Goal: Information Seeking & Learning: Learn about a topic

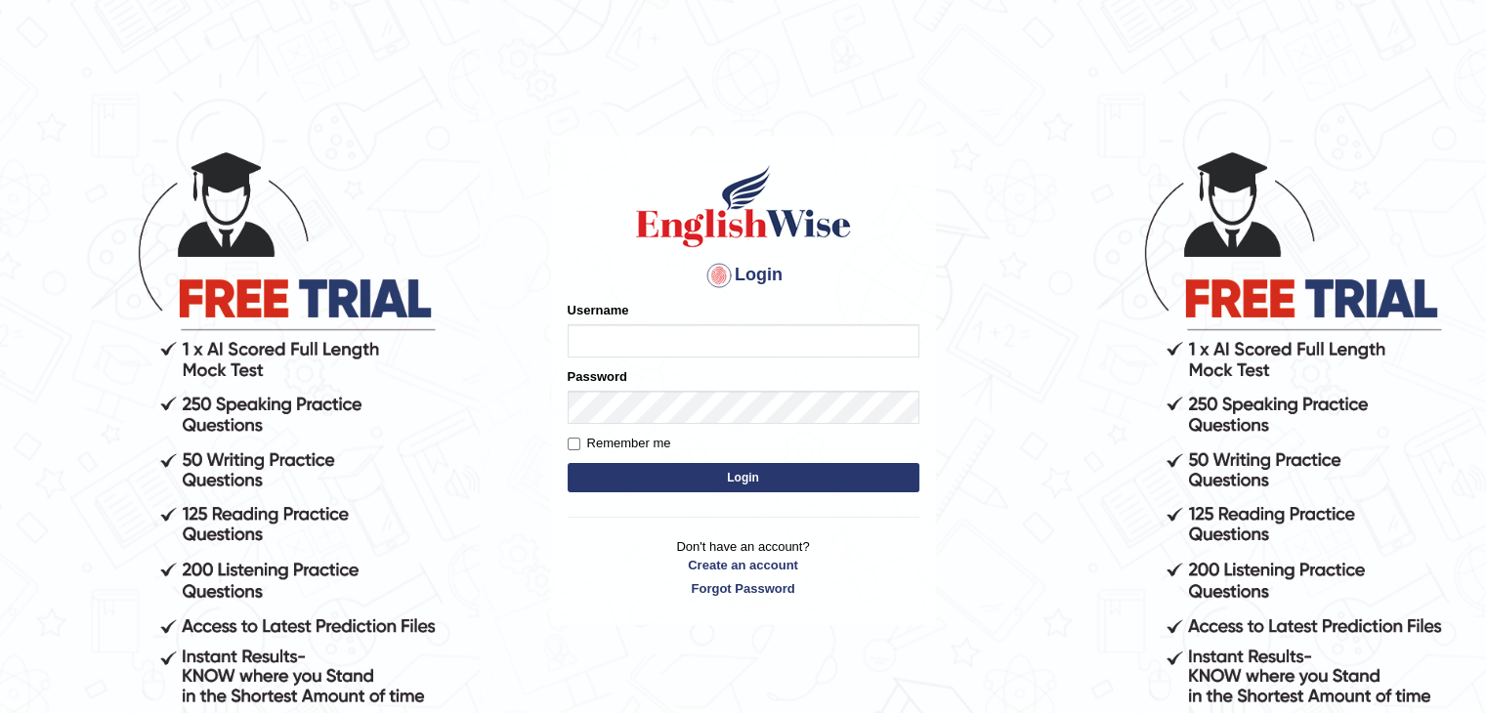
type input "PunamRijal"
click at [731, 489] on button "Login" at bounding box center [744, 477] width 352 height 29
click at [735, 472] on button "Login" at bounding box center [744, 477] width 352 height 29
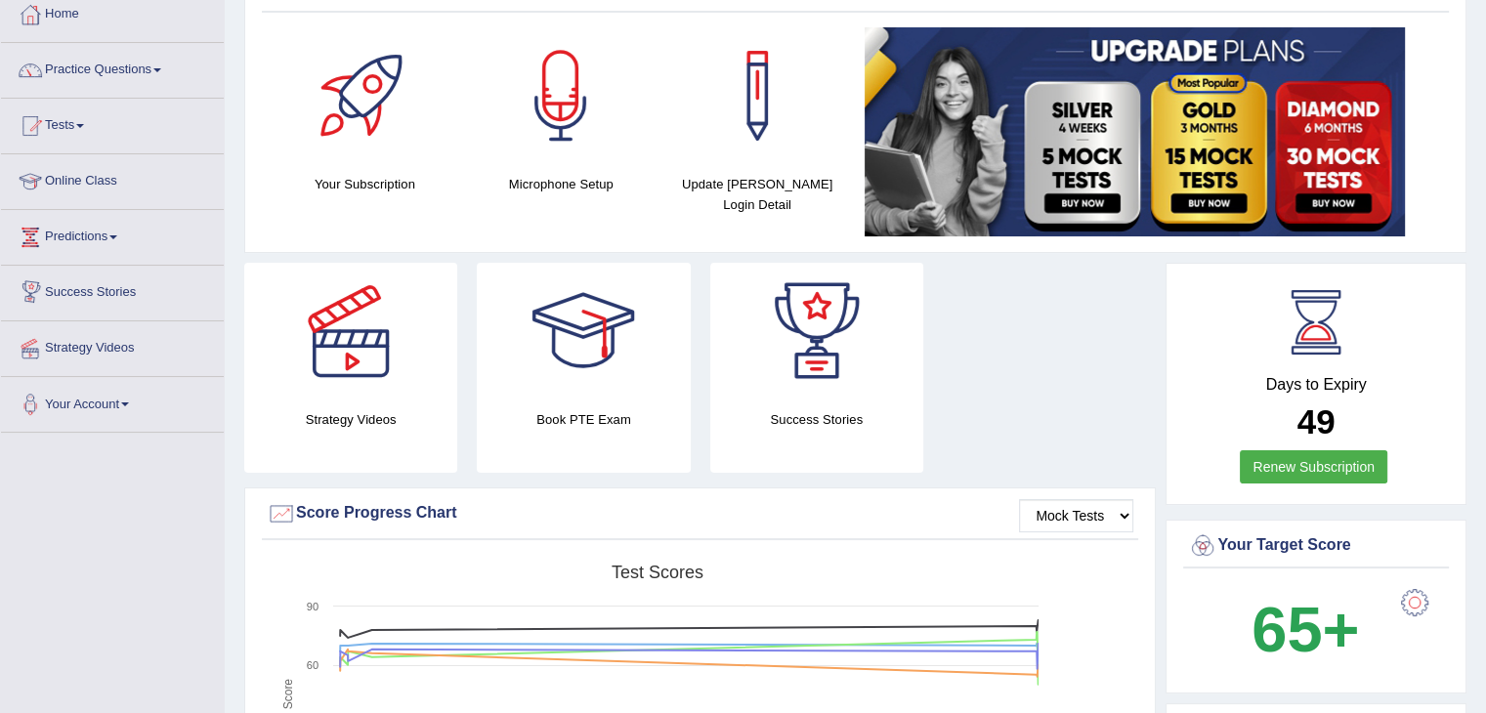
click at [143, 58] on link "Practice Questions" at bounding box center [112, 67] width 223 height 49
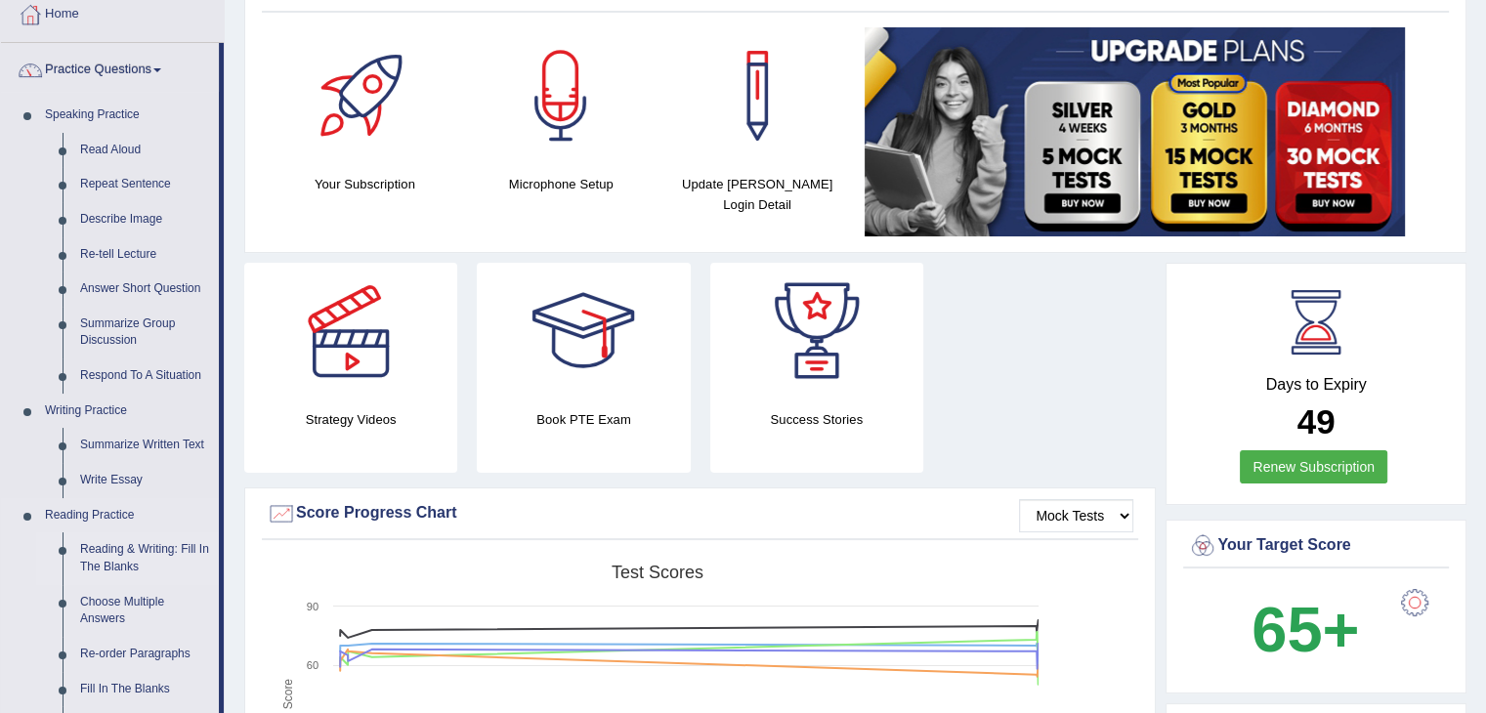
click at [117, 575] on link "Reading & Writing: Fill In The Blanks" at bounding box center [145, 558] width 148 height 52
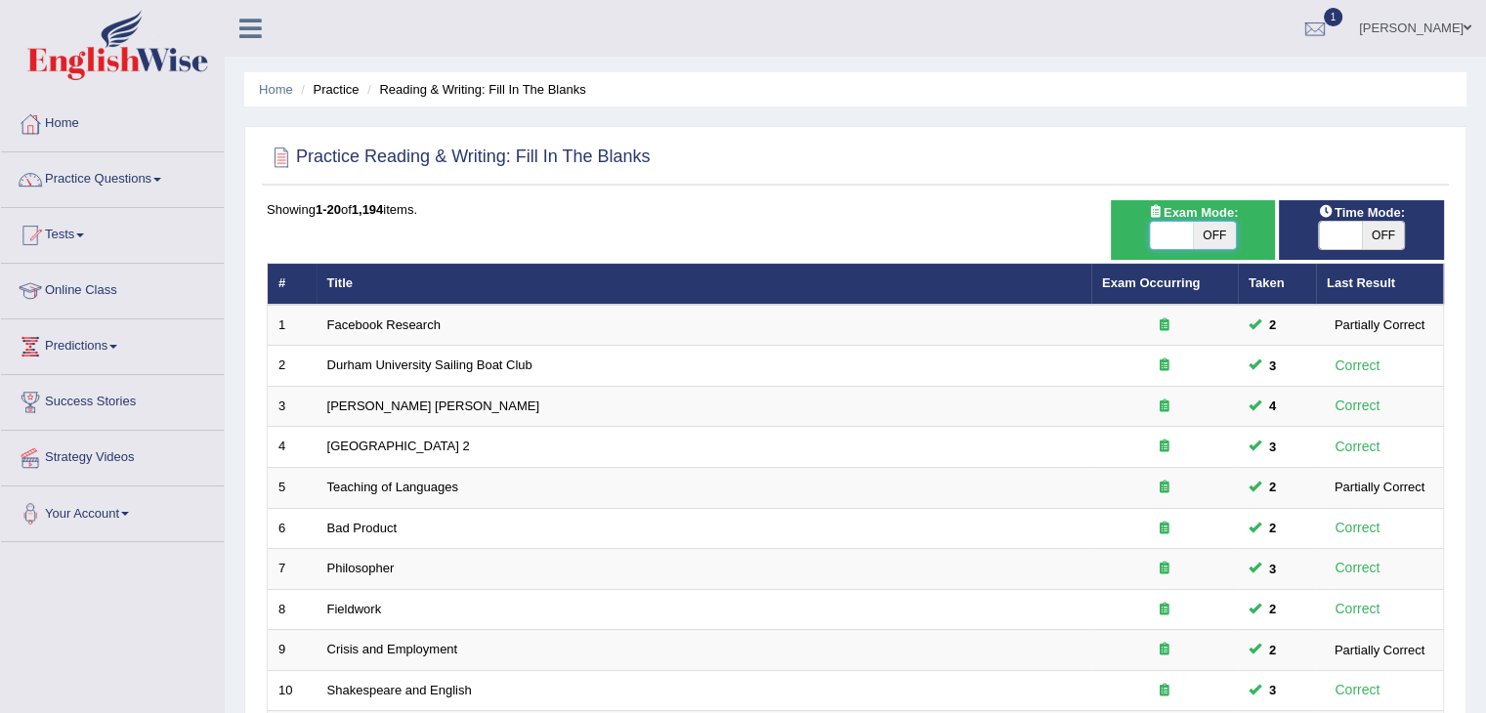
click at [1178, 235] on span at bounding box center [1171, 235] width 43 height 27
checkbox input "true"
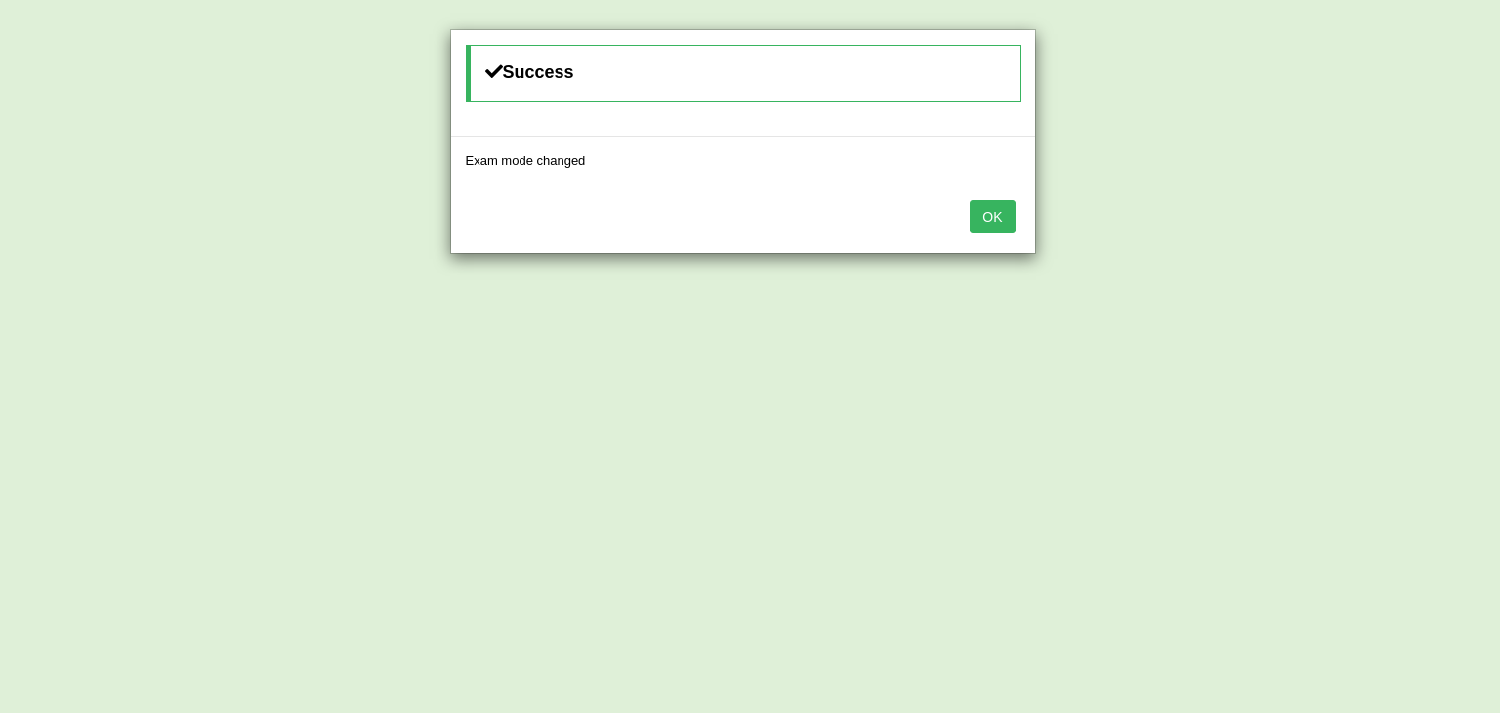
click at [981, 216] on button "OK" at bounding box center [992, 216] width 45 height 33
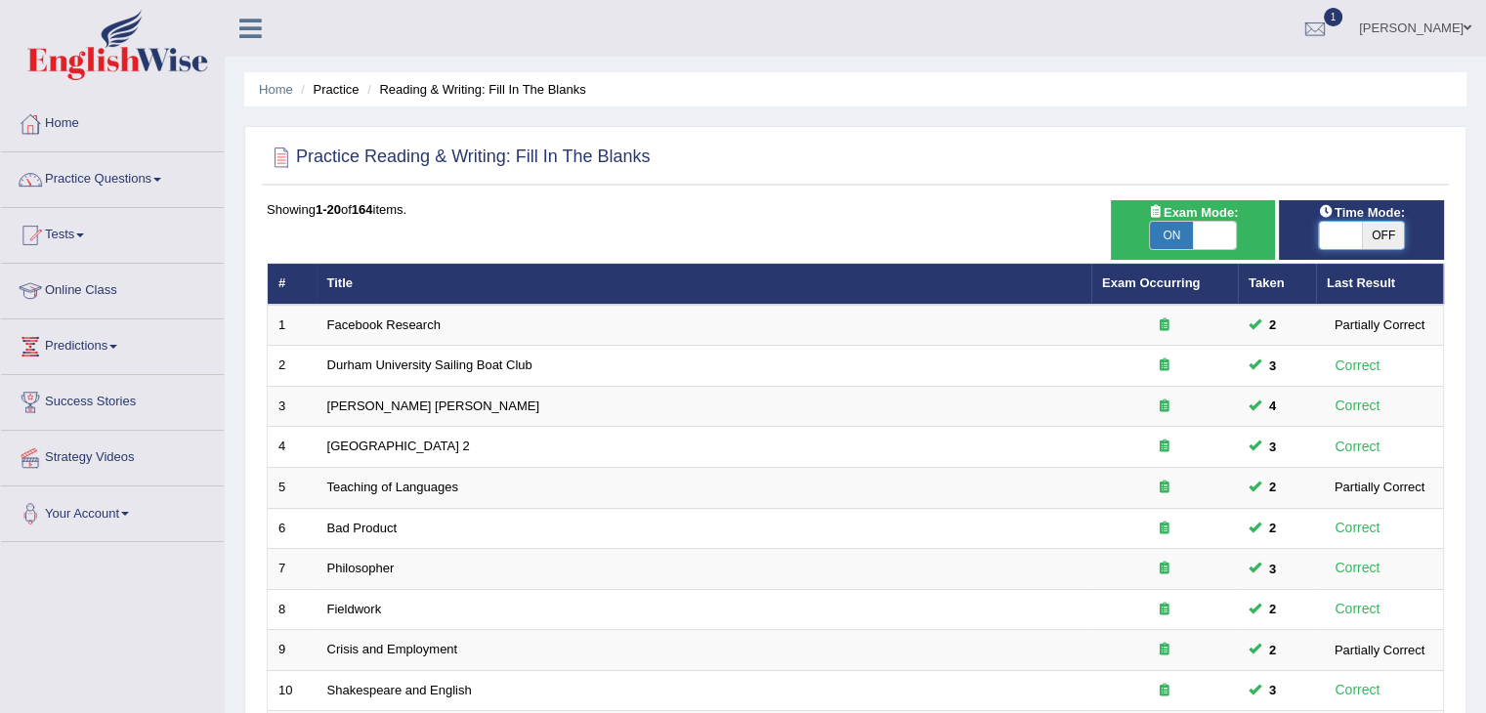
click at [1350, 237] on span at bounding box center [1340, 235] width 43 height 27
checkbox input "true"
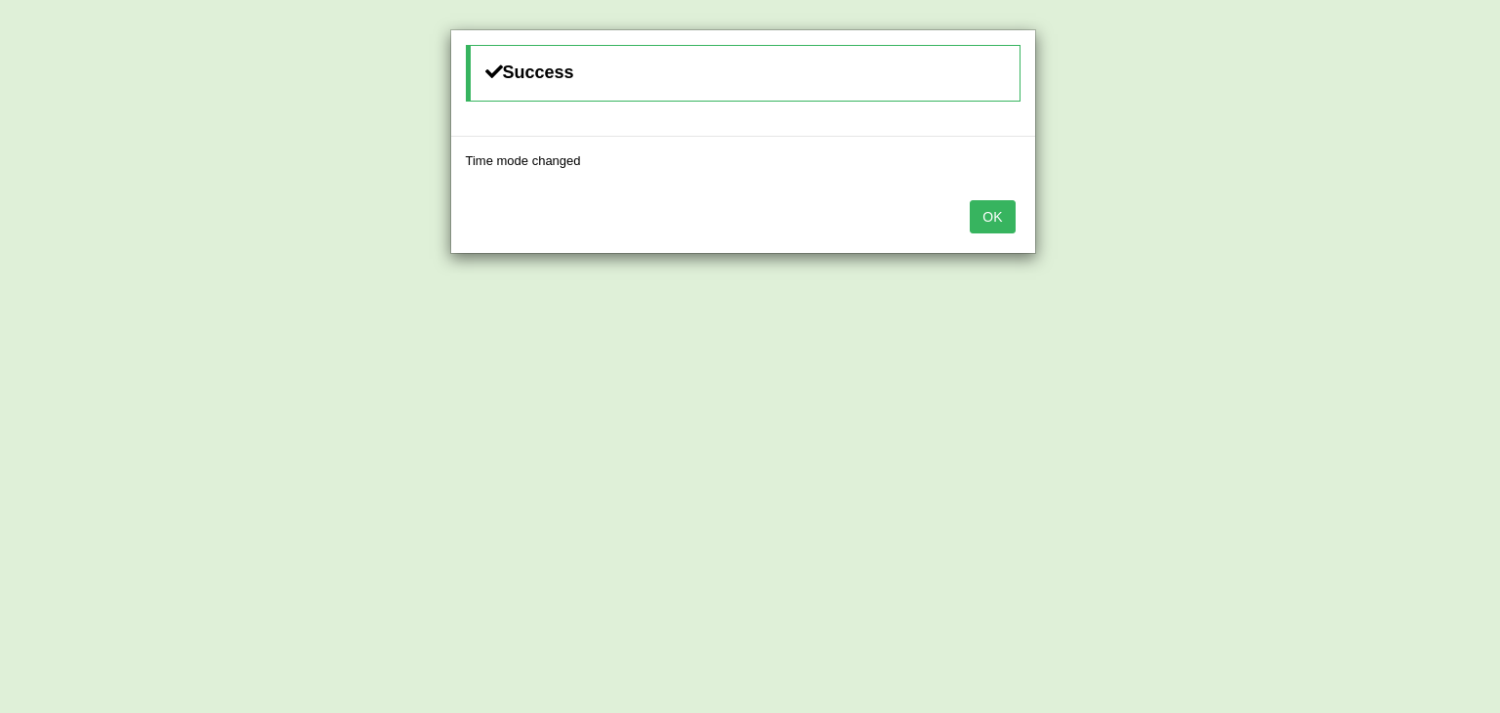
click at [992, 216] on button "OK" at bounding box center [992, 216] width 45 height 33
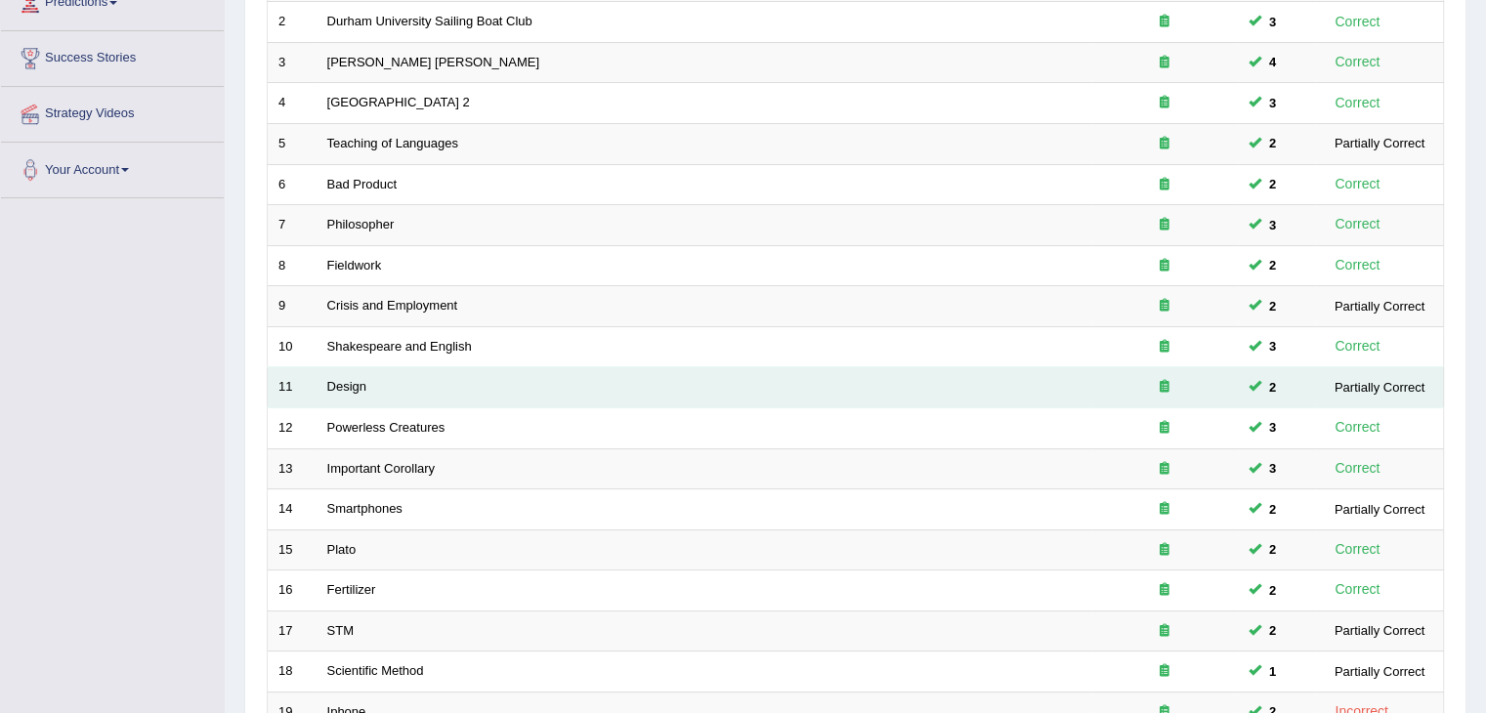
scroll to position [508, 0]
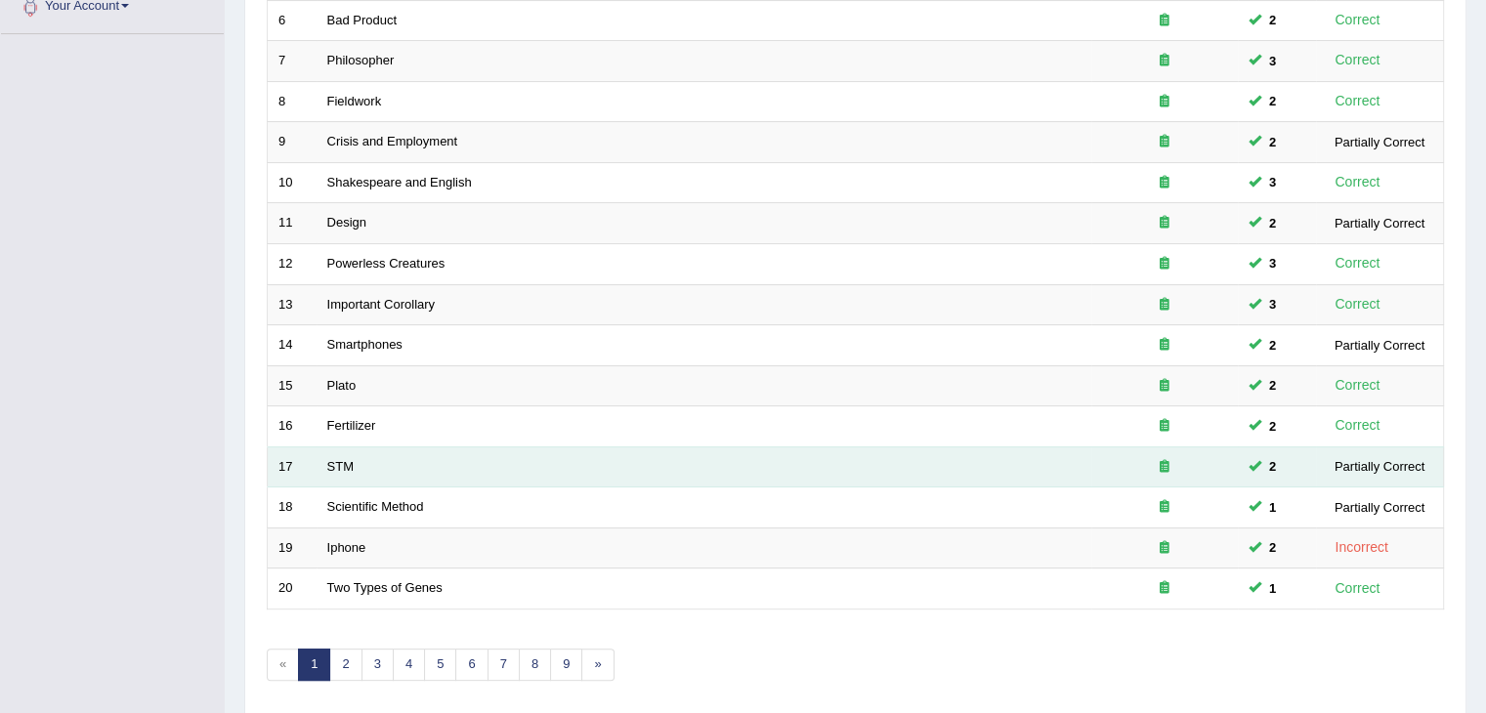
click at [385, 466] on td "STM" at bounding box center [703, 466] width 775 height 41
click at [350, 462] on link "STM" at bounding box center [340, 466] width 26 height 15
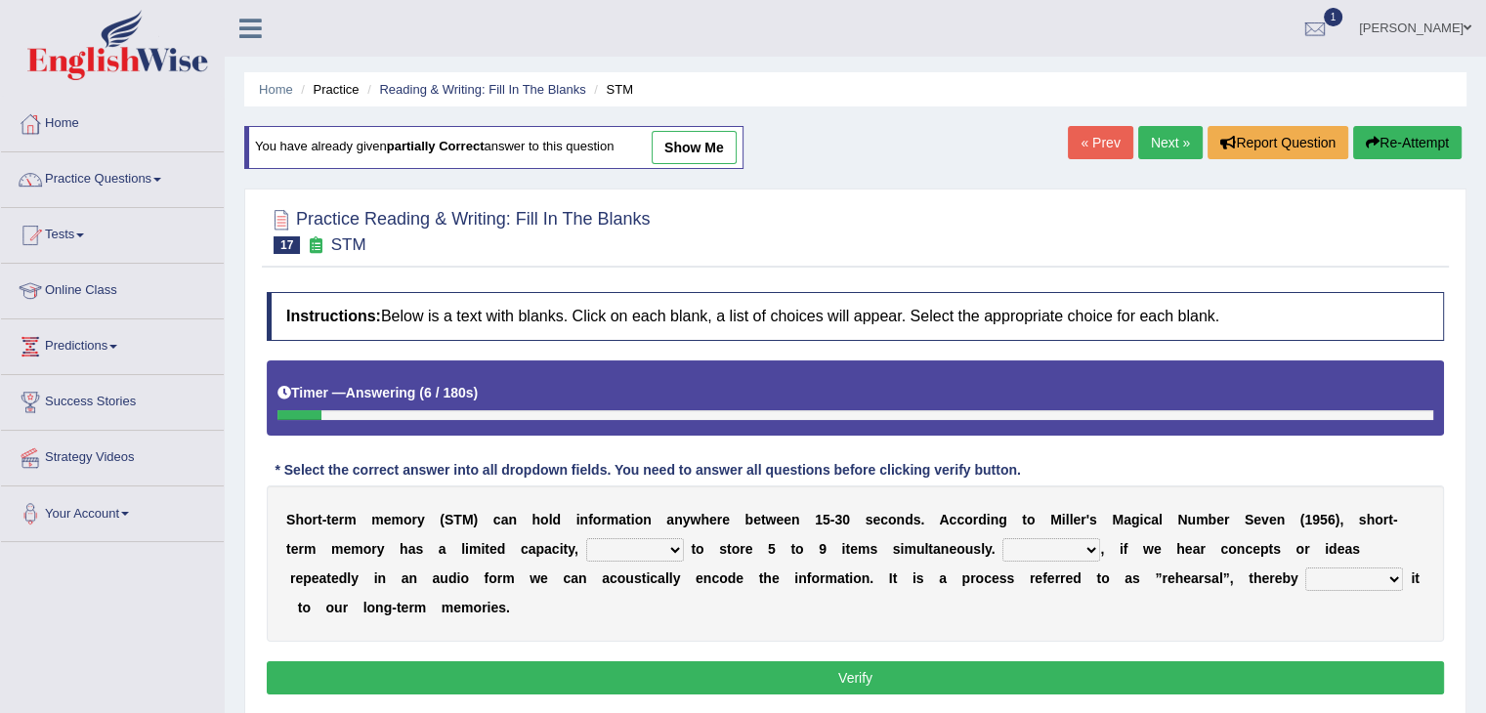
click at [673, 532] on div "S h o r t - t e r m m e m o r y ( S T M ) c a n h o l d i n f o r m a t i o n a…" at bounding box center [855, 563] width 1177 height 156
click at [671, 548] on select "being able is able be able unable" at bounding box center [635, 549] width 98 height 23
select select "unable"
click at [586, 538] on select "being able is able be able unable" at bounding box center [635, 549] width 98 height 23
click at [1066, 544] on select "However So Moreover Therefore" at bounding box center [1051, 549] width 98 height 23
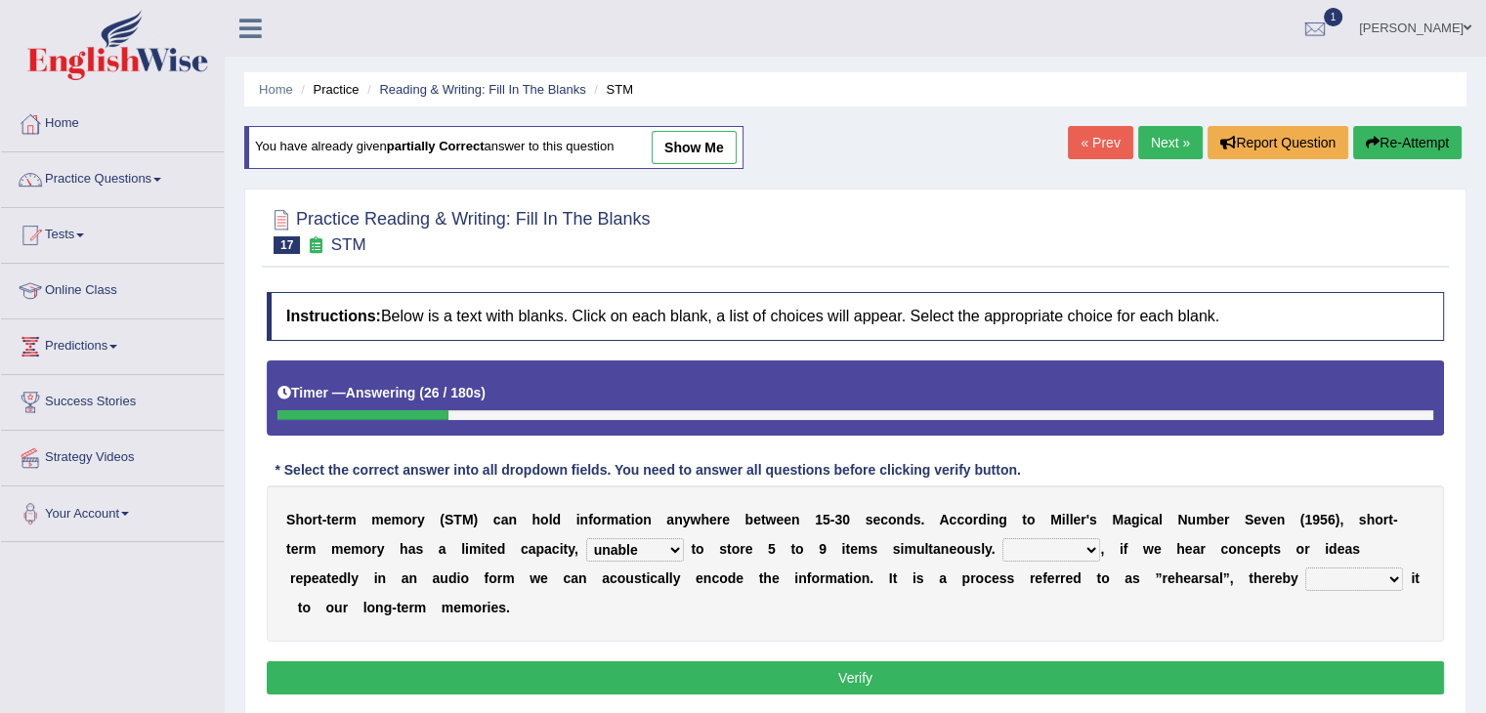
select select "Therefore"
click at [1002, 538] on select "However So Moreover Therefore" at bounding box center [1051, 549] width 98 height 23
click at [1398, 563] on div "S h o r t - t e r m m e m o r y ( S T M ) c a n h o l d i n f o r m a t i o n a…" at bounding box center [855, 563] width 1177 height 156
click at [1387, 595] on div "S h o r t - t e r m m e m o r y ( S T M ) c a n h o l d i n f o r m a t i o n a…" at bounding box center [855, 563] width 1177 height 156
click at [1392, 568] on select "commit commits commiting commited" at bounding box center [1354, 579] width 98 height 23
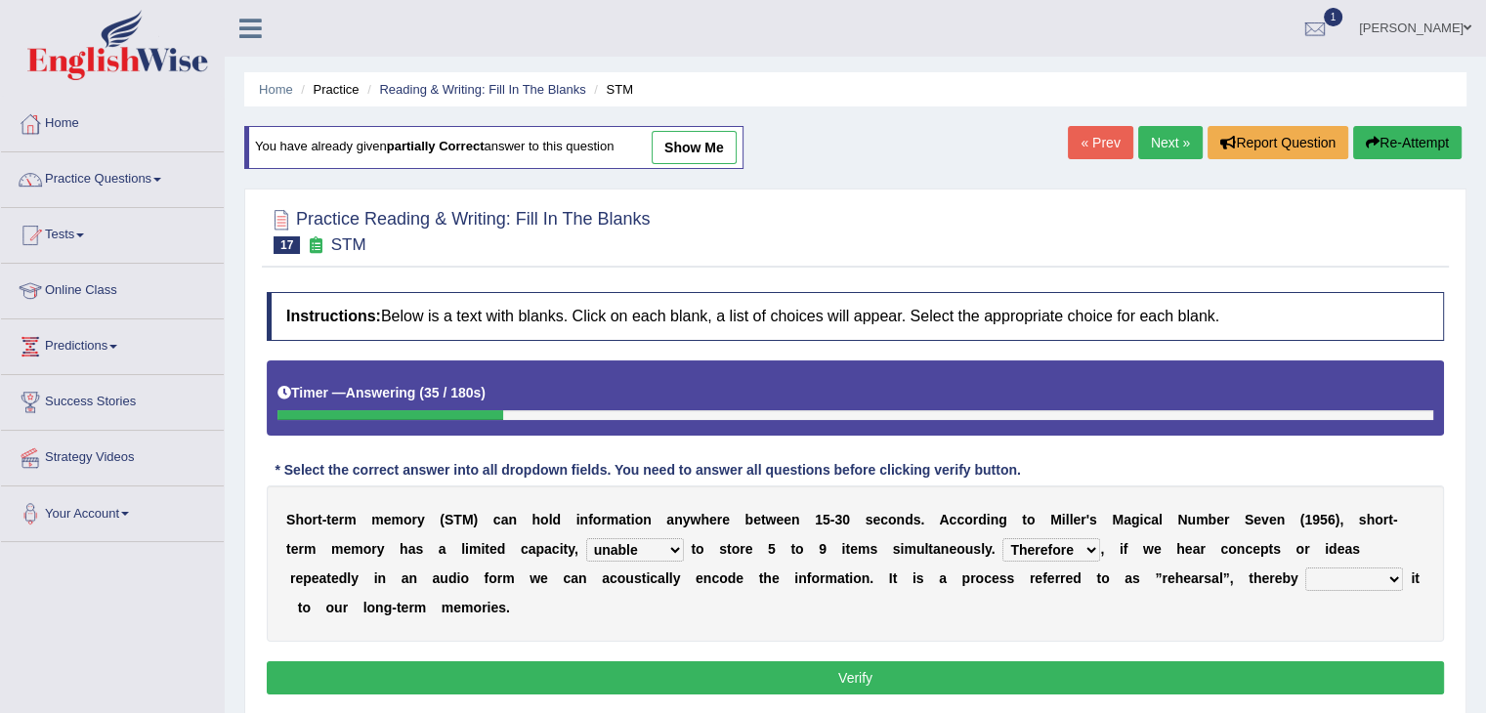
select select "commiting"
click at [1305, 568] on select "commit commits commiting commited" at bounding box center [1354, 579] width 98 height 23
click at [1311, 681] on button "Verify" at bounding box center [855, 677] width 1177 height 33
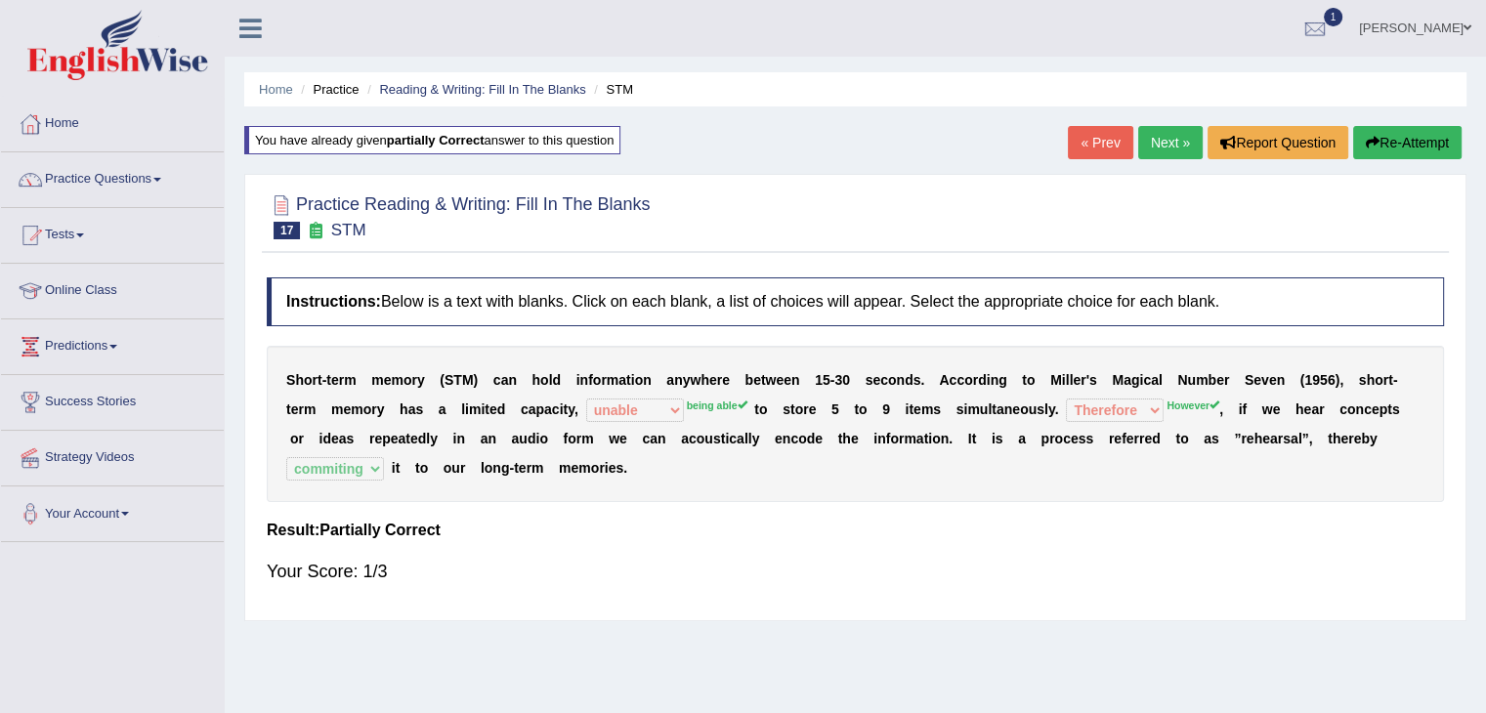
click at [1168, 160] on div "« Prev Next » Report Question Re-Attempt" at bounding box center [1267, 145] width 399 height 38
click at [1167, 148] on link "Next »" at bounding box center [1170, 142] width 64 height 33
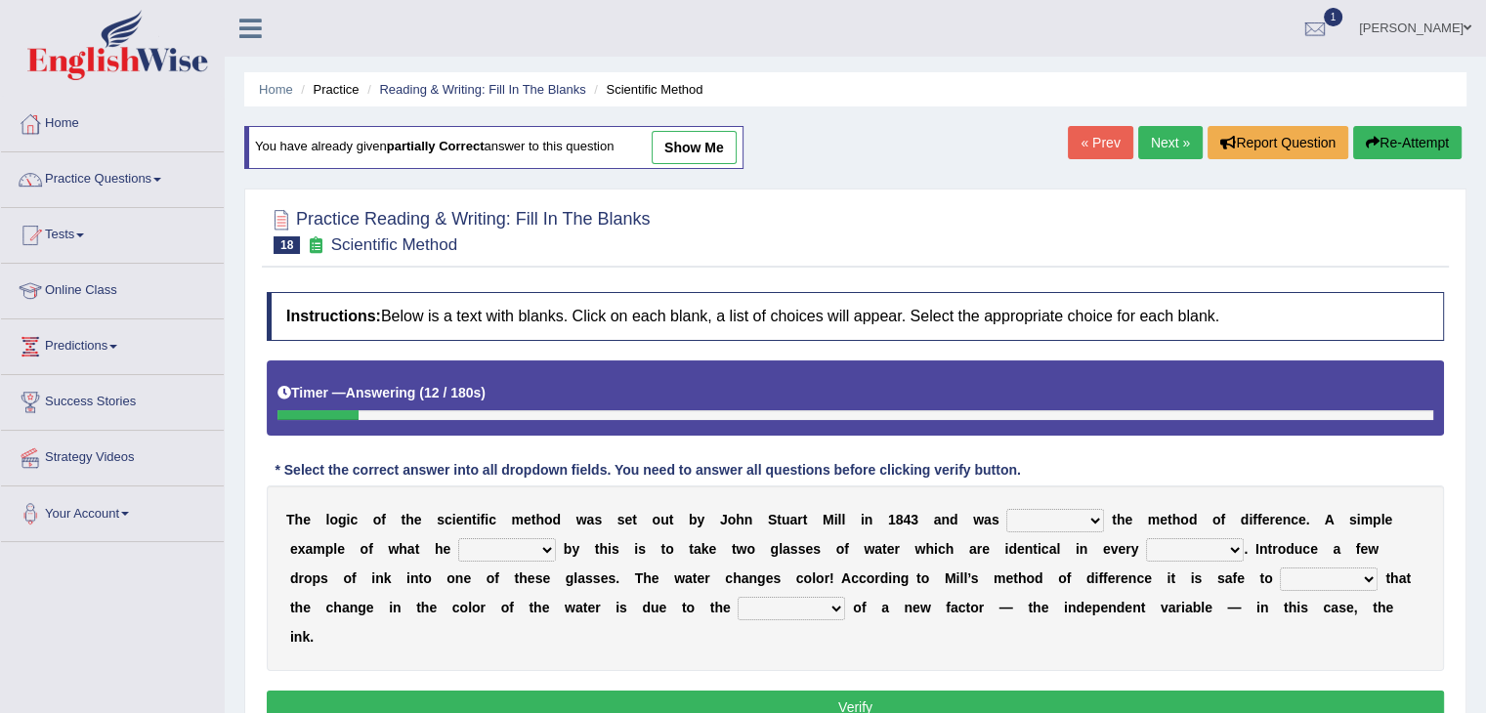
click at [1085, 511] on select "pointed claimed demanded named" at bounding box center [1055, 520] width 98 height 23
select select "named"
click at [1006, 509] on select "pointed claimed demanded named" at bounding box center [1055, 520] width 98 height 23
click at [543, 543] on select "capped charged found meant" at bounding box center [507, 549] width 98 height 23
select select "meant"
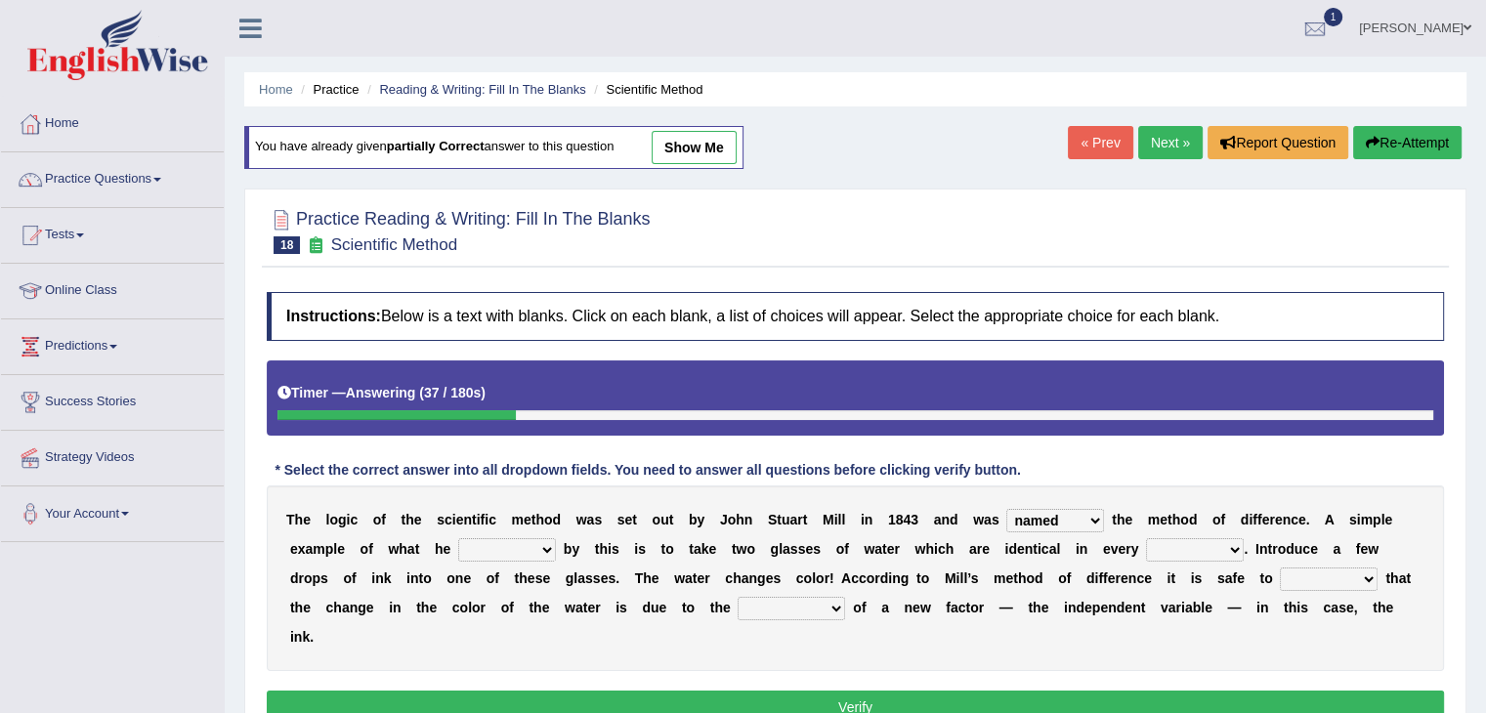
click at [458, 538] on select "capped charged found meant" at bounding box center [507, 549] width 98 height 23
click at [1218, 538] on select "thought identity measure respect" at bounding box center [1195, 549] width 98 height 23
select select "measure"
click at [1146, 538] on select "thought identity measure respect" at bounding box center [1195, 549] width 98 height 23
click at [1369, 570] on select "assume discuss prefer acclaim" at bounding box center [1329, 579] width 98 height 23
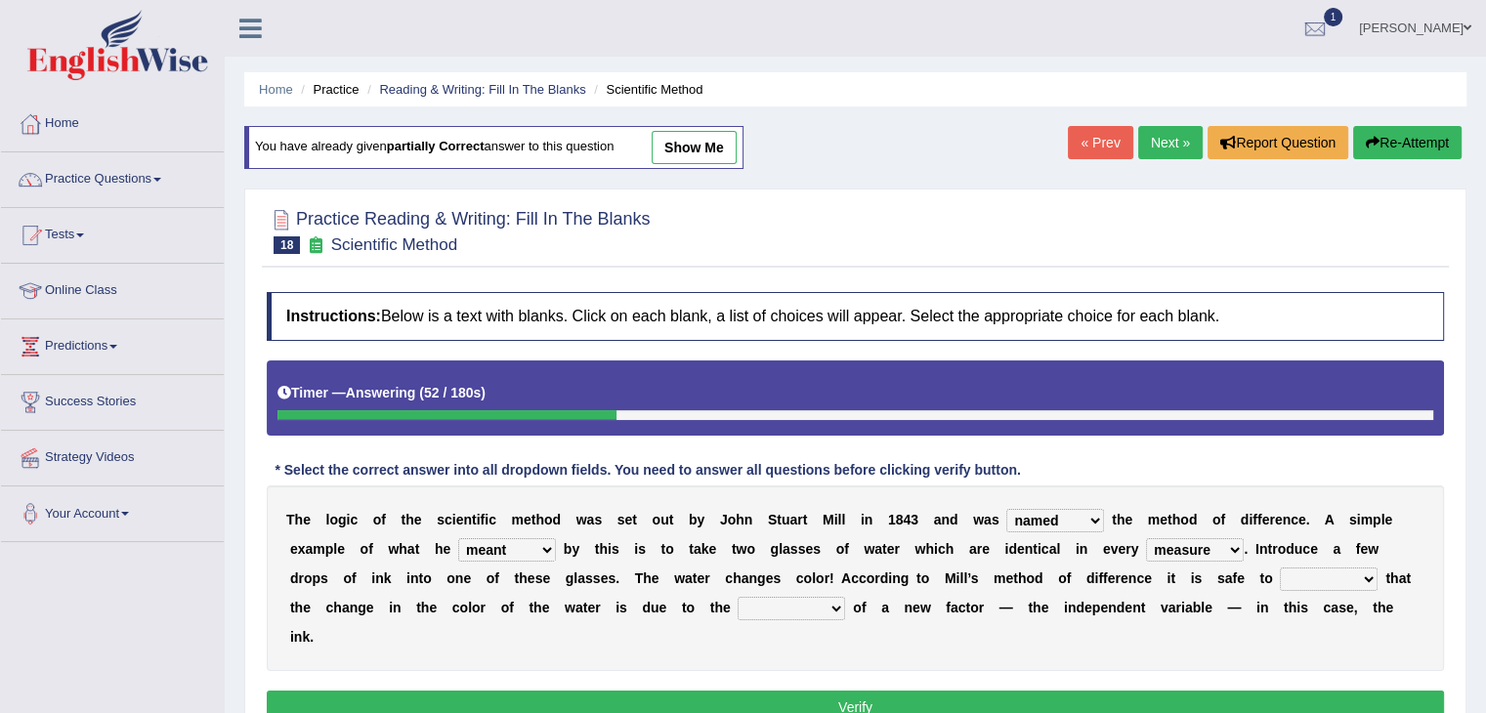
select select "assume"
click at [1280, 568] on select "assume discuss prefer acclaim" at bounding box center [1329, 579] width 98 height 23
click at [813, 590] on div "T h e l o g i c o f t h e s c i e n t i f i c m e t h o d w a s s e t o u t b y…" at bounding box center [855, 578] width 1177 height 186
click at [821, 608] on select "introduction magnitude preparation purification" at bounding box center [791, 608] width 107 height 23
select select "introduction"
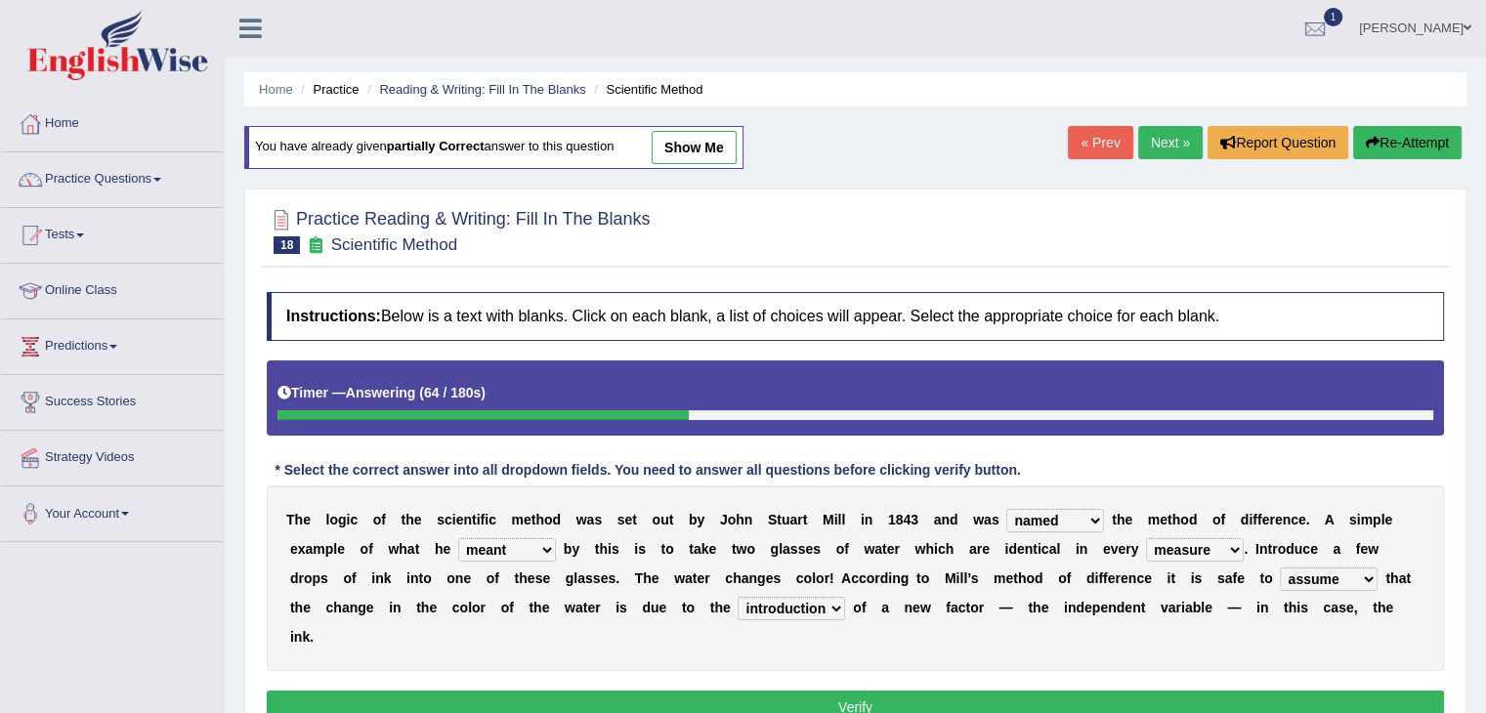
click at [738, 597] on select "introduction magnitude preparation purification" at bounding box center [791, 608] width 107 height 23
click at [834, 700] on button "Verify" at bounding box center [855, 707] width 1177 height 33
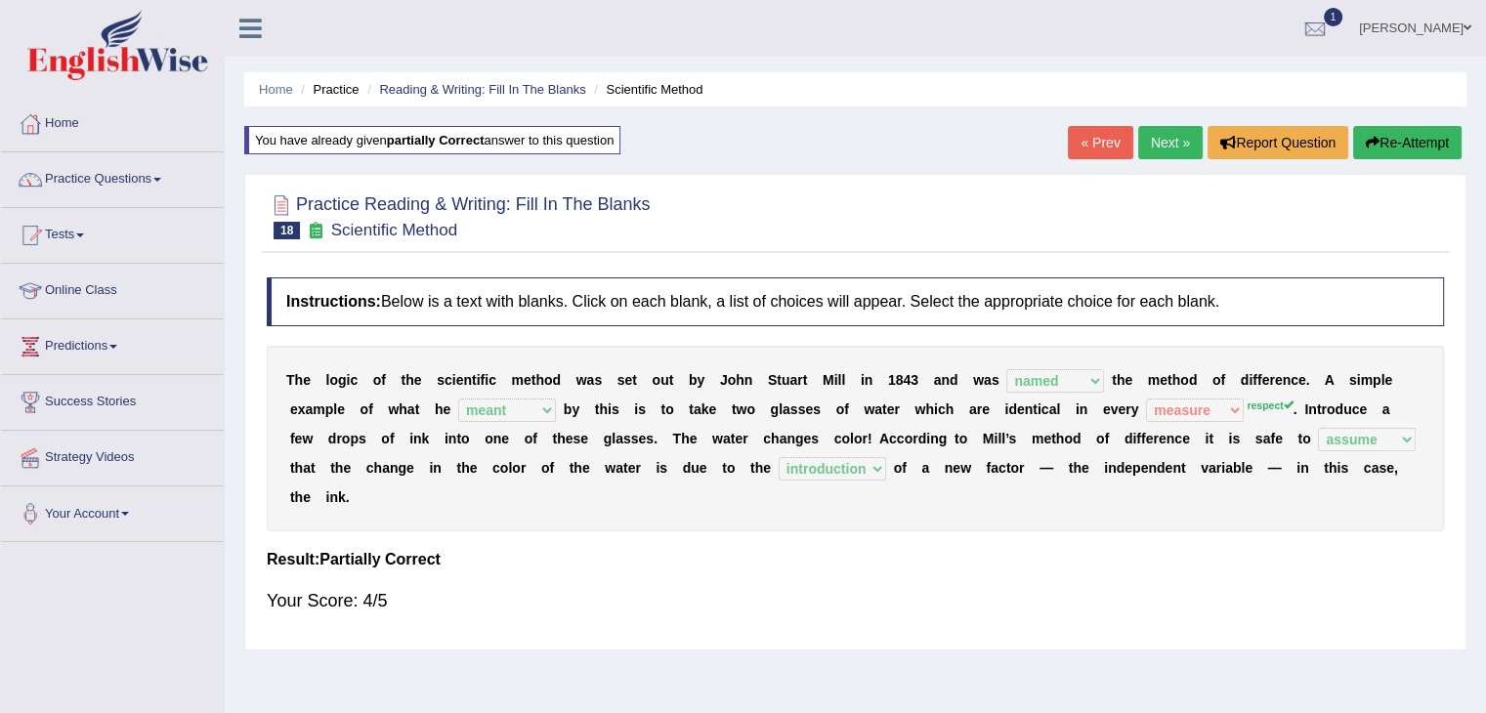
click at [1153, 137] on link "Next »" at bounding box center [1170, 142] width 64 height 33
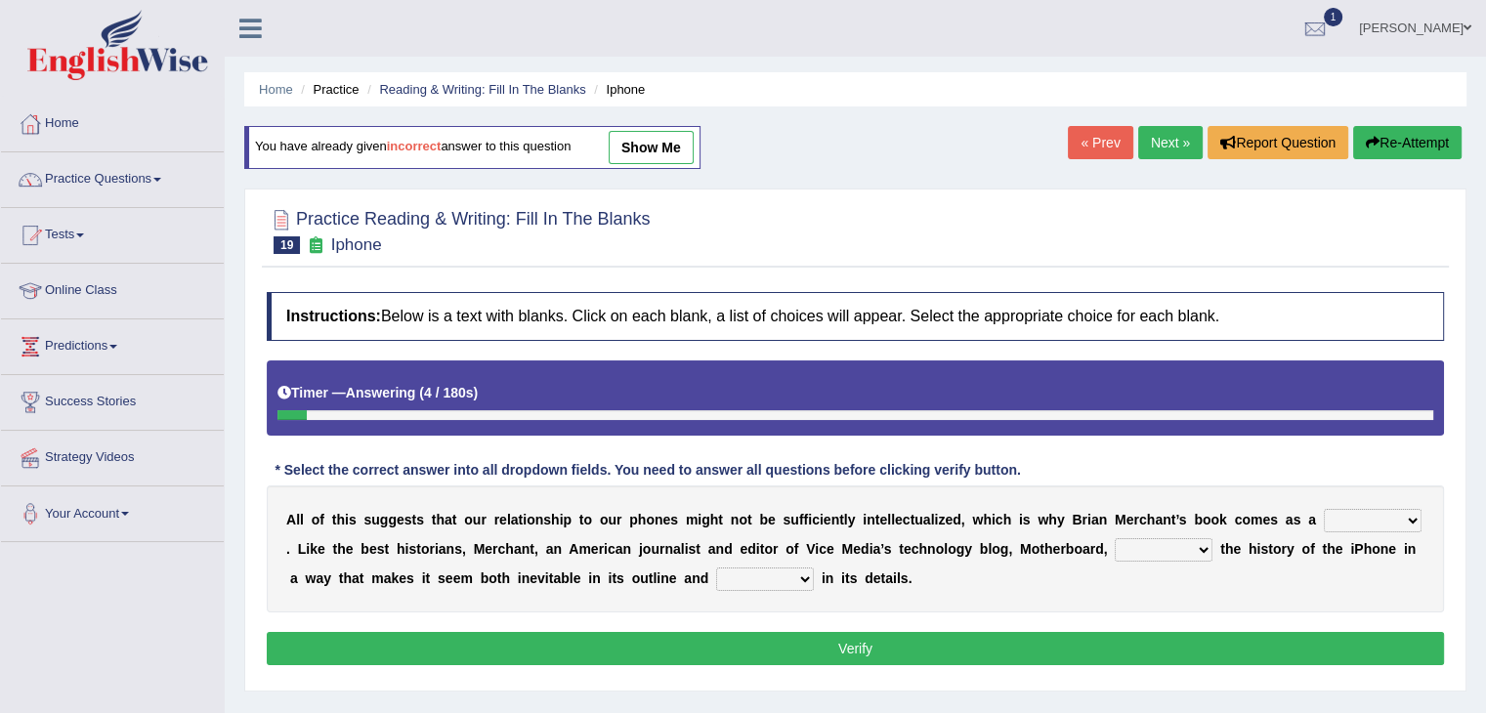
click at [1371, 518] on select "privilege relief demotion flash" at bounding box center [1373, 520] width 98 height 23
select select "demotion"
click at [1324, 509] on select "privilege relief demotion flash" at bounding box center [1373, 520] width 98 height 23
click at [1192, 544] on select "enriches unpacks detours contorts" at bounding box center [1164, 549] width 98 height 23
select select "detours"
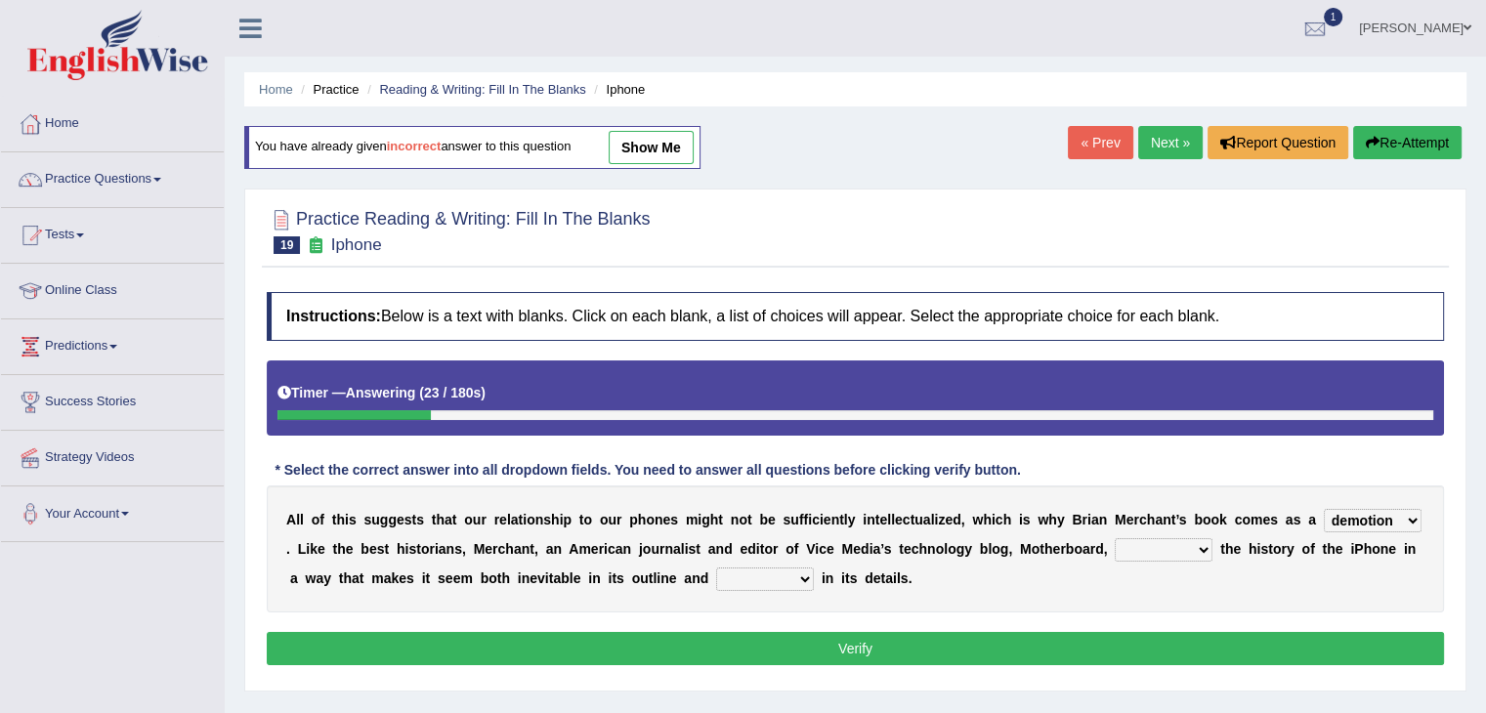
click at [1115, 538] on select "enriches unpacks detours contorts" at bounding box center [1164, 549] width 98 height 23
click at [774, 577] on select "surprises surprised surprising surprise" at bounding box center [765, 579] width 98 height 23
select select "surprising"
click at [716, 568] on select "surprises surprised surprising surprise" at bounding box center [765, 579] width 98 height 23
click at [1405, 512] on select "privilege relief demotion flash" at bounding box center [1373, 520] width 98 height 23
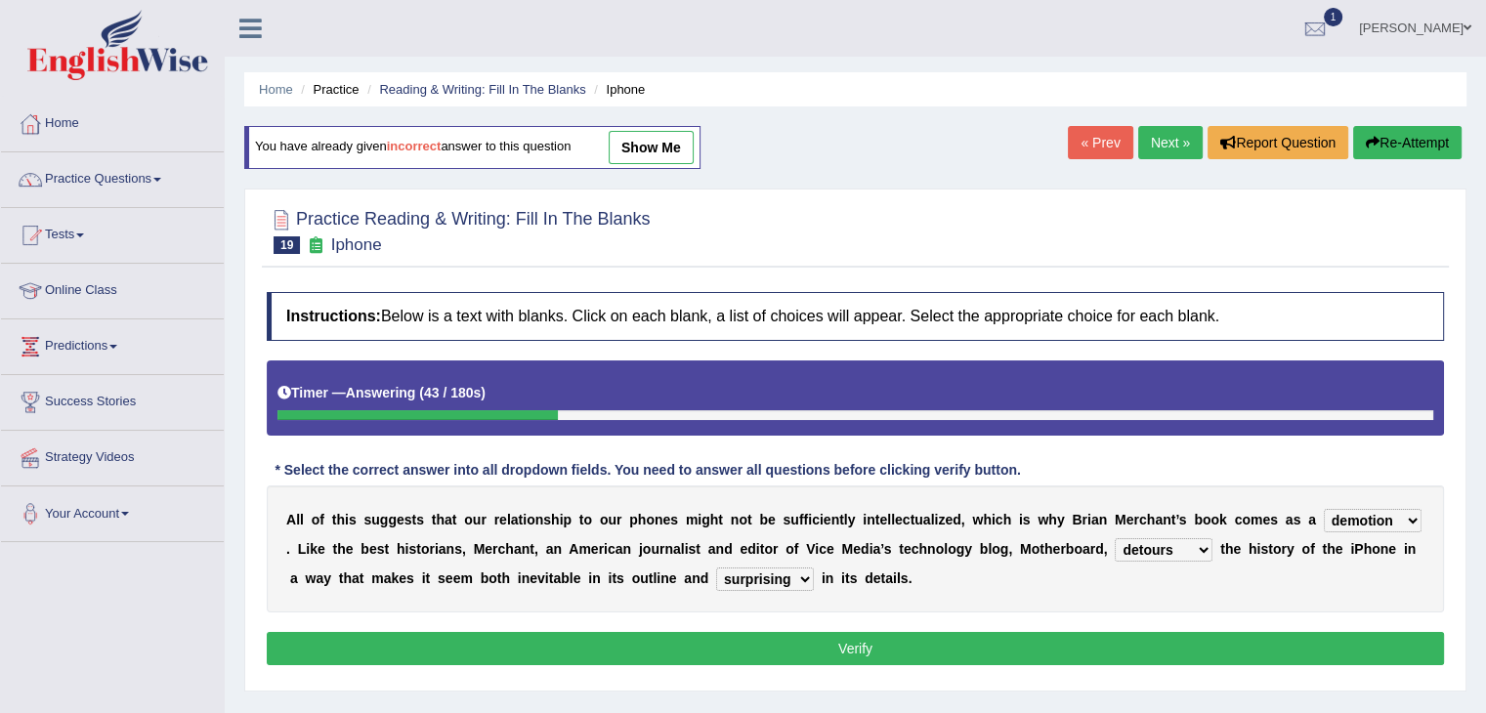
select select "relief"
click at [1324, 509] on select "privilege relief demotion flash" at bounding box center [1373, 520] width 98 height 23
click at [1304, 654] on button "Verify" at bounding box center [855, 648] width 1177 height 33
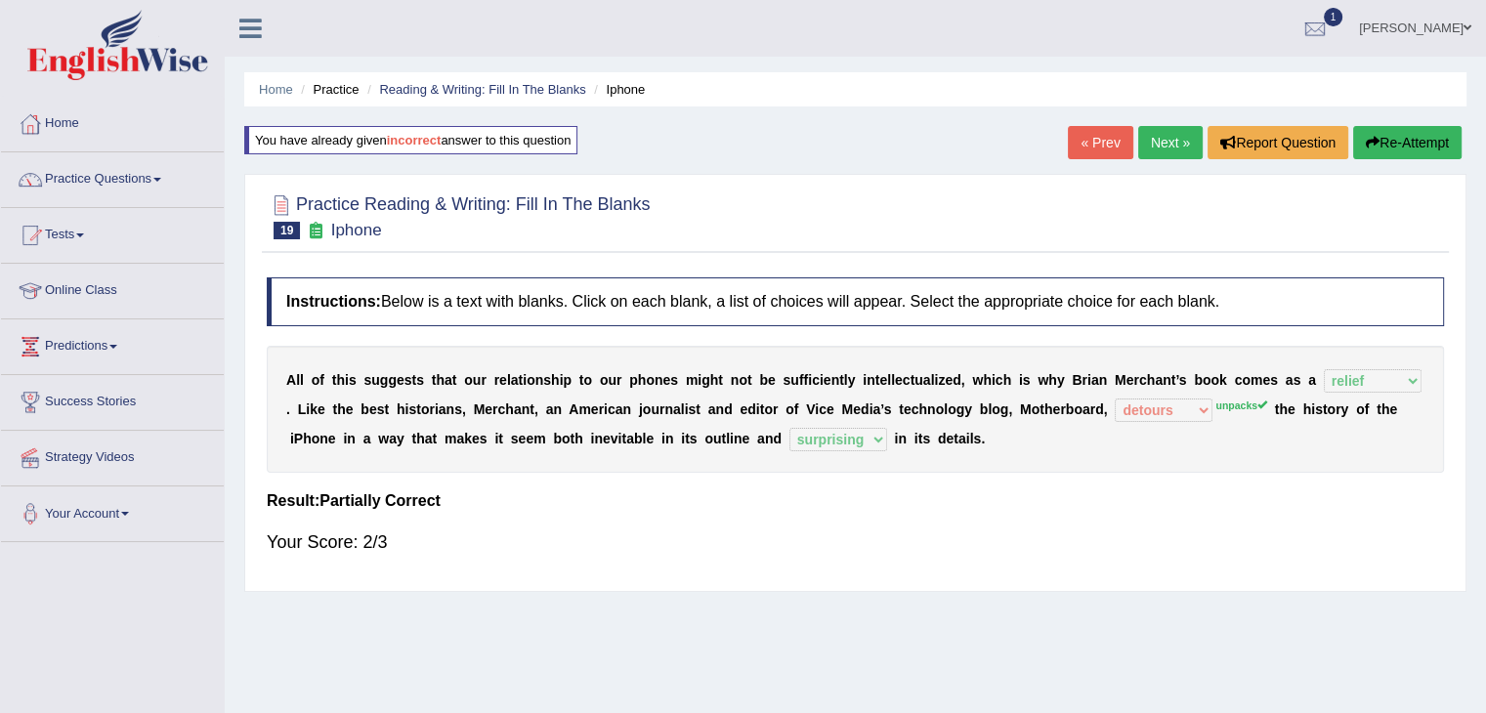
click at [1163, 147] on link "Next »" at bounding box center [1170, 142] width 64 height 33
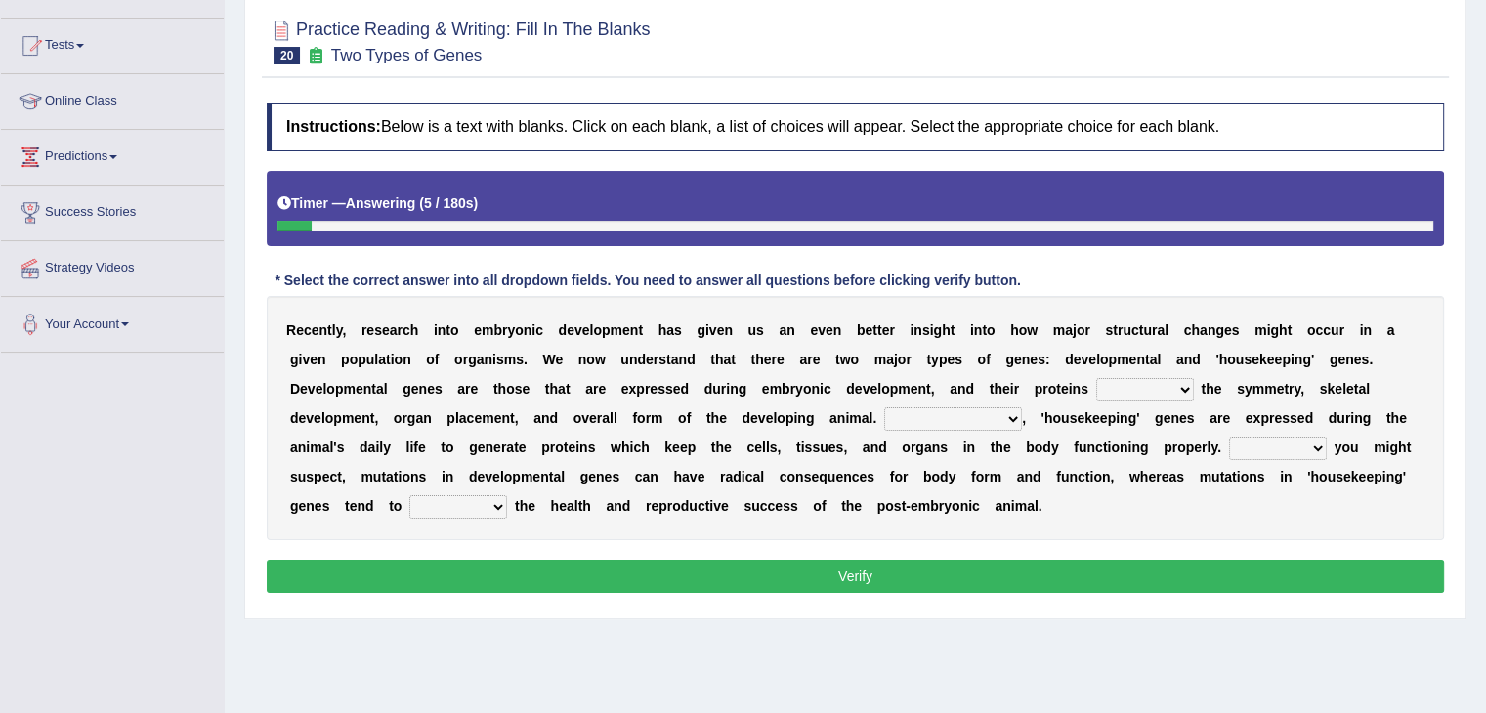
scroll to position [222, 0]
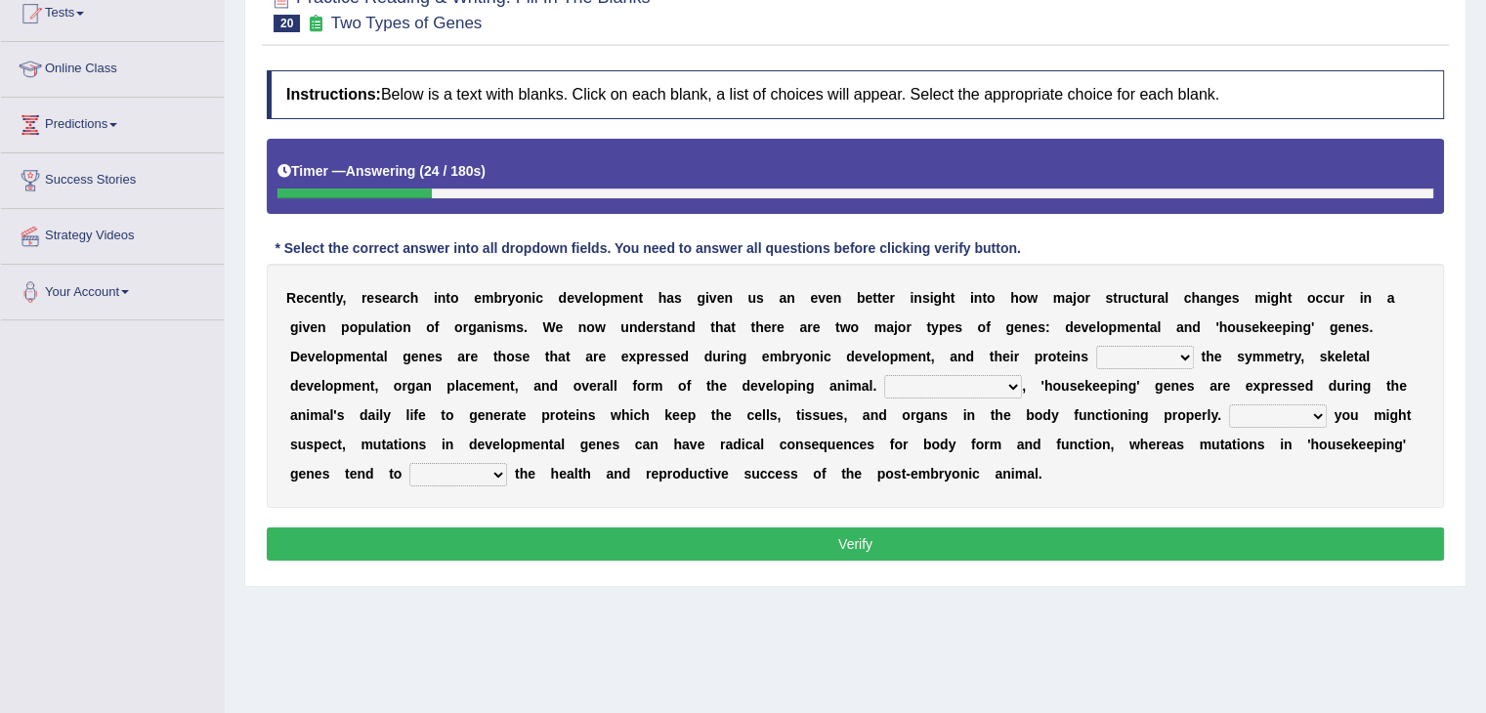
click at [1185, 357] on select "push control hold elevate" at bounding box center [1145, 357] width 98 height 23
click at [1096, 346] on select "push control hold elevate" at bounding box center [1145, 357] width 98 height 23
drag, startPoint x: 1177, startPoint y: 350, endPoint x: 1116, endPoint y: 446, distance: 114.6
click at [1116, 446] on div "R e c e n t l y , r e s e a r c h i n t o e m b r y o n i c d e v e l o p m e n…" at bounding box center [855, 386] width 1177 height 244
select select "hold"
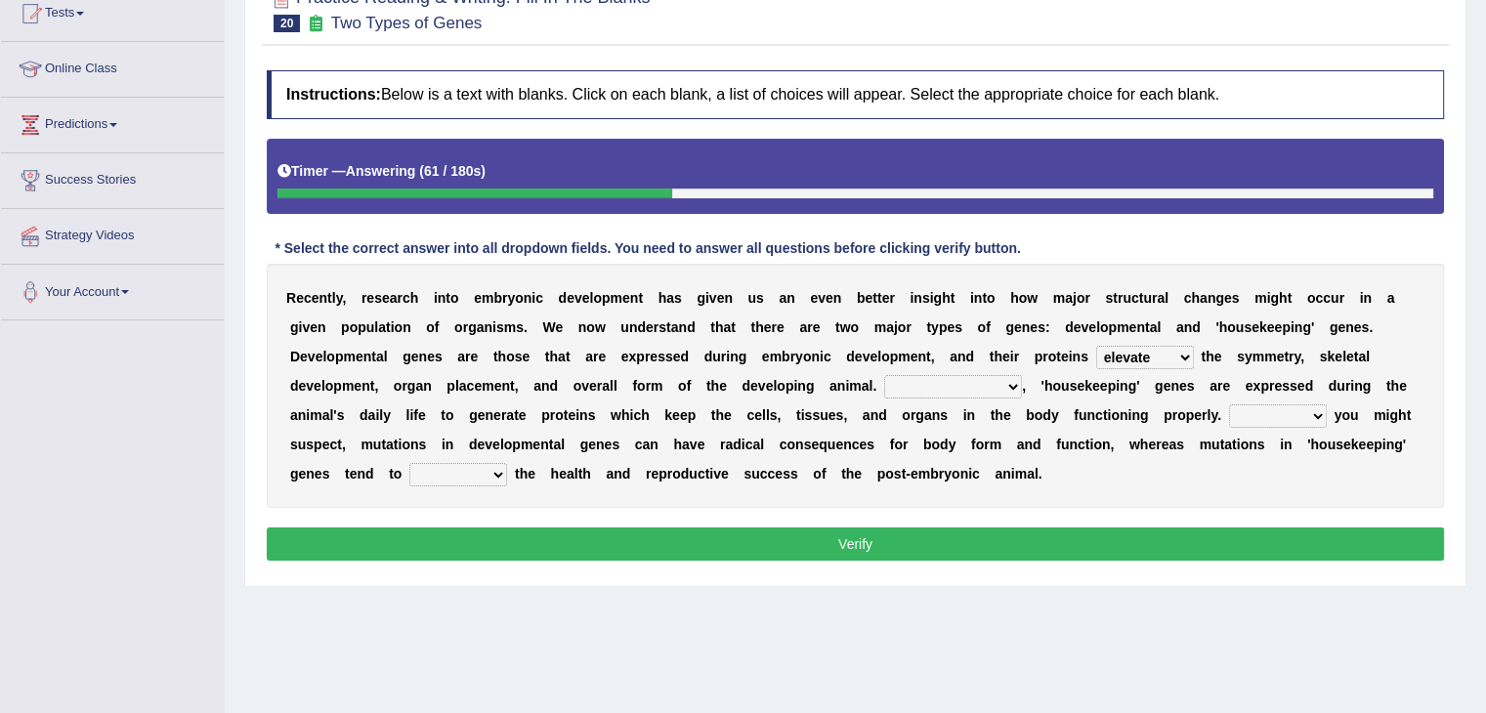
click at [1096, 346] on select "push control hold elevate" at bounding box center [1145, 357] width 98 height 23
click at [1001, 380] on select "Correspondingly Inclusively Conversely In contrast" at bounding box center [953, 386] width 138 height 23
select select "Correspondingly"
click at [884, 375] on select "Correspondingly Inclusively Conversely In contrast" at bounding box center [953, 386] width 138 height 23
click at [1000, 377] on select "Correspondingly Inclusively Conversely In contrast" at bounding box center [953, 386] width 138 height 23
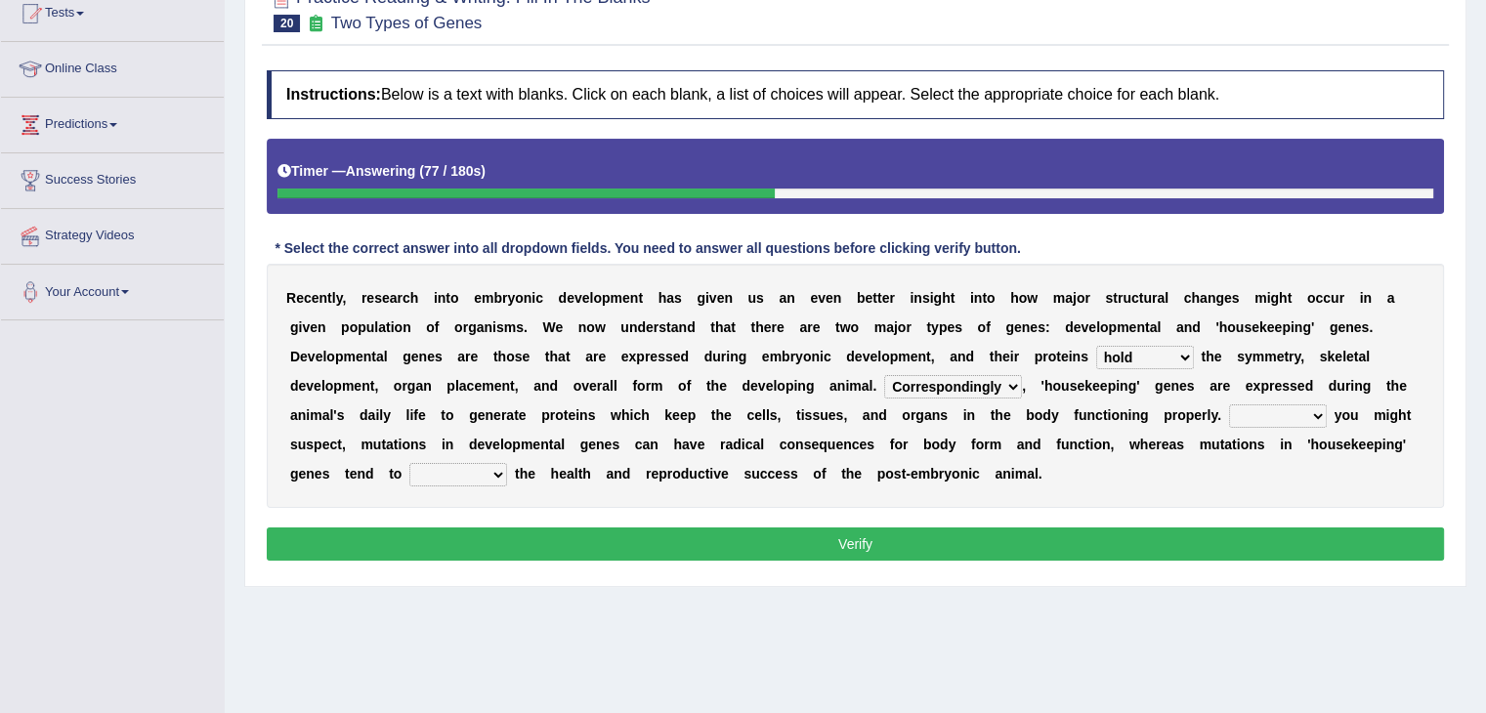
click at [1274, 501] on div "R e c e n t l y , r e s e a r c h i n t o e m b r y o n i c d e v e l o p m e n…" at bounding box center [855, 386] width 1177 height 244
click at [1282, 406] on select "For As With Within" at bounding box center [1278, 415] width 98 height 23
select select "As"
click at [1229, 404] on select "For As With Within" at bounding box center [1278, 415] width 98 height 23
click at [496, 466] on select "affect effect interrupt defect" at bounding box center [458, 474] width 98 height 23
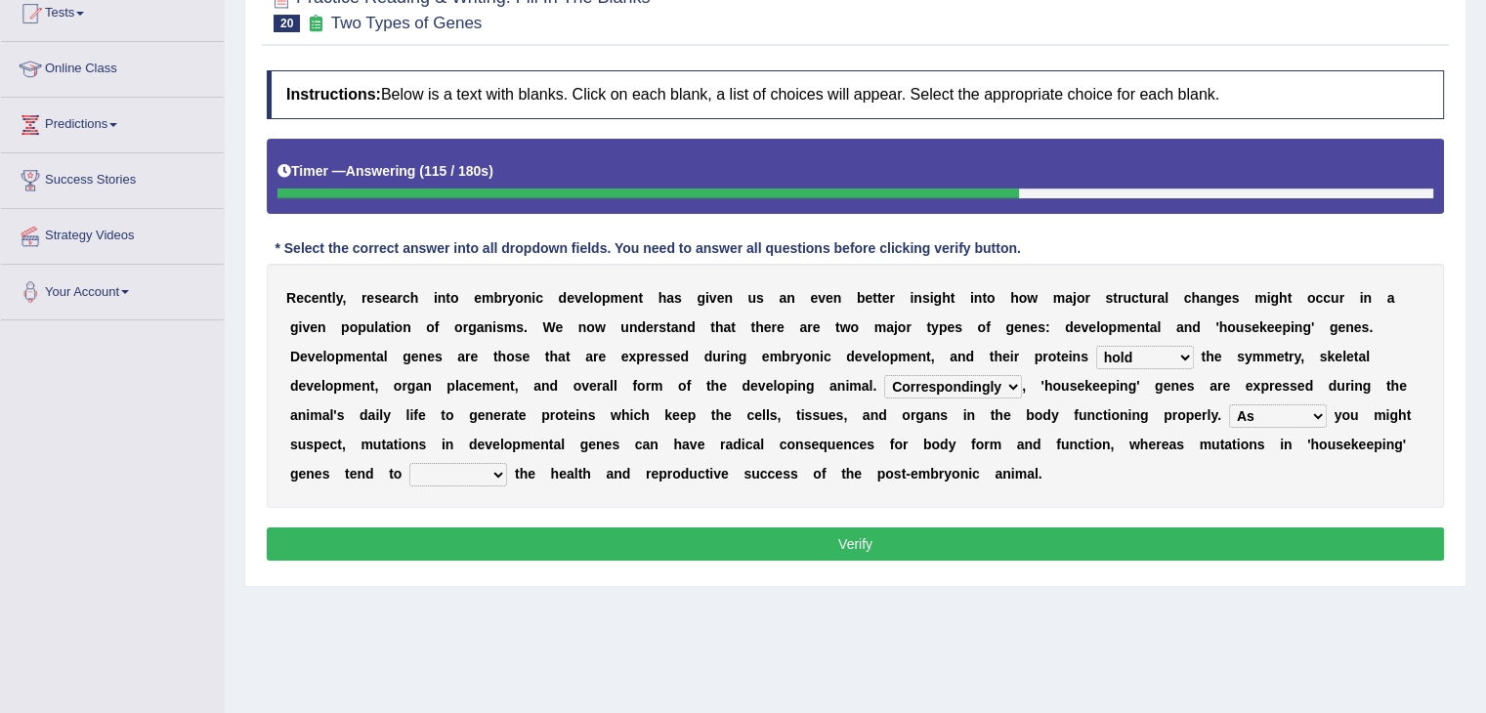
select select "affect"
click at [409, 463] on select "affect effect interrupt defect" at bounding box center [458, 474] width 98 height 23
click at [477, 557] on p "Verify" at bounding box center [855, 543] width 1177 height 33
click at [477, 543] on button "Verify" at bounding box center [855, 543] width 1177 height 33
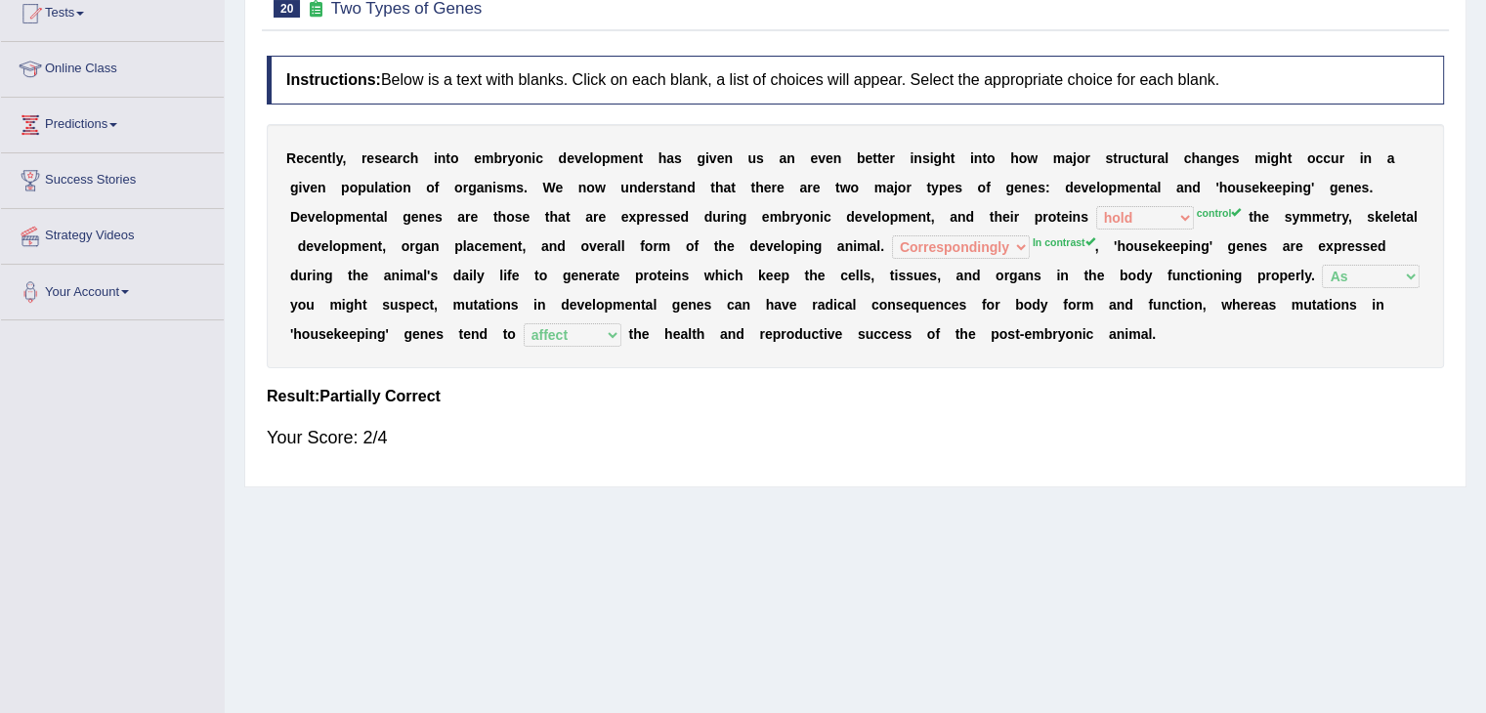
drag, startPoint x: 1475, startPoint y: 448, endPoint x: 1495, endPoint y: 554, distance: 107.3
click at [1485, 491] on html "Toggle navigation Home Practice Questions Speaking Practice Read Aloud Repeat S…" at bounding box center [743, 134] width 1486 height 713
drag, startPoint x: 1480, startPoint y: 554, endPoint x: 1499, endPoint y: 335, distance: 219.7
click at [1485, 489] on html "Toggle navigation Home Practice Questions Speaking Practice Read Aloud Repeat S…" at bounding box center [743, 134] width 1486 height 713
click at [1479, 305] on div "Home Practice Reading & Writing: Fill In The Blanks Two Types of Genes You have…" at bounding box center [855, 266] width 1261 height 977
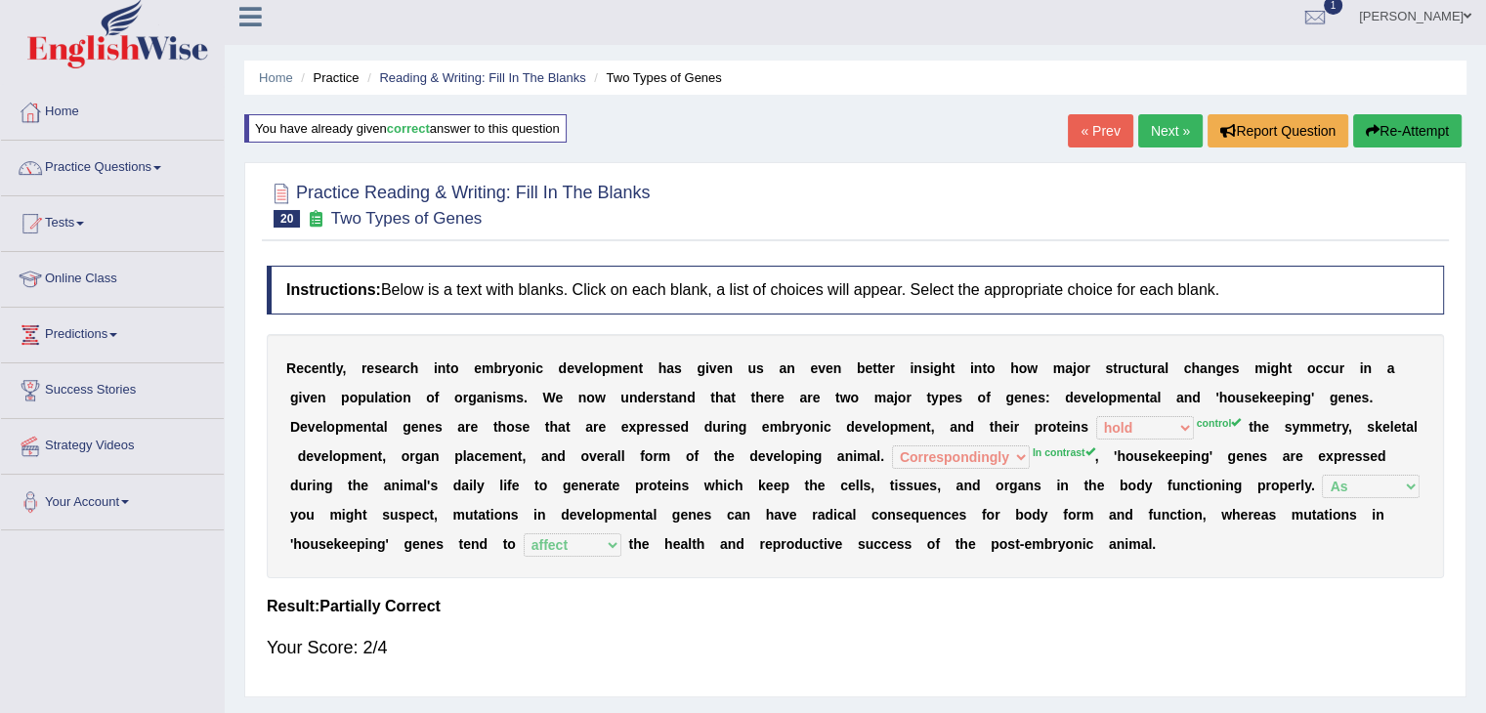
scroll to position [0, 0]
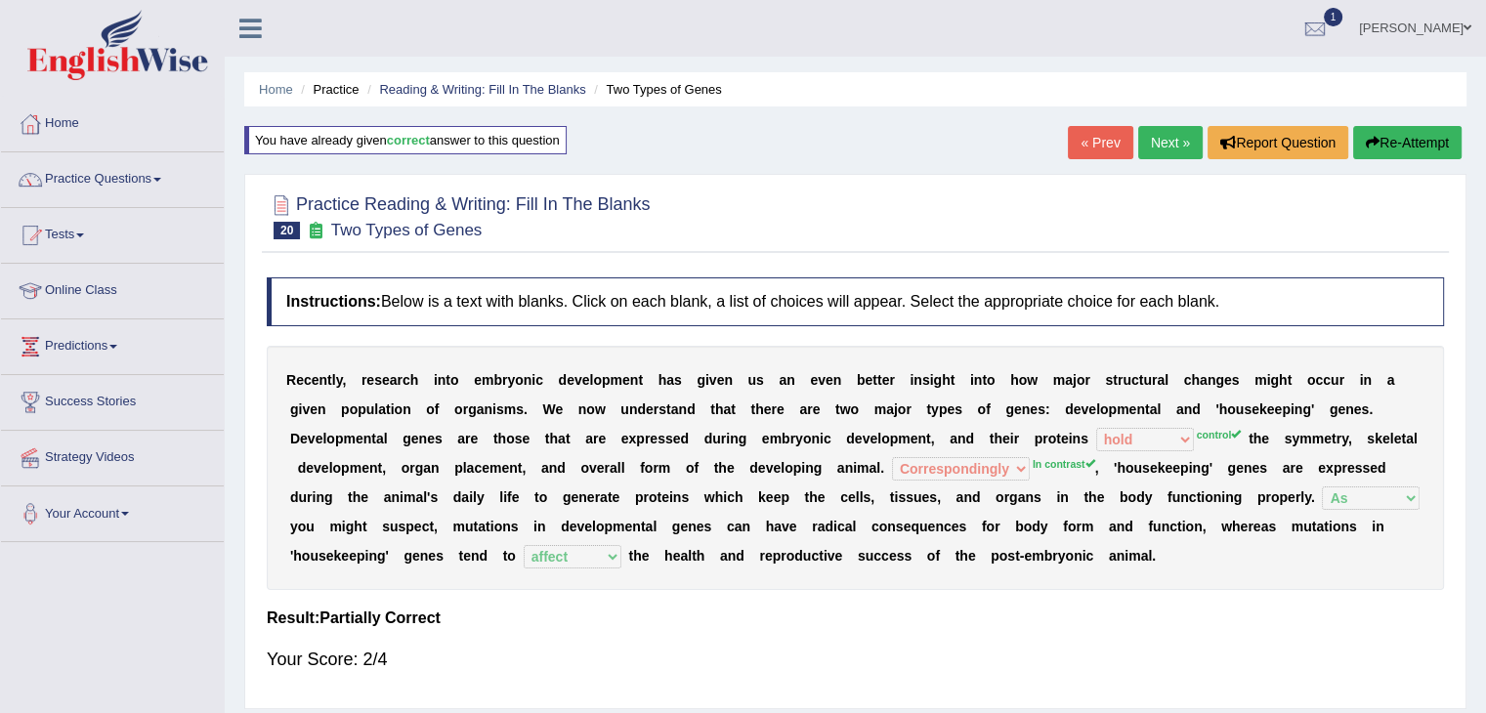
click at [1162, 137] on link "Next »" at bounding box center [1170, 142] width 64 height 33
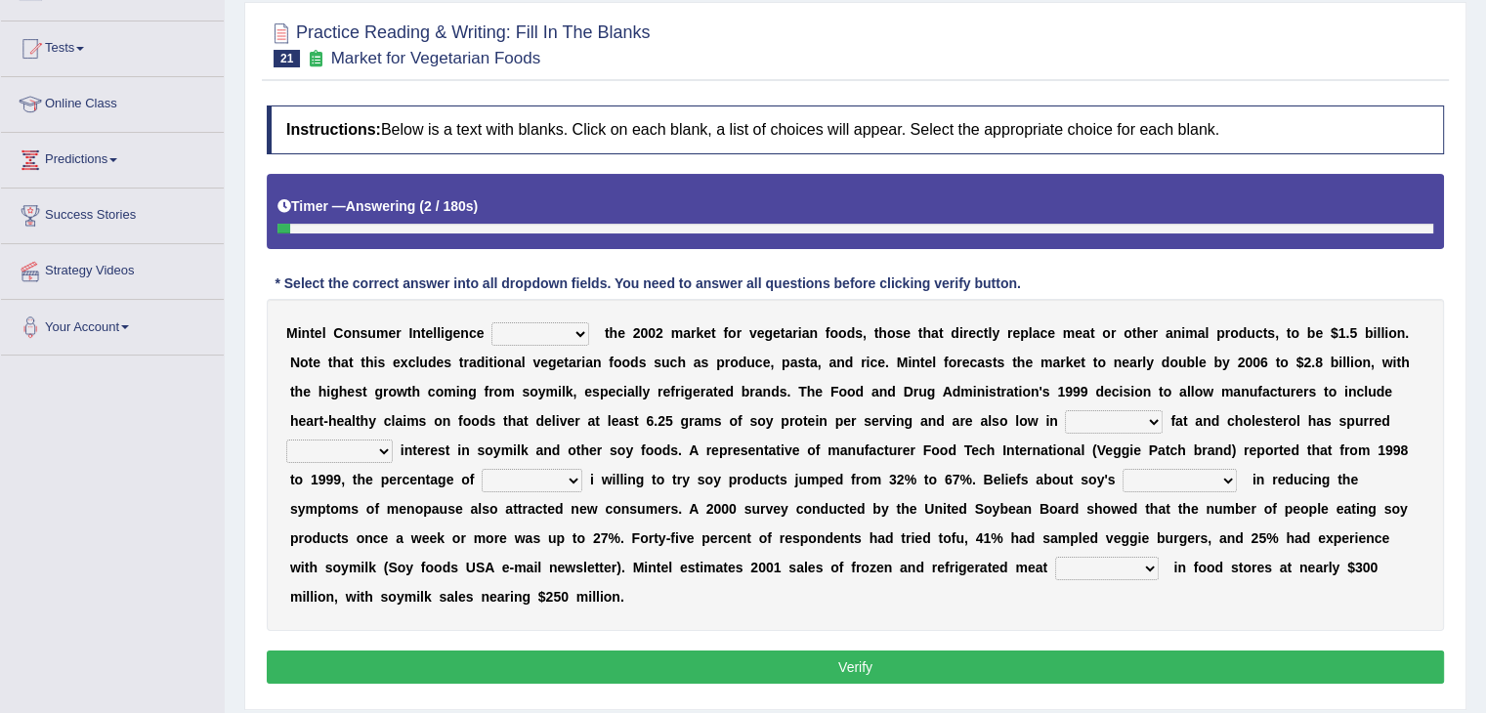
scroll to position [313, 0]
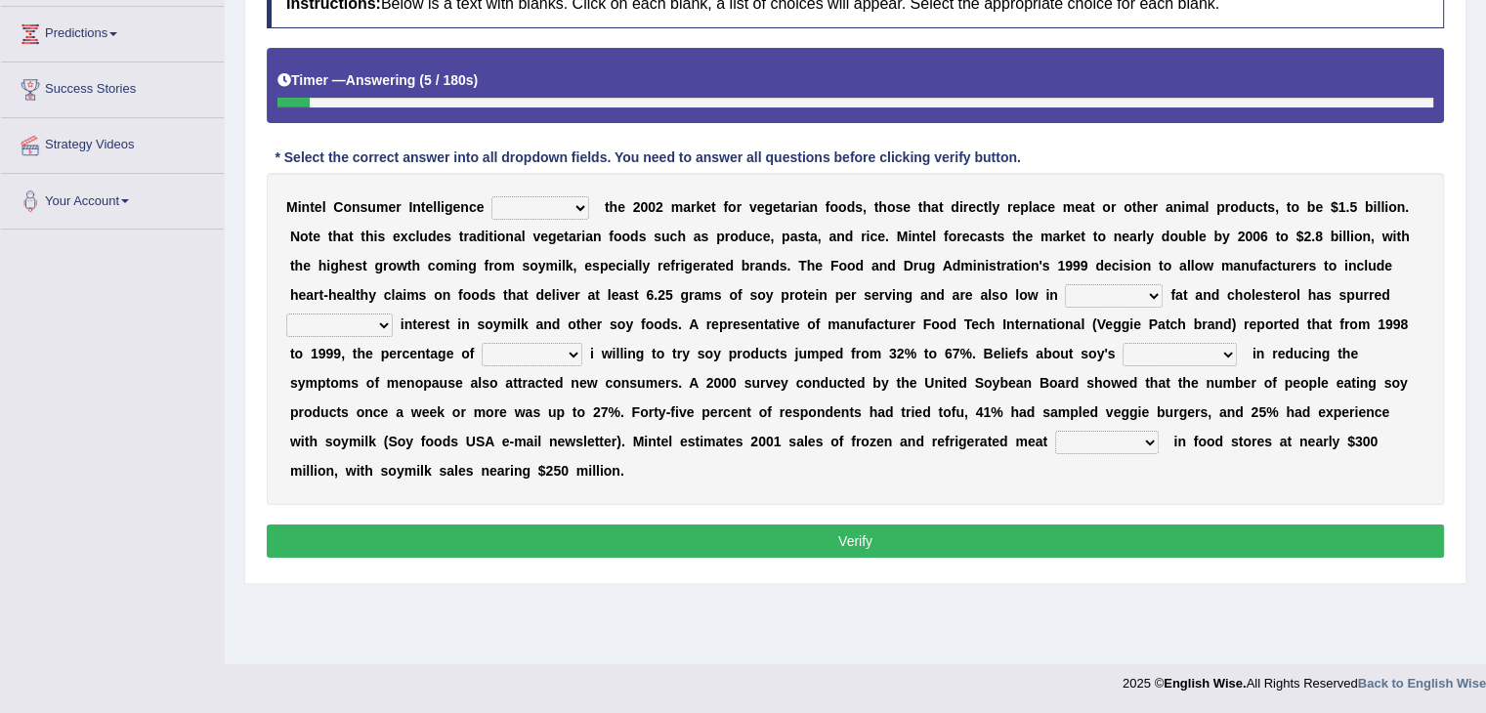
click at [586, 220] on div "M i n t e l C o n s u m e r I n t e l l i g e n c e deals fulfills creates esti…" at bounding box center [855, 339] width 1177 height 332
click at [589, 199] on b at bounding box center [593, 207] width 8 height 16
drag, startPoint x: 592, startPoint y: 221, endPoint x: 565, endPoint y: 209, distance: 29.8
click at [565, 209] on div "M i n t e l C o n s u m e r I n t e l l i g e n c e deals fulfills creates esti…" at bounding box center [855, 339] width 1177 height 332
click at [565, 209] on select "deals fulfills creates estimates" at bounding box center [540, 207] width 98 height 23
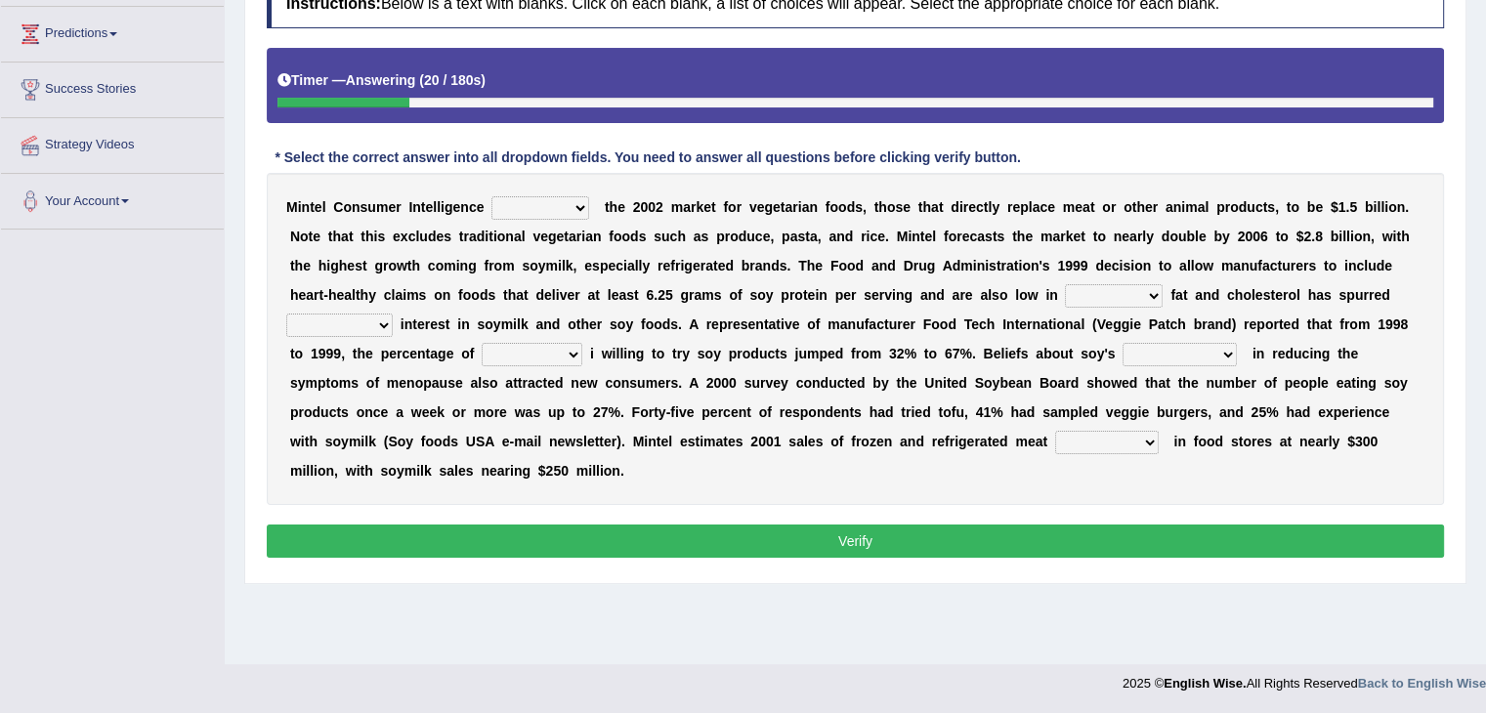
click at [565, 209] on select "deals fulfills creates estimates" at bounding box center [540, 207] width 98 height 23
click at [546, 201] on select "deals fulfills creates estimates" at bounding box center [540, 207] width 98 height 23
select select "estimates"
click at [491, 196] on select "deals fulfills creates estimates" at bounding box center [540, 207] width 98 height 23
click at [1137, 285] on select "saturated solid acid liquid" at bounding box center [1114, 295] width 98 height 23
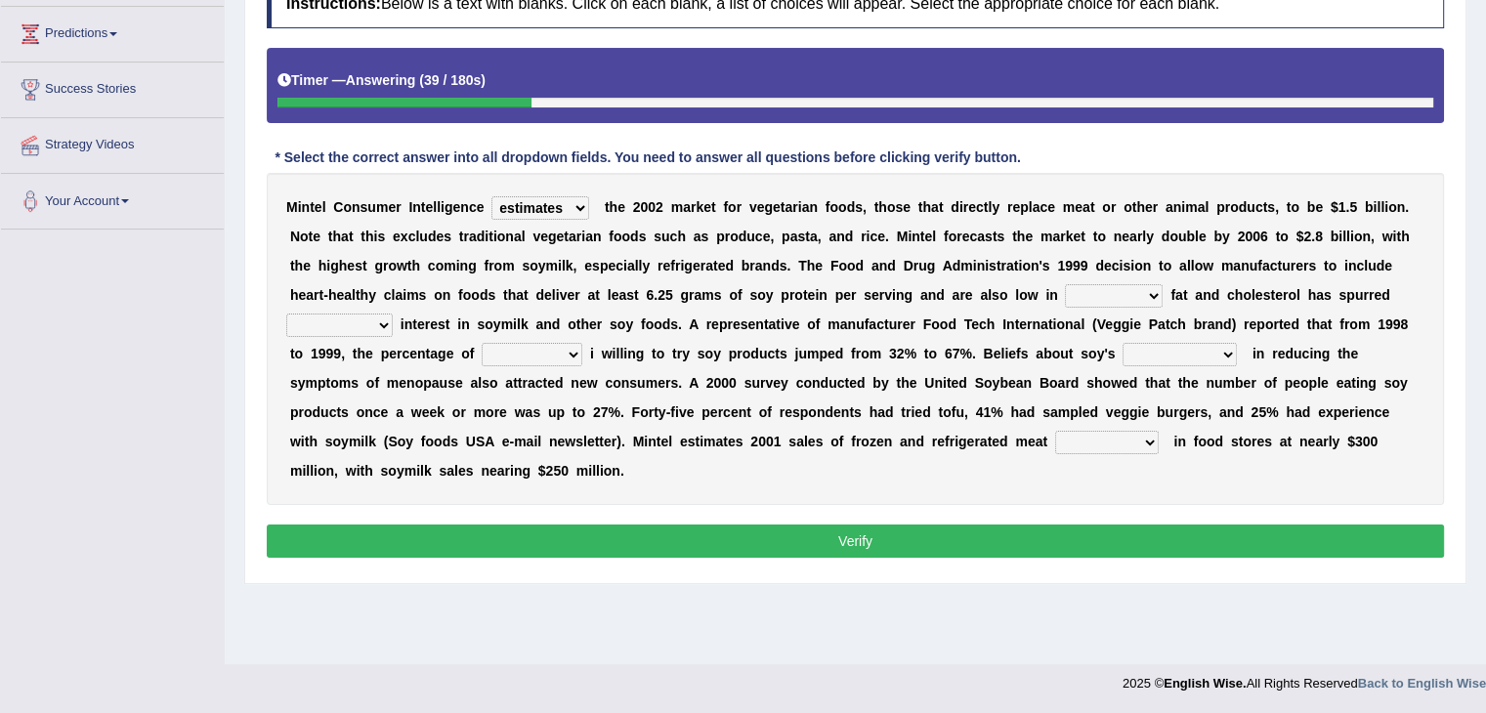
click at [1065, 284] on select "saturated solid acid liquid" at bounding box center [1114, 295] width 98 height 23
click at [1121, 316] on b "g" at bounding box center [1125, 324] width 9 height 16
click at [1132, 284] on select "saturated solid acid liquid" at bounding box center [1114, 295] width 98 height 23
select select "saturated"
click at [1065, 284] on select "saturated solid acid liquid" at bounding box center [1114, 295] width 98 height 23
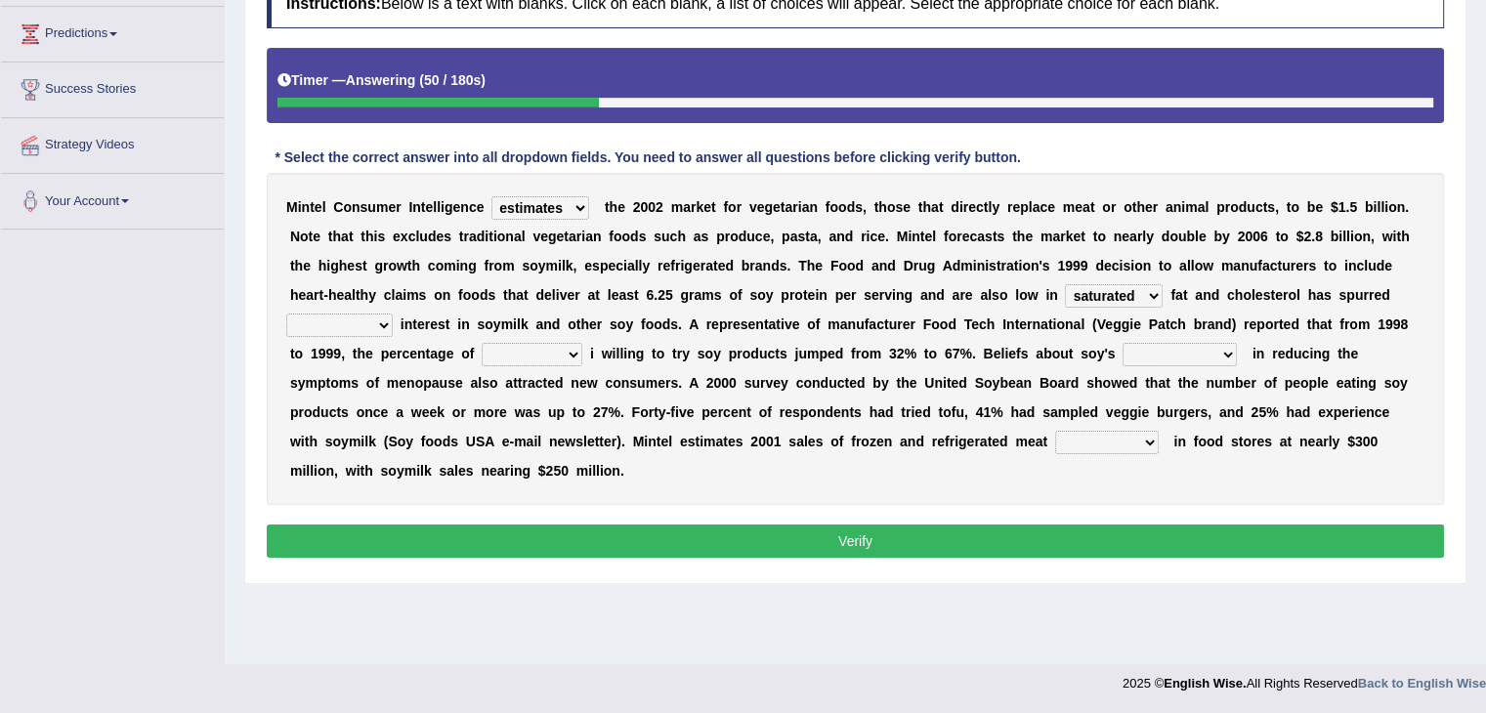
click at [384, 328] on select "good big tremendous extreme" at bounding box center [339, 325] width 106 height 23
select select "good"
click at [286, 314] on select "good big tremendous extreme" at bounding box center [339, 325] width 106 height 23
click at [391, 333] on div "M i n t e l C o n s u m e r I n t e l l i g e n c e deals fulfills creates esti…" at bounding box center [855, 339] width 1177 height 332
click at [383, 321] on select "good big tremendous extreme" at bounding box center [339, 325] width 106 height 23
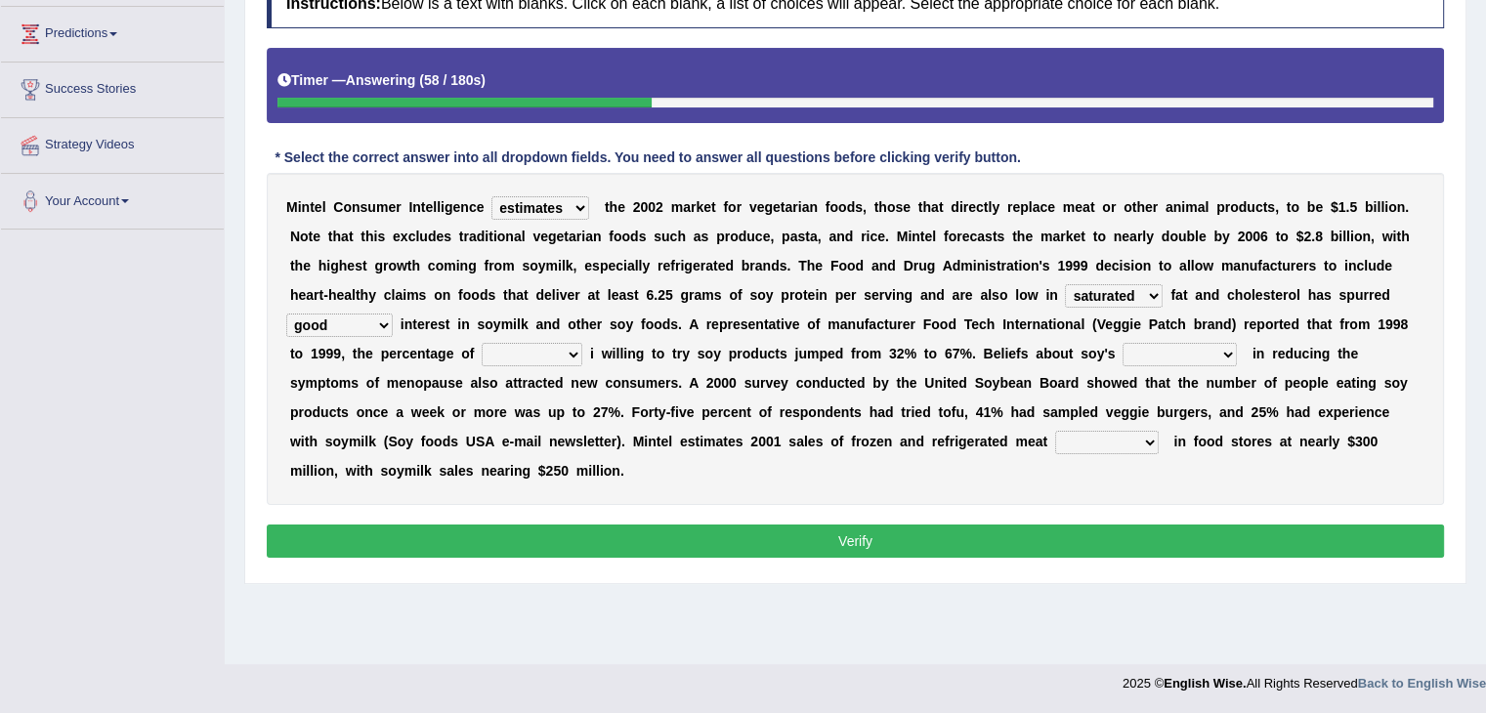
drag, startPoint x: 383, startPoint y: 321, endPoint x: 373, endPoint y: 311, distance: 14.5
click at [373, 314] on select "good big tremendous extreme" at bounding box center [339, 325] width 106 height 23
click at [490, 427] on div "M i n t e l C o n s u m e r I n t e l l i g e n c e deals fulfills creates esti…" at bounding box center [855, 339] width 1177 height 332
click at [540, 337] on div "M i n t e l C o n s u m e r I n t e l l i g e n c e deals fulfills creates esti…" at bounding box center [855, 339] width 1177 height 332
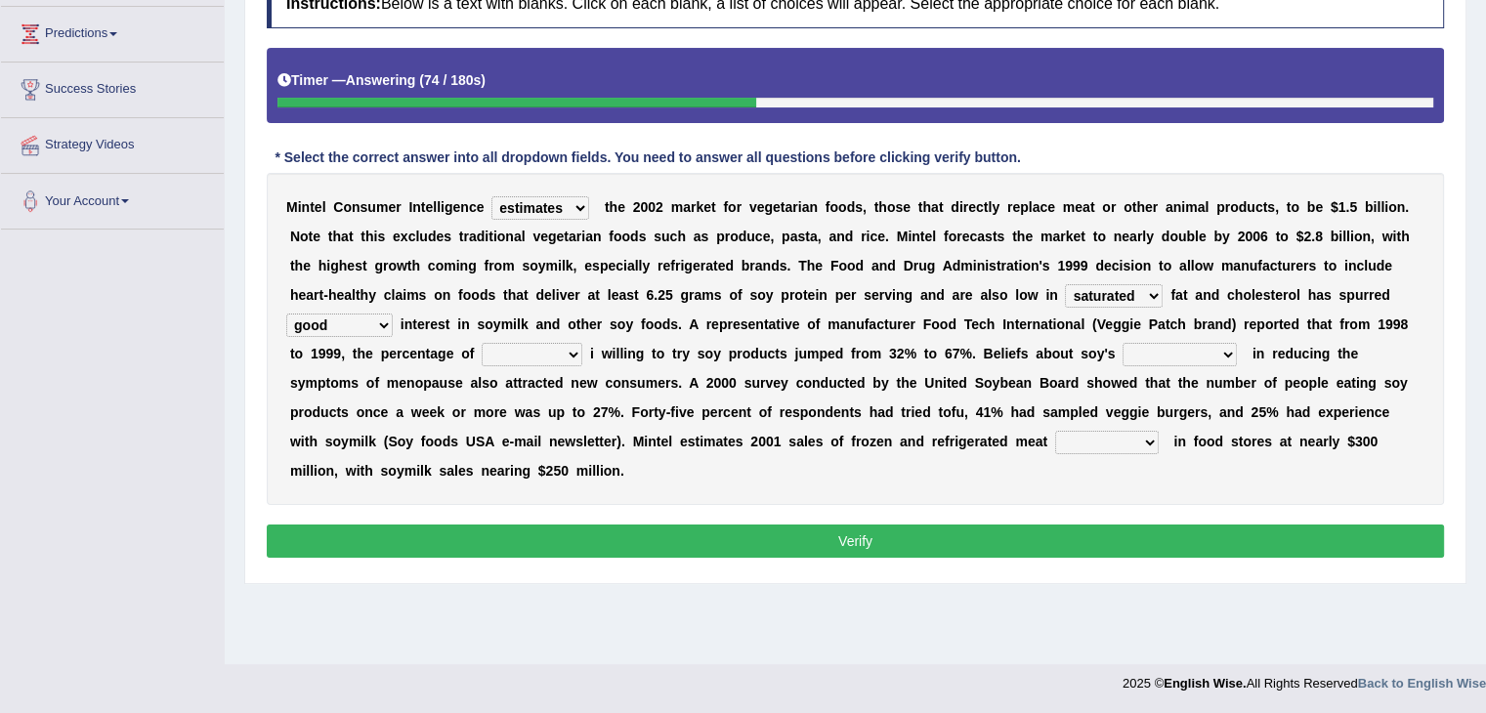
click at [572, 349] on select "guests consumers customers clients" at bounding box center [532, 354] width 101 height 23
select select "customers"
click at [482, 343] on select "guests consumers customers clients" at bounding box center [532, 354] width 101 height 23
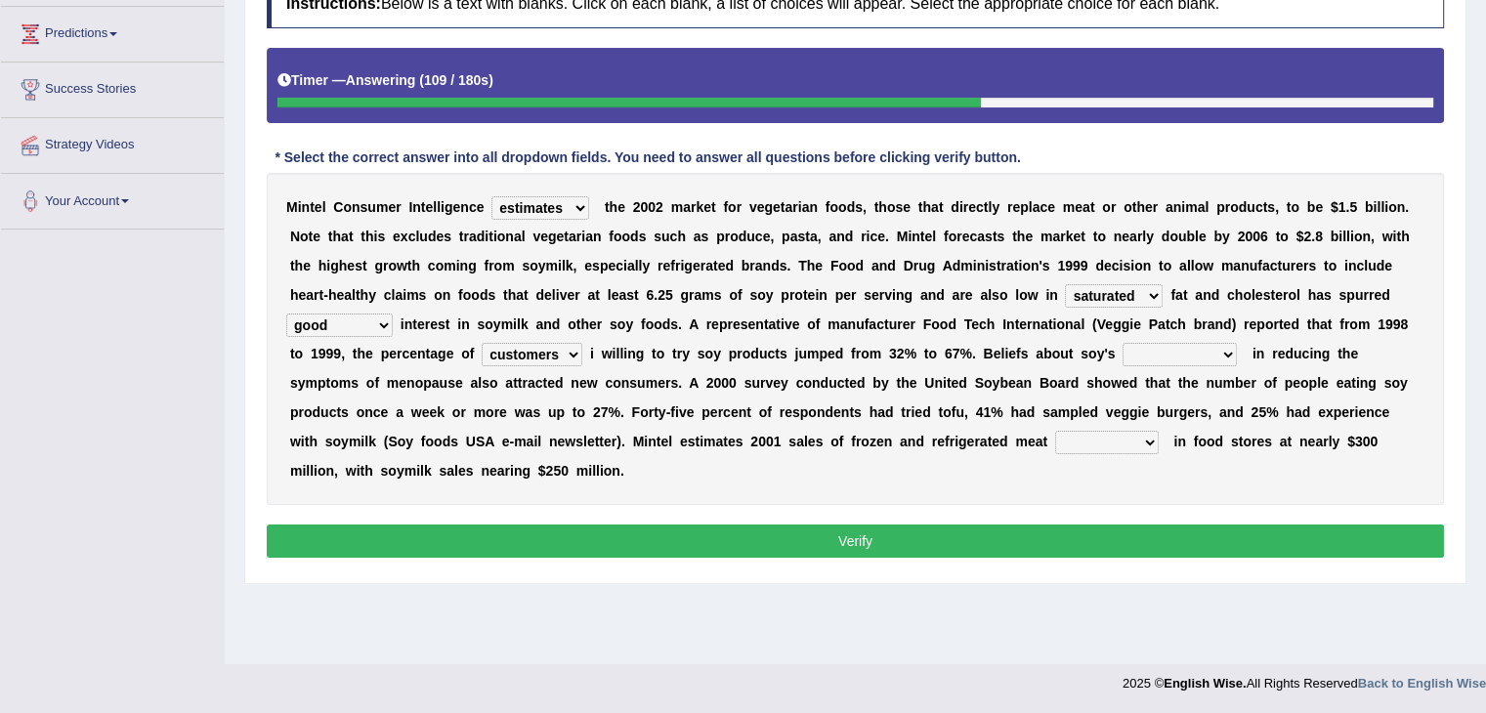
click at [1189, 336] on div "M i n t e l C o n s u m e r I n t e l l i g e n c e deals fulfills creates esti…" at bounding box center [855, 339] width 1177 height 332
click at [1192, 343] on select "effectiveness timeliness efficiency goodness" at bounding box center [1179, 354] width 114 height 23
select select "effectiveness"
click at [1122, 343] on select "effectiveness timeliness efficiency goodness" at bounding box center [1179, 354] width 114 height 23
click at [1217, 348] on select "effectiveness timeliness efficiency goodness" at bounding box center [1179, 354] width 114 height 23
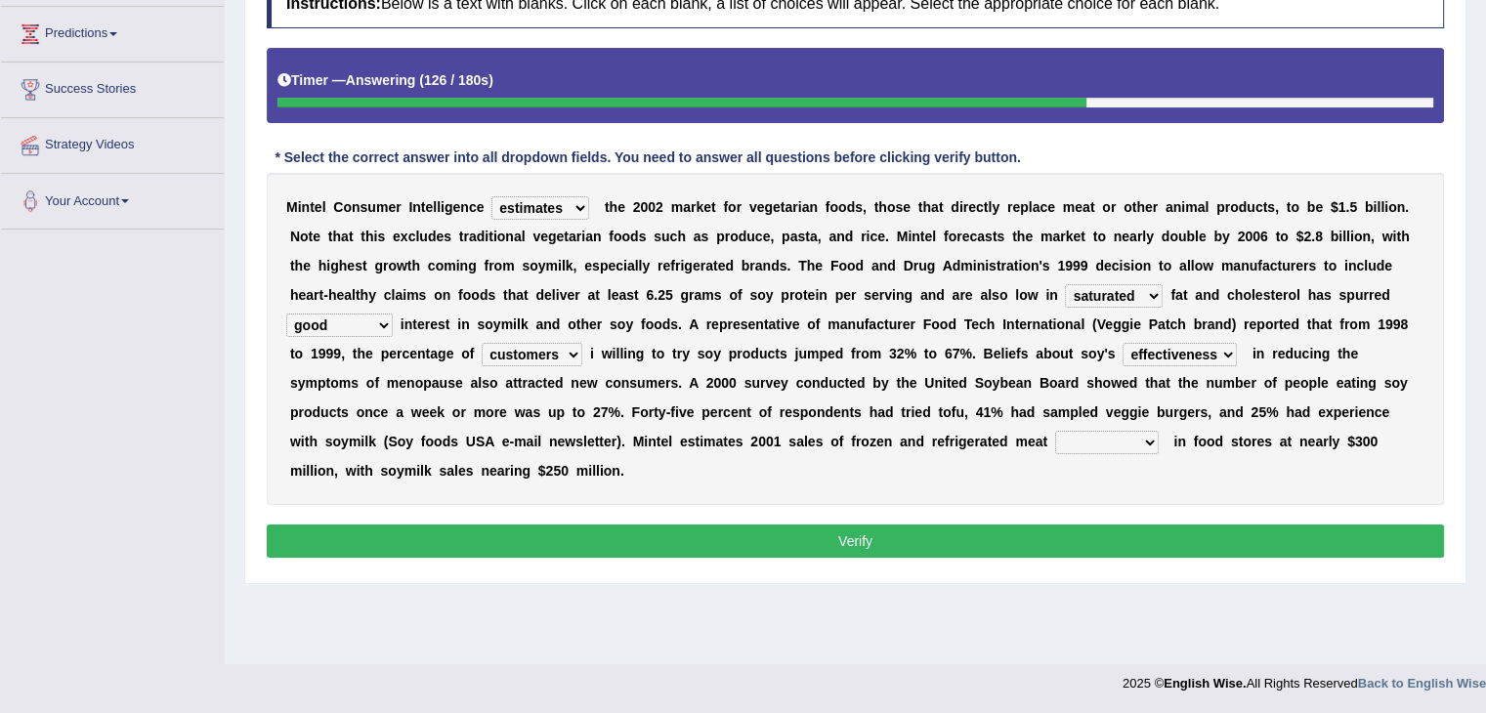
drag, startPoint x: 1388, startPoint y: 474, endPoint x: 1093, endPoint y: 450, distance: 295.9
click at [1093, 450] on div "M i n t e l C o n s u m e r I n t e l l i g e n c e deals fulfills creates esti…" at bounding box center [855, 339] width 1177 height 332
click at [1093, 450] on select "foods choices staffs alternatives" at bounding box center [1107, 442] width 104 height 23
select select "foods"
click at [1055, 431] on select "foods choices staffs alternatives" at bounding box center [1107, 442] width 104 height 23
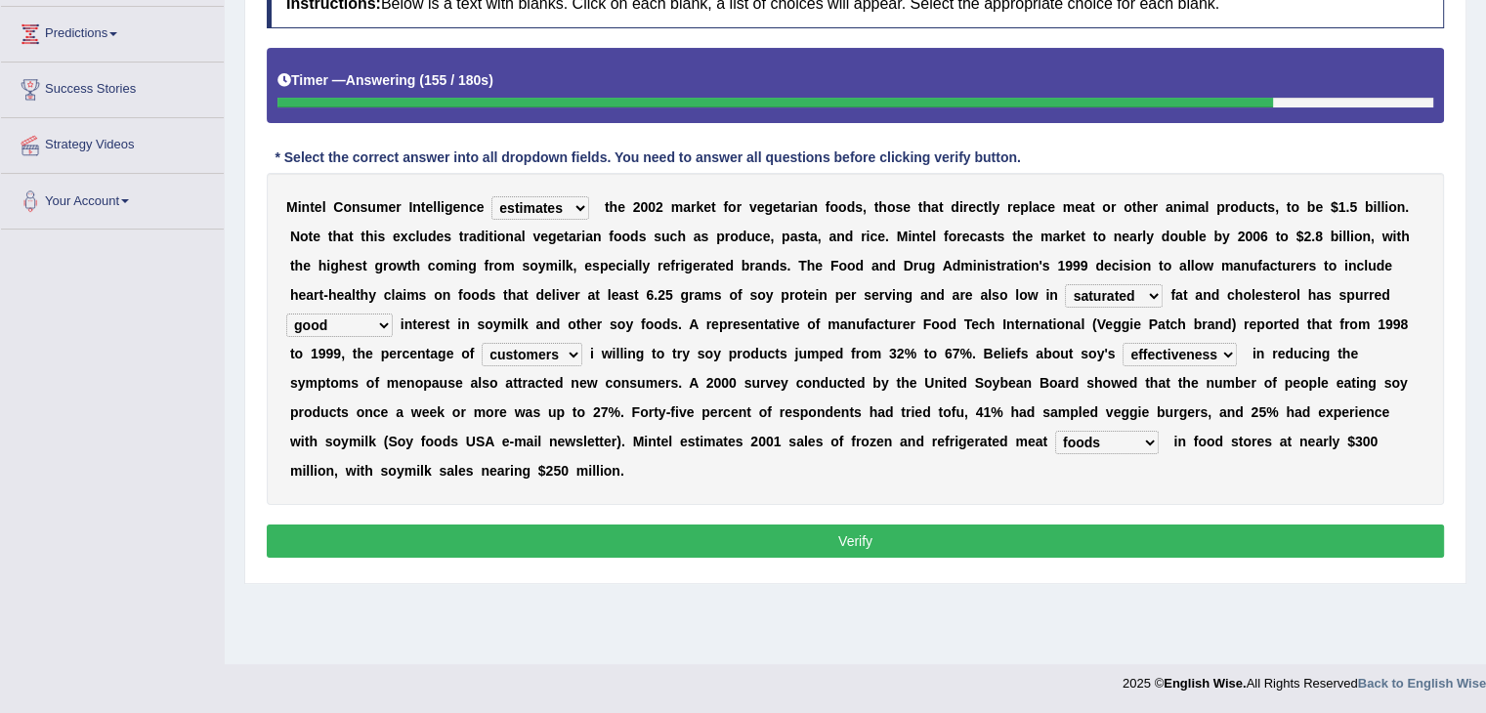
click at [1055, 538] on button "Verify" at bounding box center [855, 541] width 1177 height 33
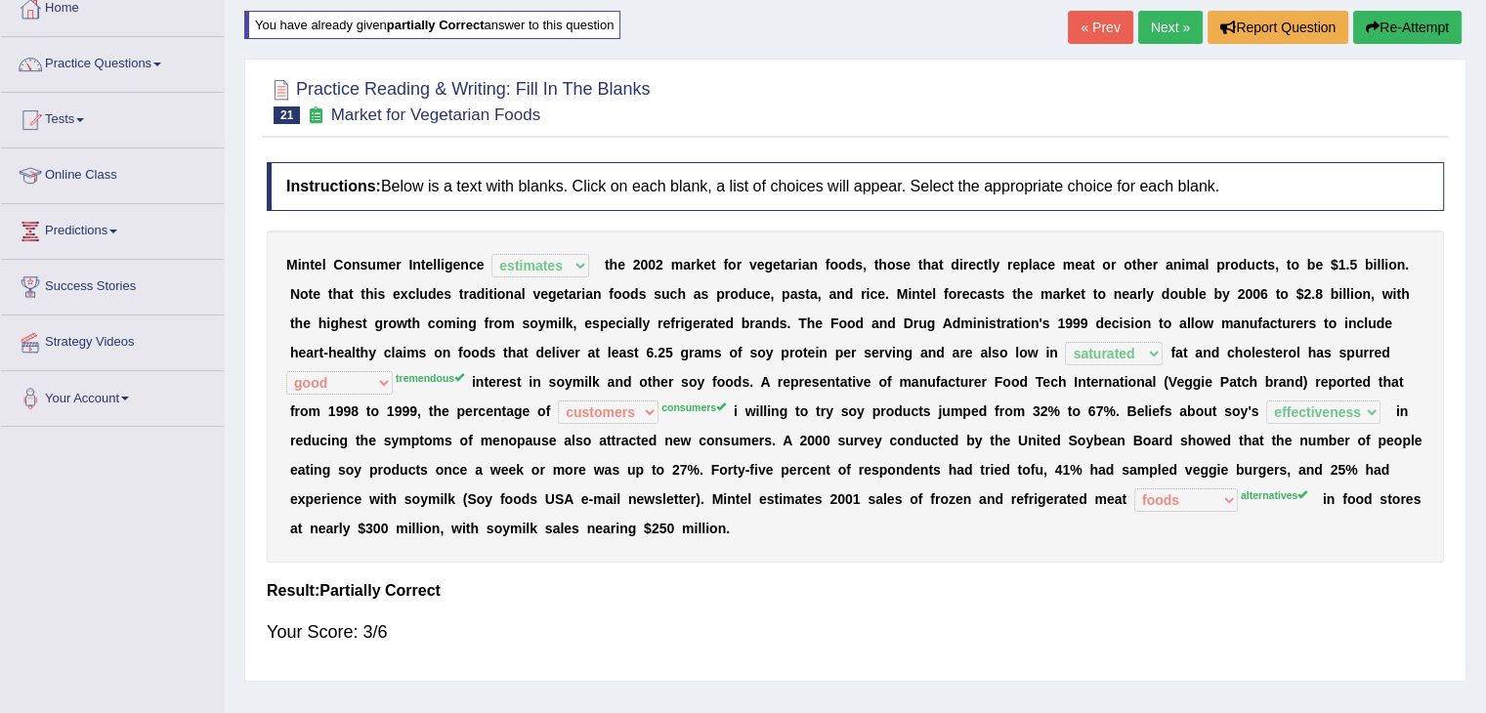
scroll to position [0, 0]
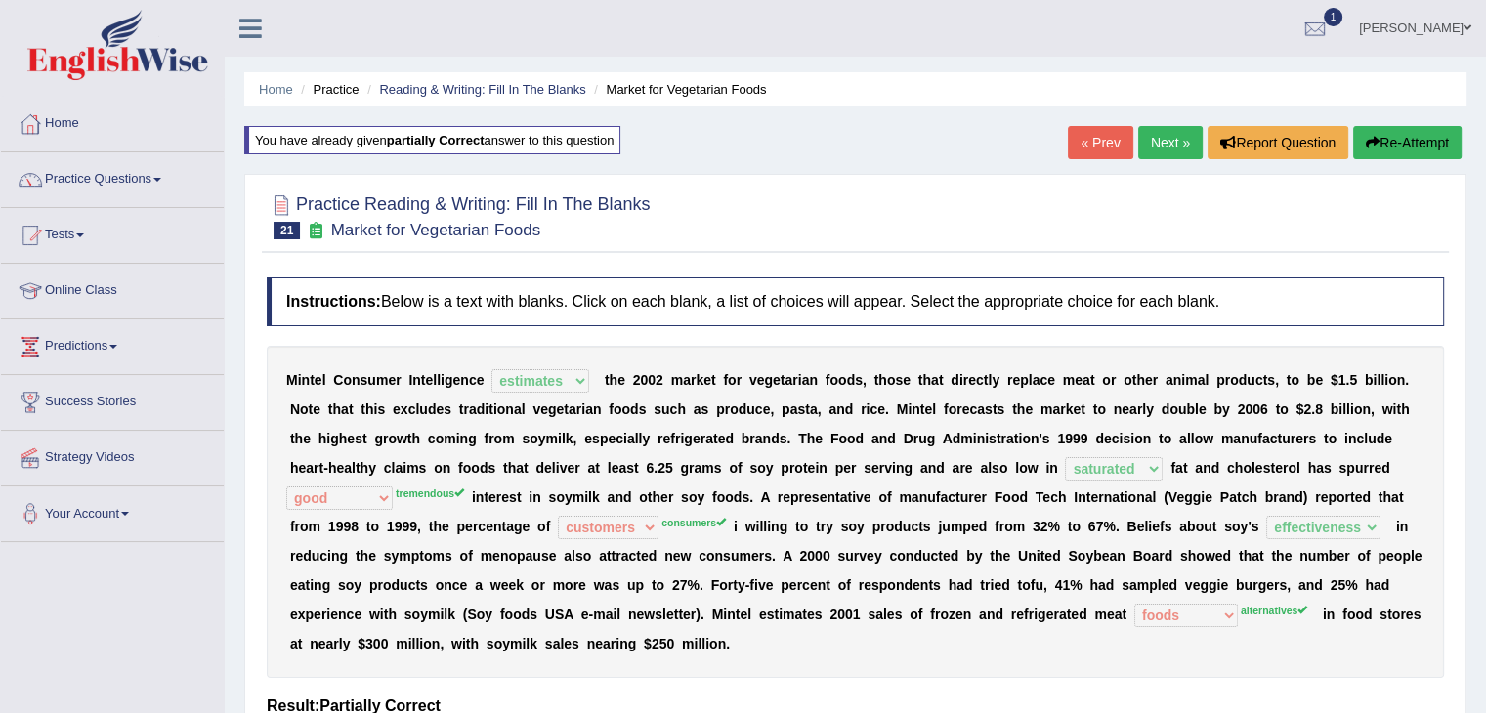
click at [1149, 133] on link "Next »" at bounding box center [1170, 142] width 64 height 33
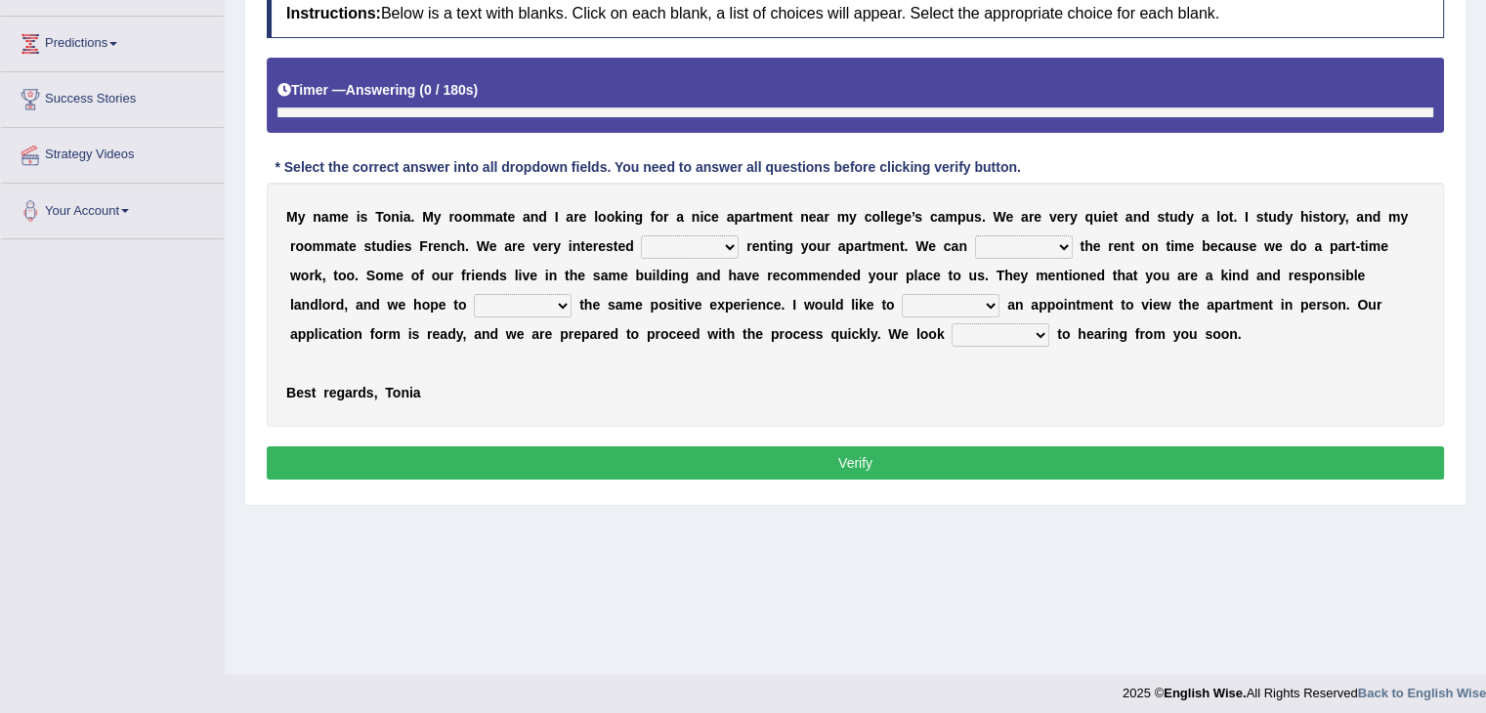
scroll to position [313, 0]
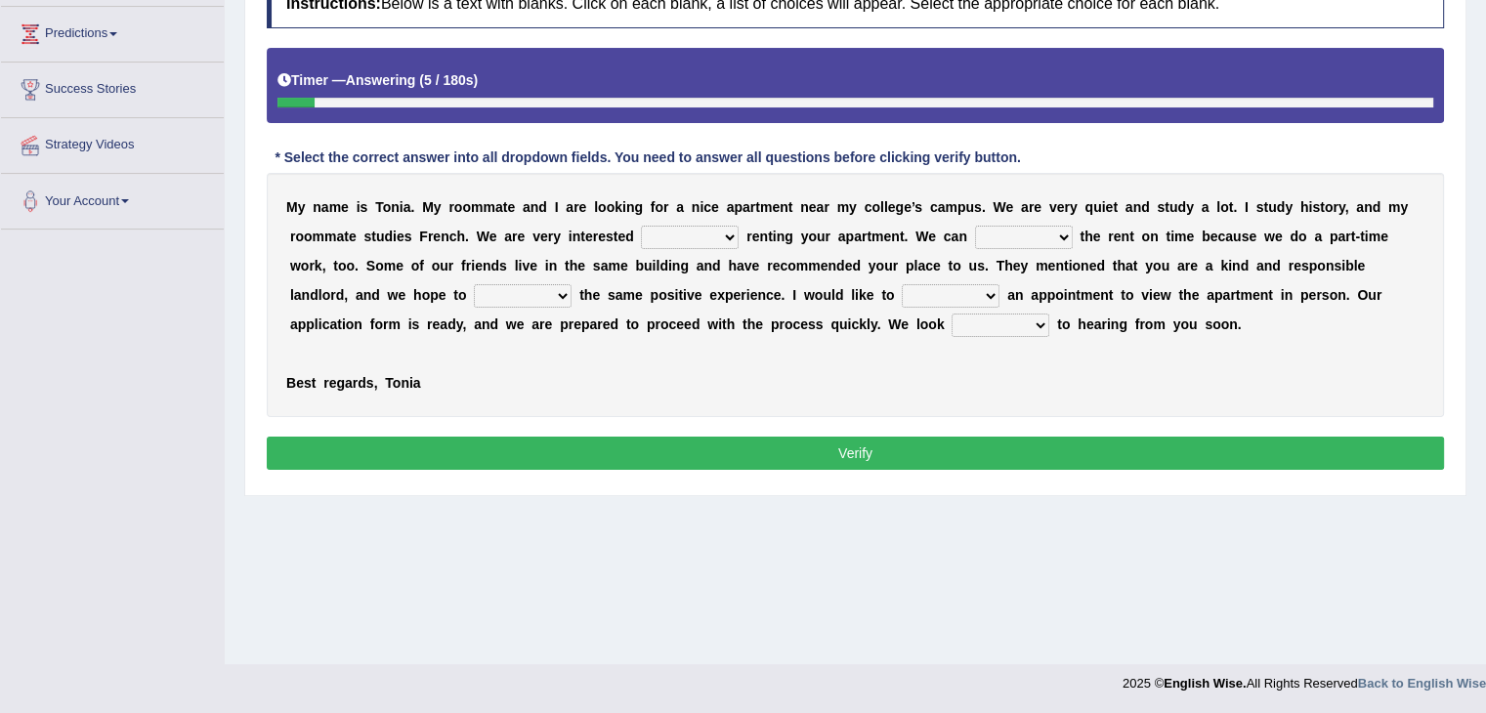
click at [717, 235] on select "for about at in" at bounding box center [690, 237] width 98 height 23
select select "for"
click at [641, 226] on select "for about at in" at bounding box center [690, 237] width 98 height 23
click at [1035, 232] on select "afford get pay bring" at bounding box center [1024, 237] width 98 height 23
click at [975, 226] on select "afford get pay bring" at bounding box center [1024, 237] width 98 height 23
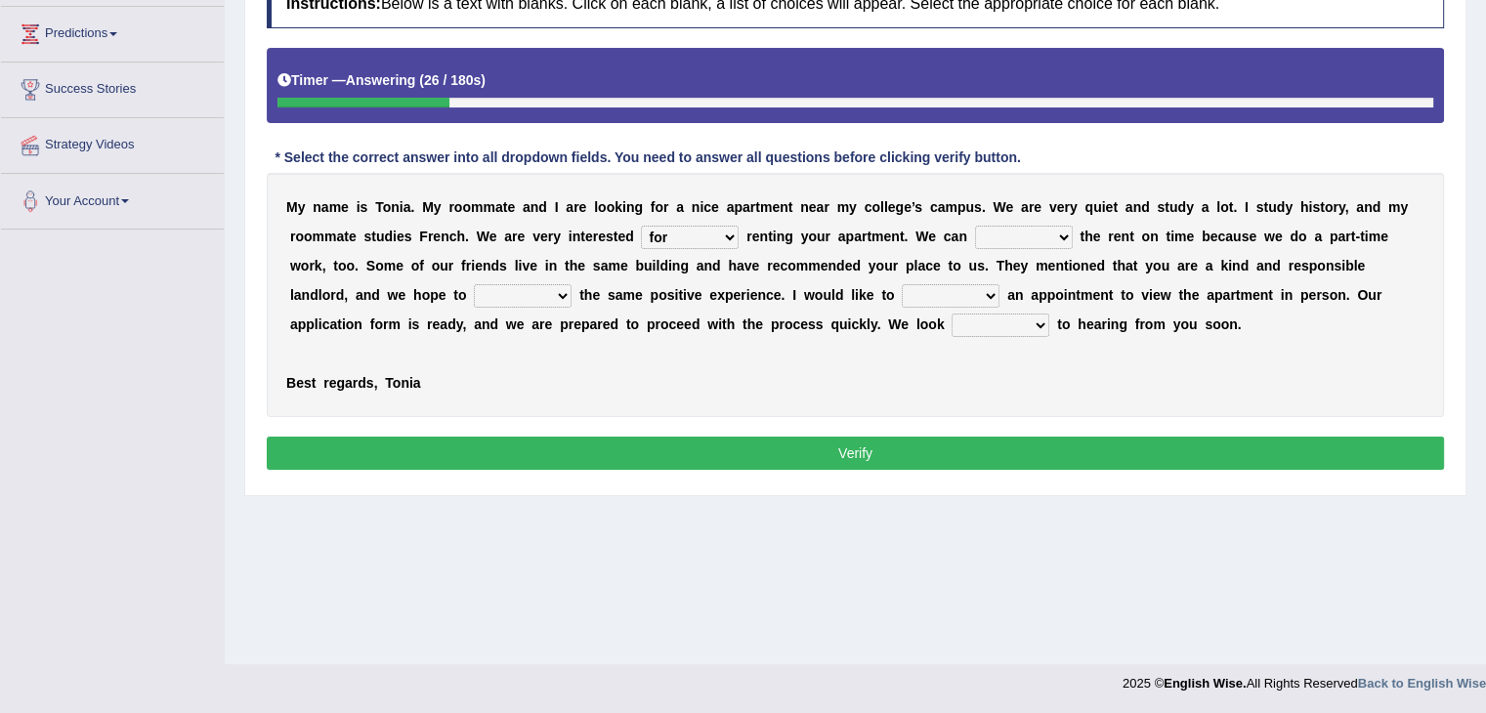
click at [1051, 237] on select "afford get pay bring" at bounding box center [1024, 237] width 98 height 23
select select "pay"
click at [975, 226] on select "afford get pay bring" at bounding box center [1024, 237] width 98 height 23
click at [546, 284] on select "form meet have decide" at bounding box center [523, 295] width 98 height 23
select select "have"
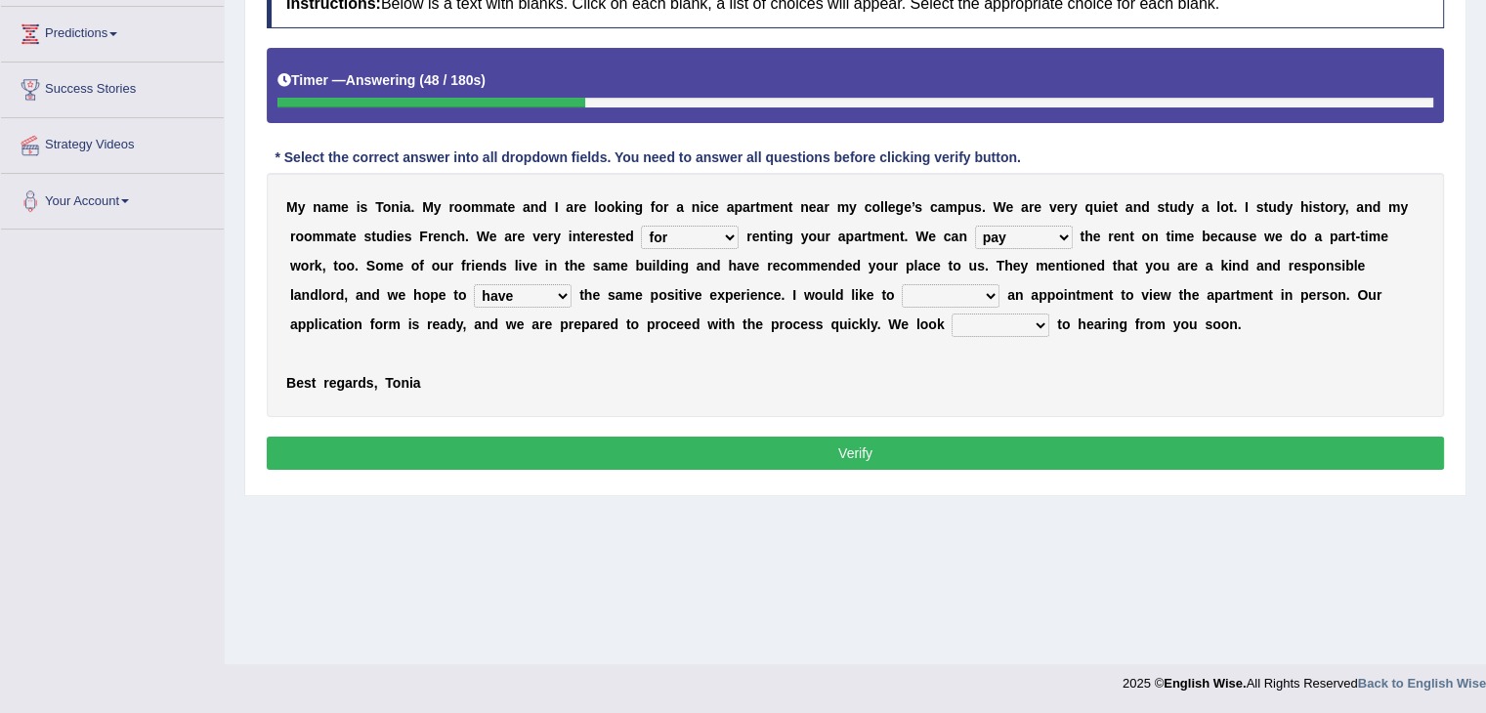
click at [474, 284] on select "form meet have decide" at bounding box center [523, 295] width 98 height 23
click at [990, 291] on select "own recall revise make" at bounding box center [951, 295] width 98 height 23
select select "make"
click at [902, 284] on select "own recall revise make" at bounding box center [951, 295] width 98 height 23
click at [1032, 321] on select "around out in forward" at bounding box center [1000, 325] width 98 height 23
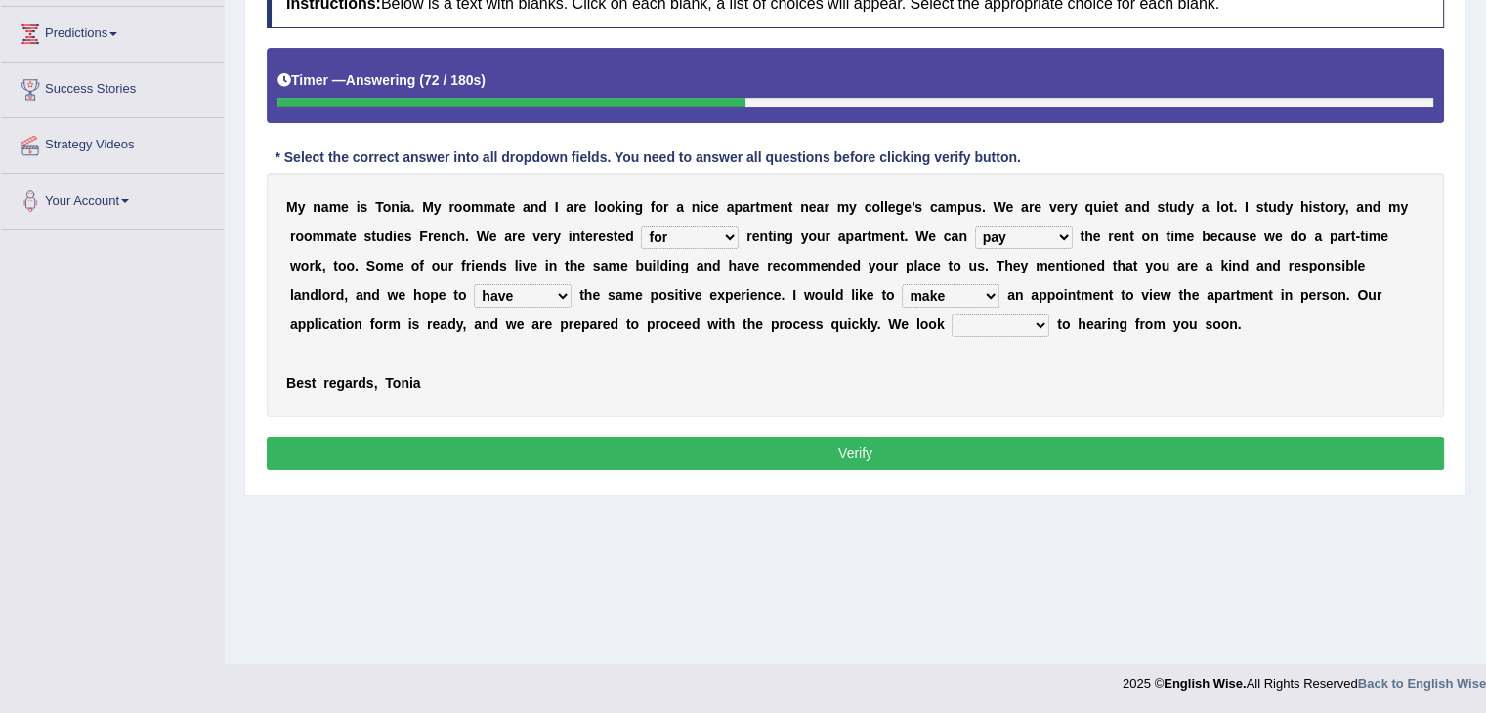
select select "forward"
click at [951, 314] on select "around out in forward" at bounding box center [1000, 325] width 98 height 23
click at [1016, 444] on button "Verify" at bounding box center [855, 453] width 1177 height 33
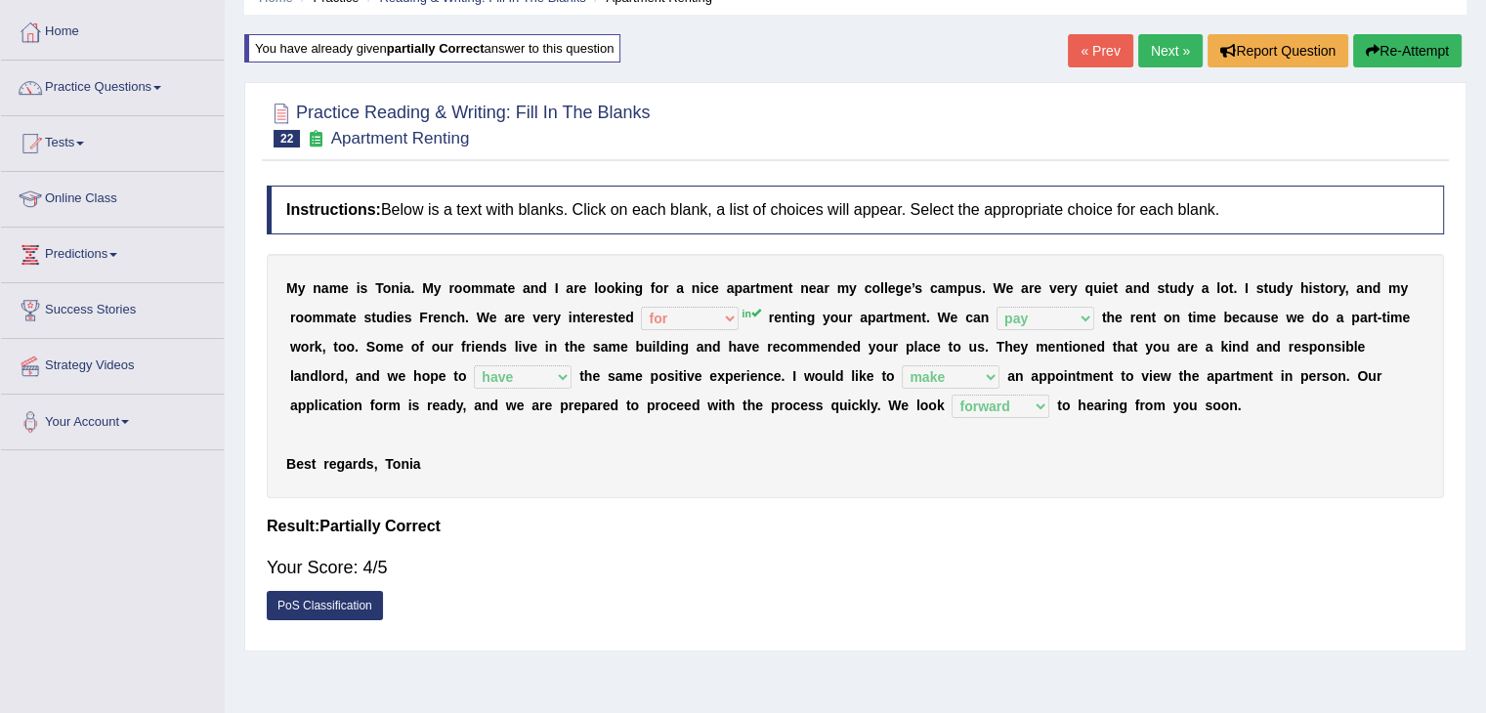
scroll to position [86, 0]
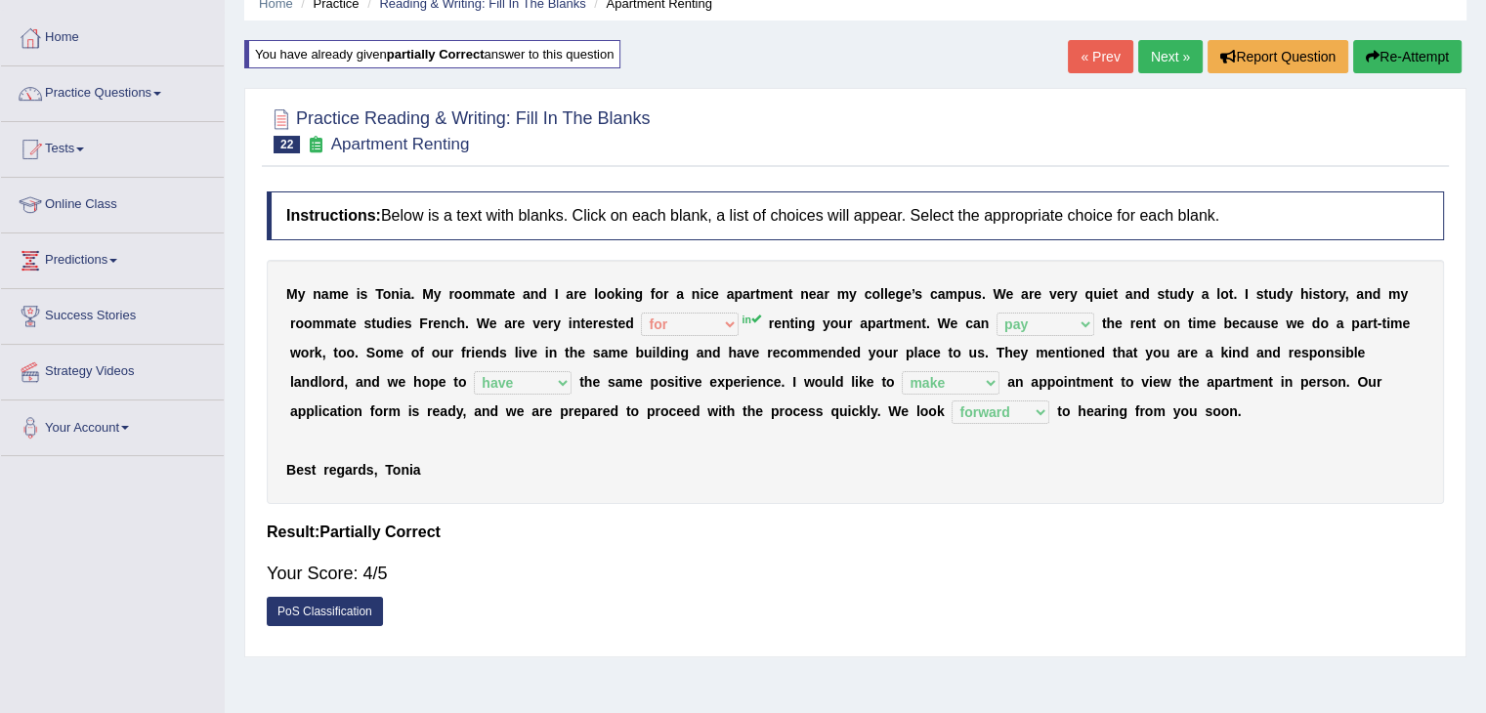
click at [1141, 51] on link "Next »" at bounding box center [1170, 56] width 64 height 33
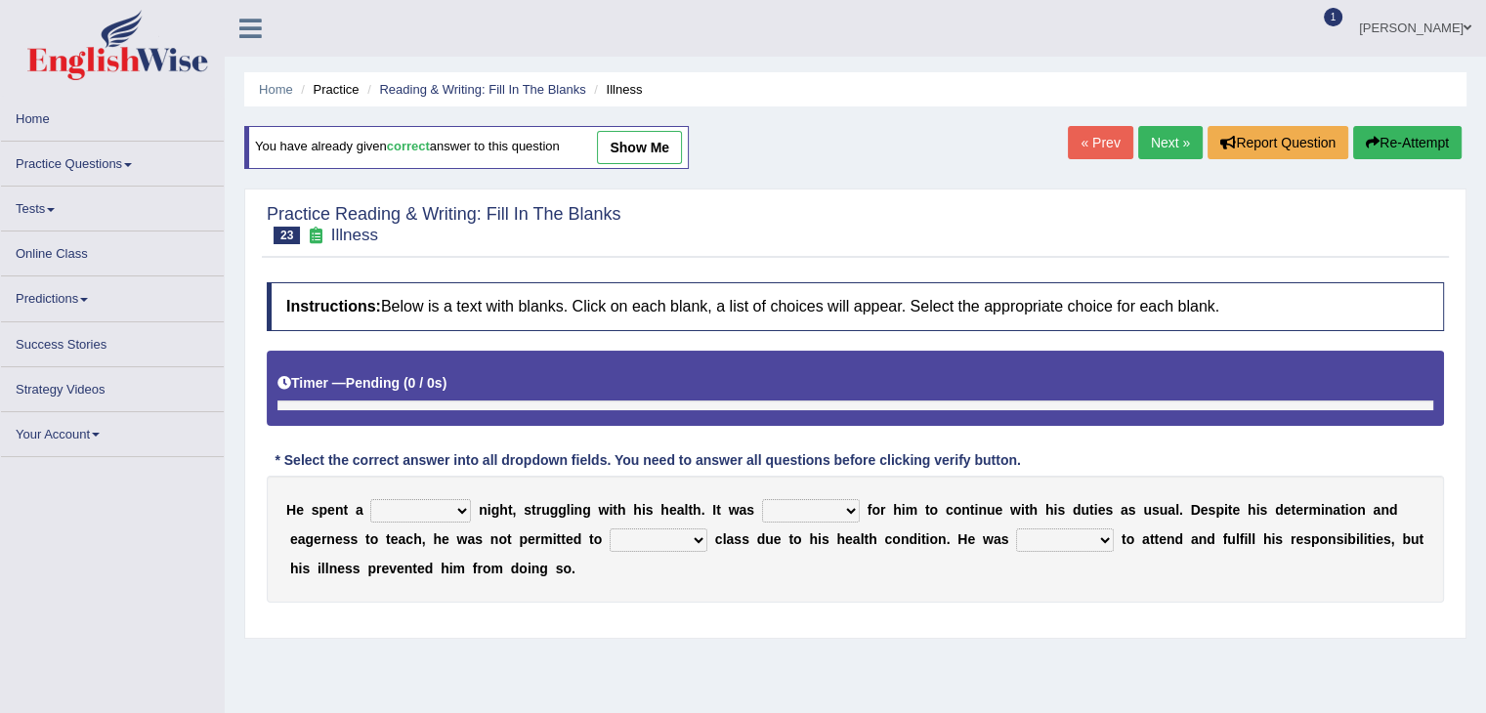
scroll to position [39, 0]
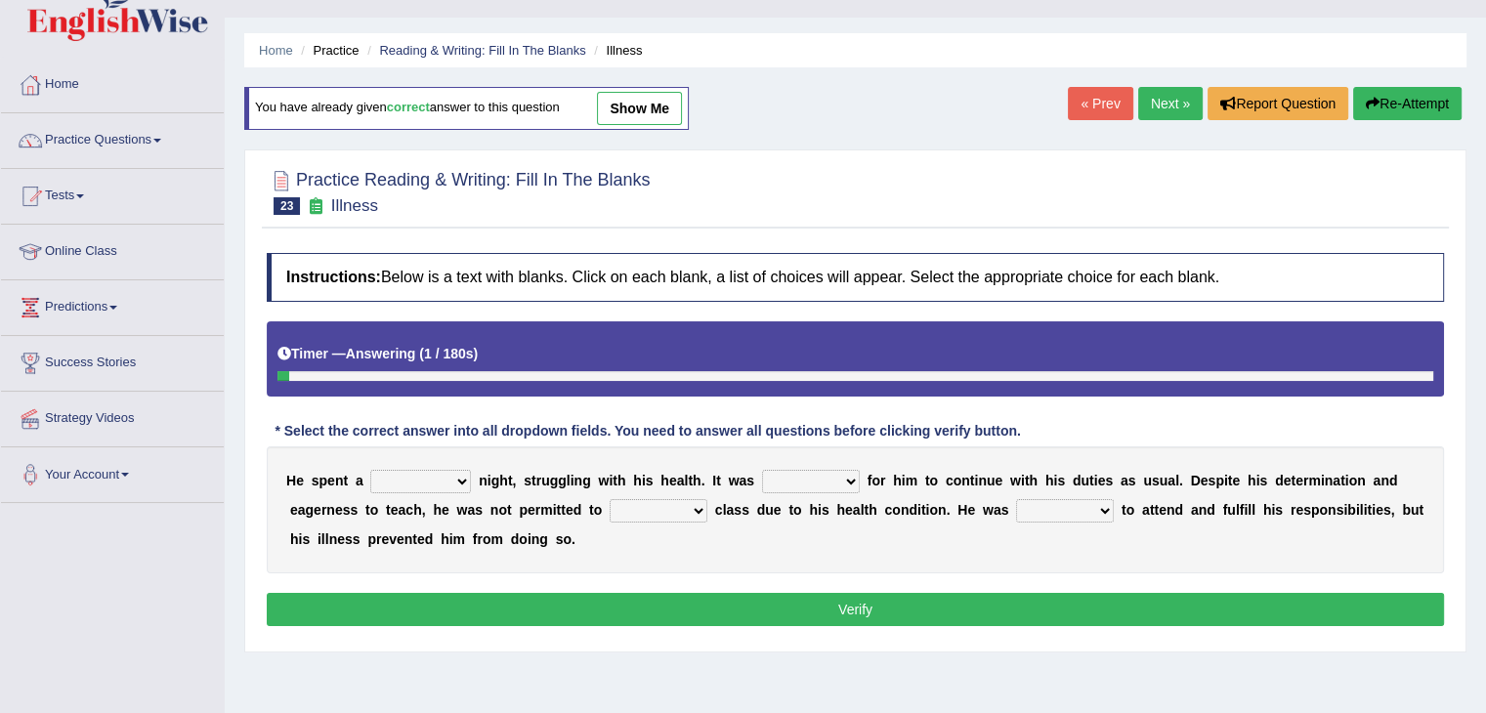
click at [459, 477] on select "cheerful restful meaningful painful" at bounding box center [420, 481] width 101 height 23
select select "painful"
click at [370, 470] on select "cheerful restful meaningful painful" at bounding box center [420, 481] width 101 height 23
click at [847, 477] on select "enjoyable simple difficult natural" at bounding box center [811, 481] width 98 height 23
select select "difficult"
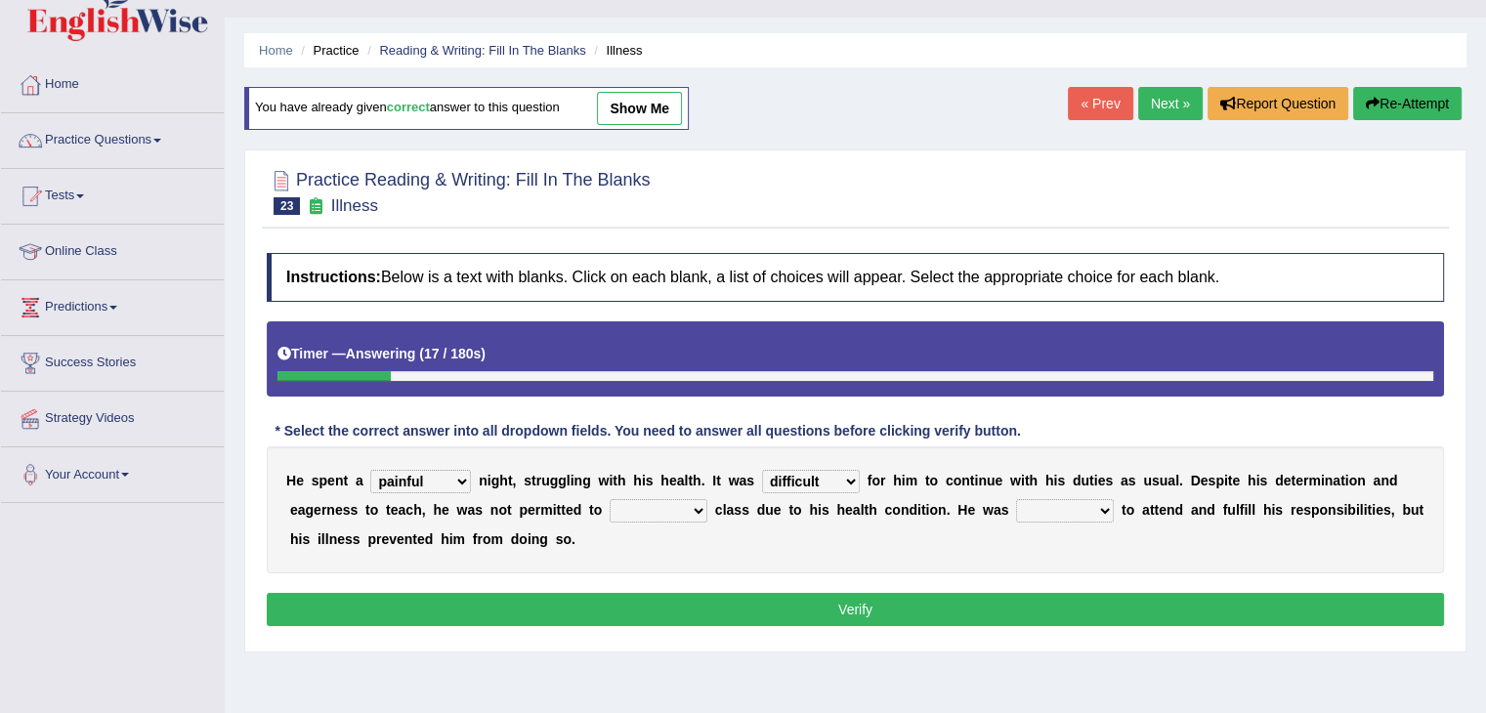
click at [762, 470] on select "enjoyable simple difficult natural" at bounding box center [811, 481] width 98 height 23
click at [699, 508] on select "teach leave cancel attend" at bounding box center [659, 510] width 98 height 23
click at [610, 499] on select "teach leave cancel attend" at bounding box center [659, 510] width 98 height 23
click at [688, 509] on select "teach leave cancel attend" at bounding box center [659, 510] width 98 height 23
select select "teach"
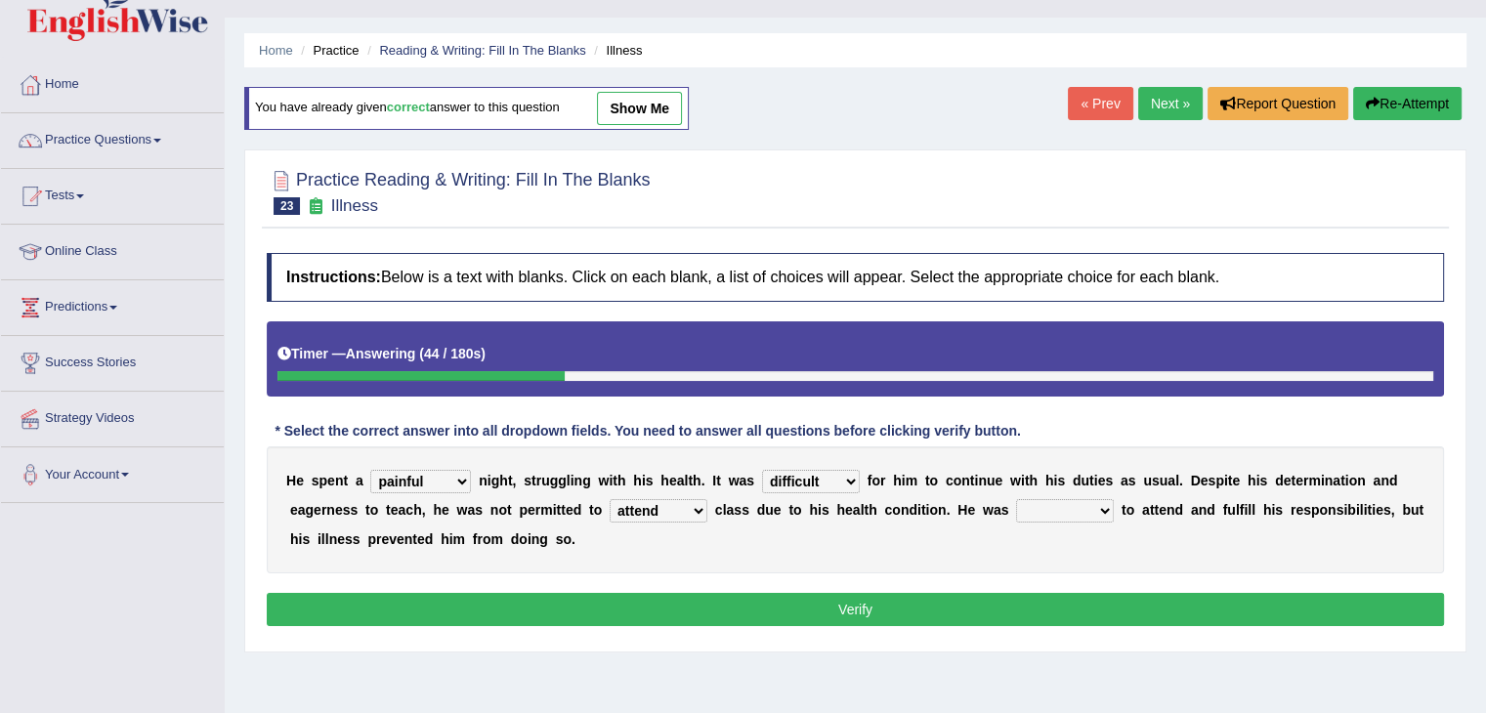
click at [610, 499] on select "teach leave cancel attend" at bounding box center [659, 510] width 98 height 23
click at [1087, 503] on select "anxious forced lazy happy" at bounding box center [1065, 510] width 98 height 23
select select "happy"
click at [1016, 499] on select "anxious forced lazy happy" at bounding box center [1065, 510] width 98 height 23
click at [1026, 593] on button "Verify" at bounding box center [855, 609] width 1177 height 33
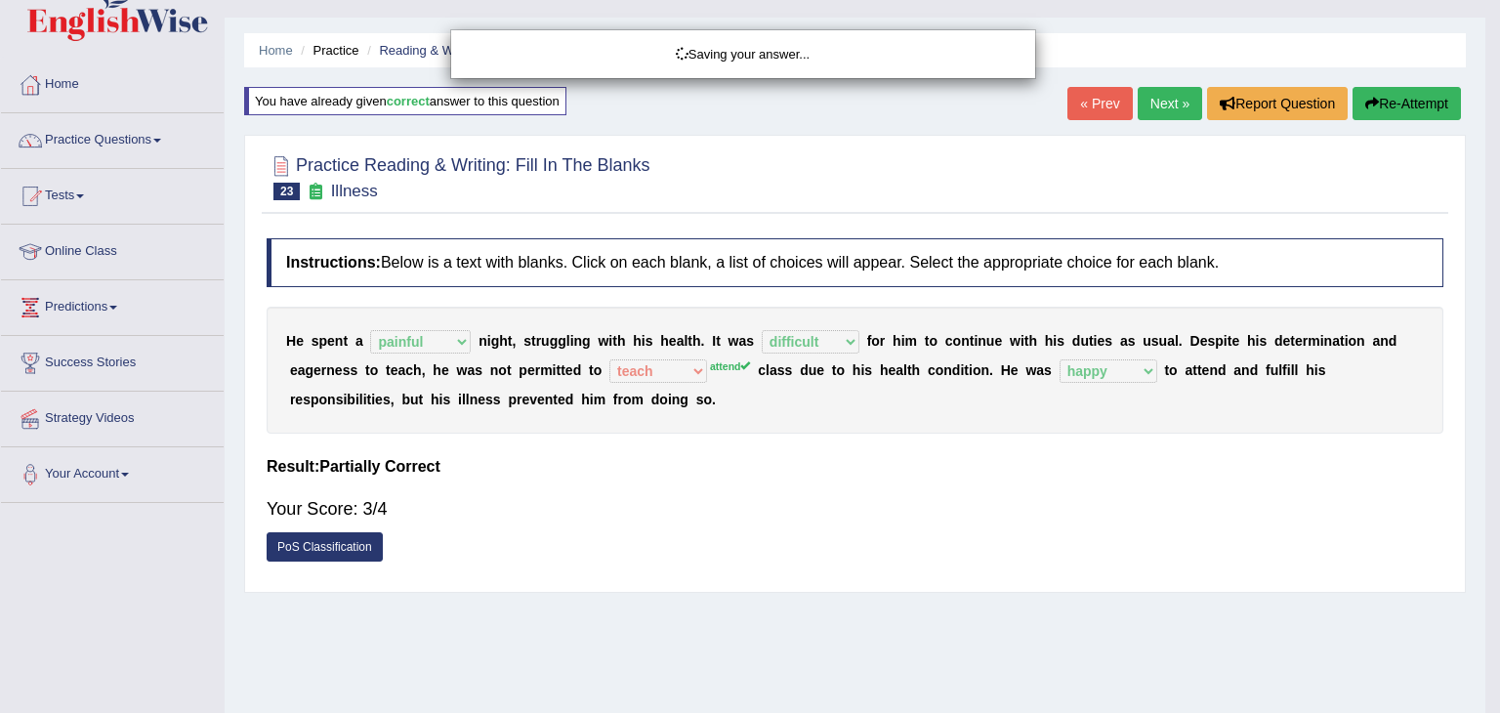
click at [1026, 593] on div "Saving your answer..." at bounding box center [750, 356] width 1500 height 713
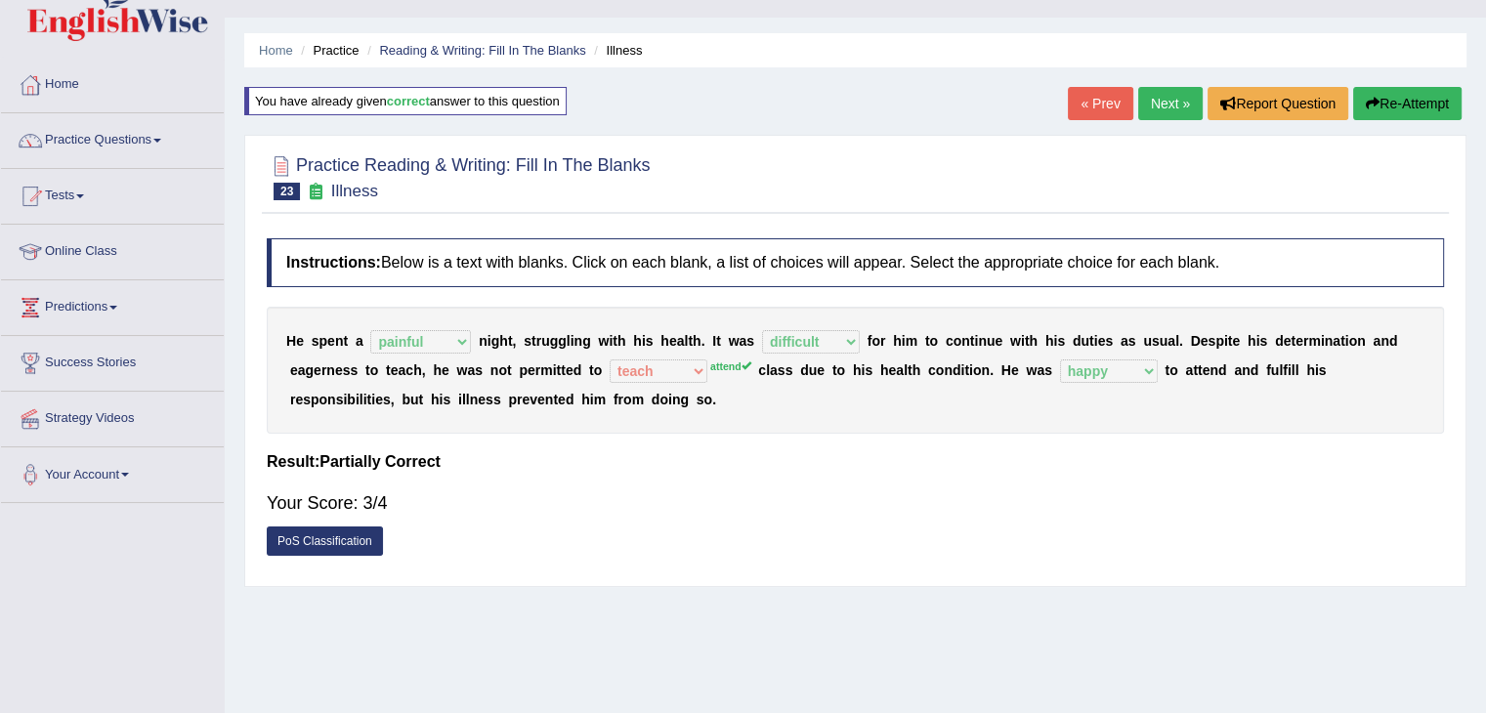
click at [1379, 102] on button "Re-Attempt" at bounding box center [1407, 103] width 108 height 33
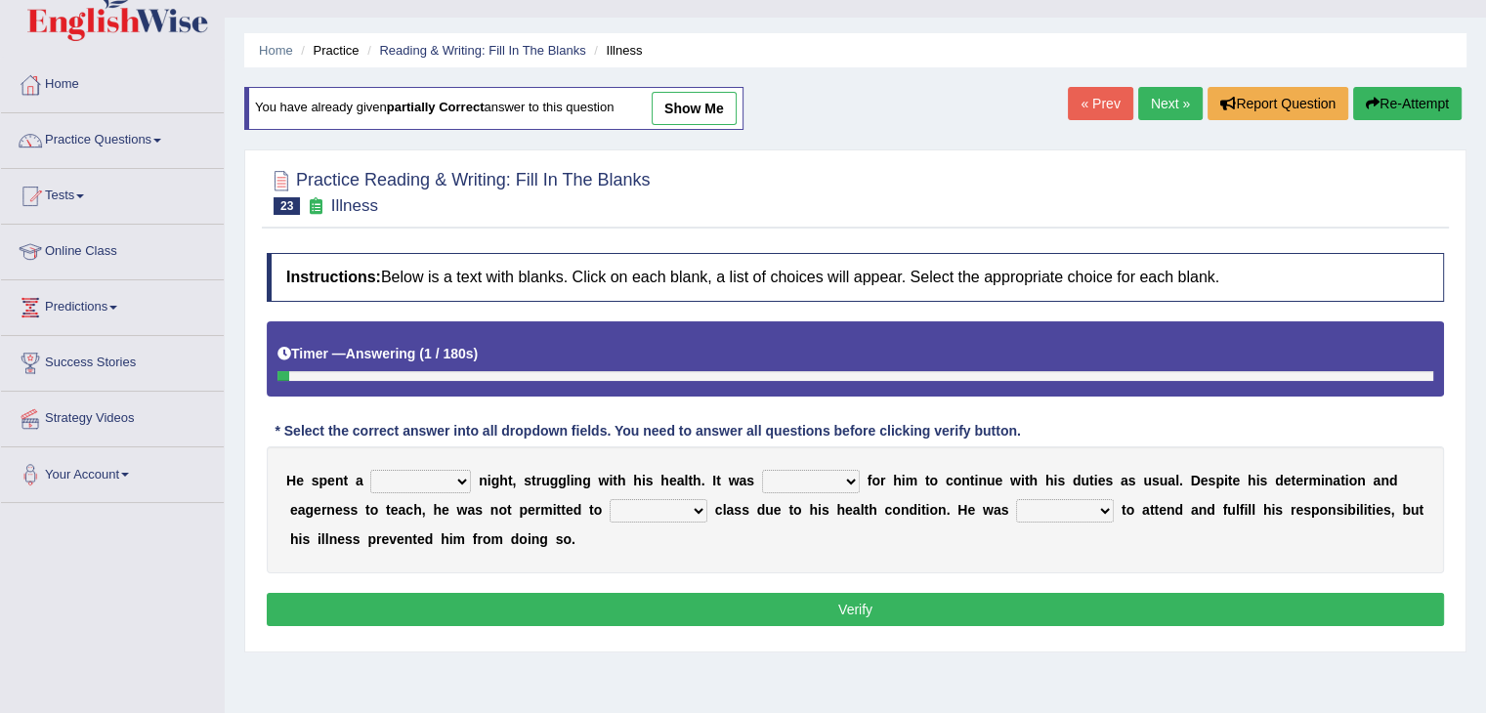
click at [454, 489] on select "cheerful restful meaningful painful" at bounding box center [420, 481] width 101 height 23
select select "painful"
click at [370, 470] on select "cheerful restful meaningful painful" at bounding box center [420, 481] width 101 height 23
click at [851, 479] on select "enjoyable simple difficult natural" at bounding box center [811, 481] width 98 height 23
select select "difficult"
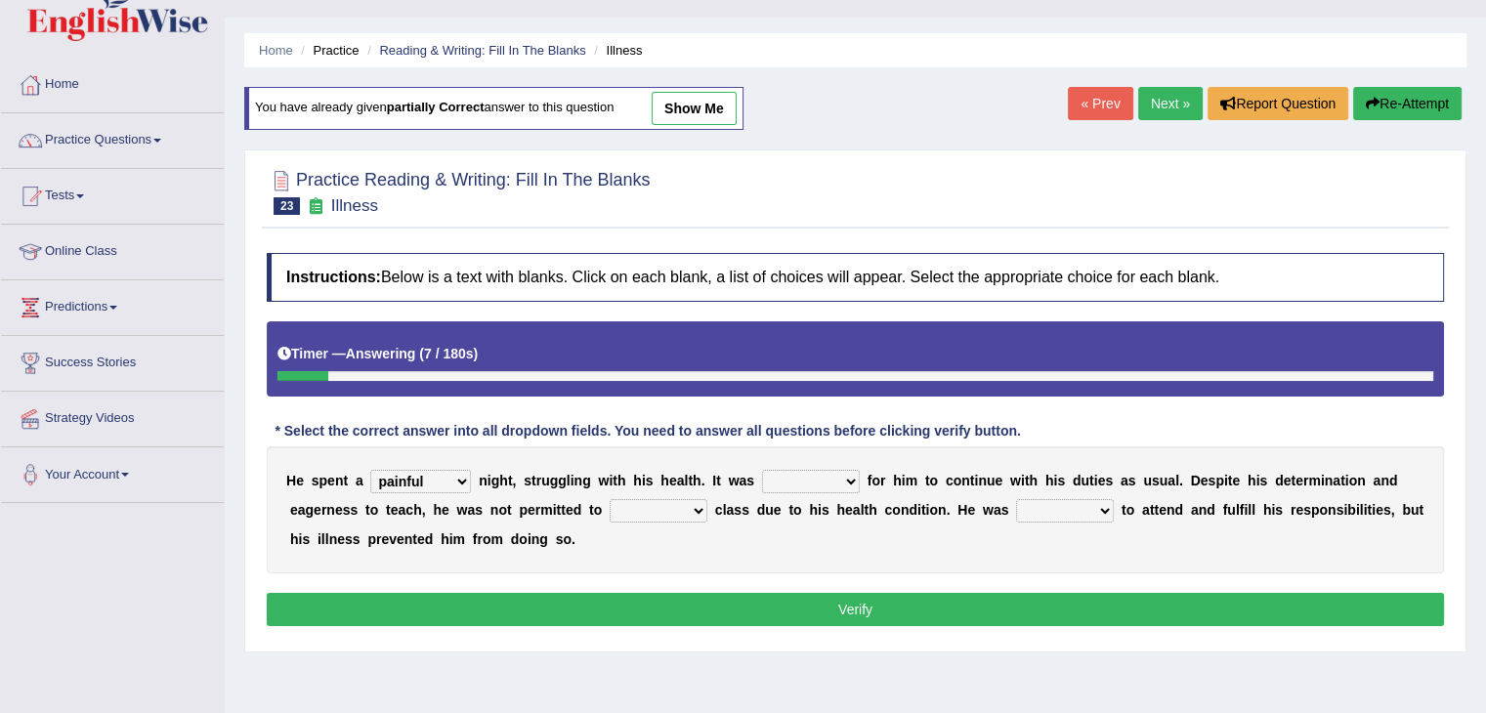
click at [762, 470] on select "enjoyable simple difficult natural" at bounding box center [811, 481] width 98 height 23
click at [698, 501] on select "teach leave cancel attend" at bounding box center [659, 510] width 98 height 23
select select "attend"
click at [610, 499] on select "teach leave cancel attend" at bounding box center [659, 510] width 98 height 23
click at [1077, 506] on select "anxious forced lazy happy" at bounding box center [1065, 510] width 98 height 23
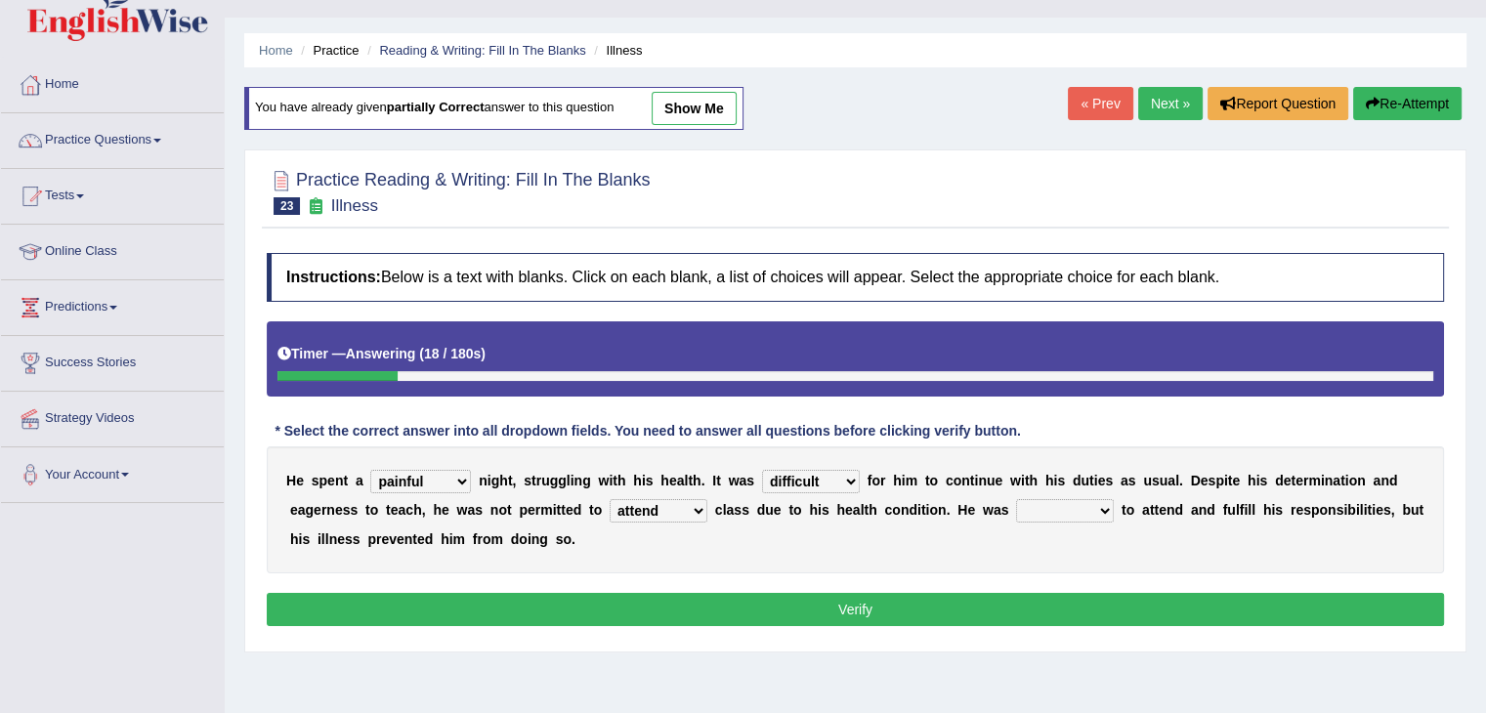
select select "happy"
click at [1016, 499] on select "anxious forced lazy happy" at bounding box center [1065, 510] width 98 height 23
click at [995, 599] on button "Verify" at bounding box center [855, 609] width 1177 height 33
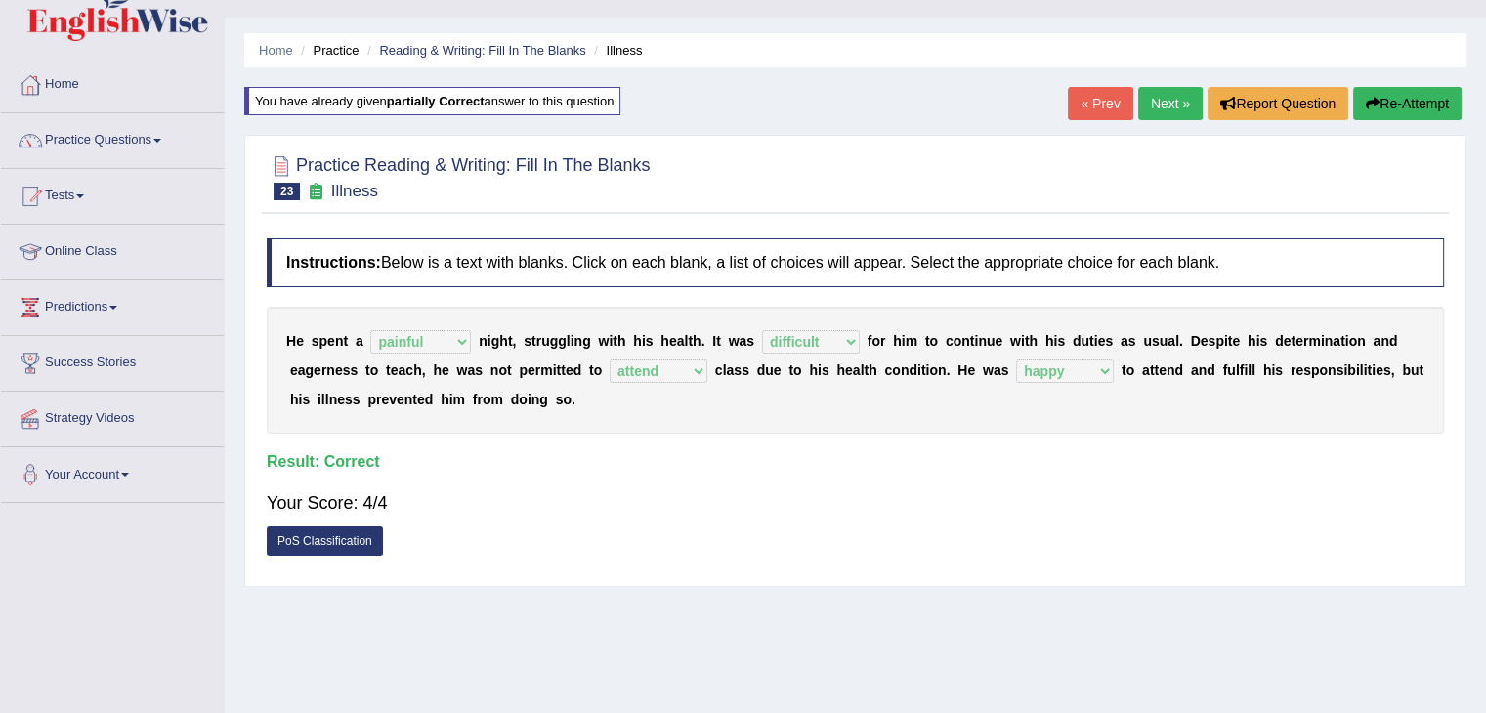
click at [1158, 93] on link "Next »" at bounding box center [1170, 103] width 64 height 33
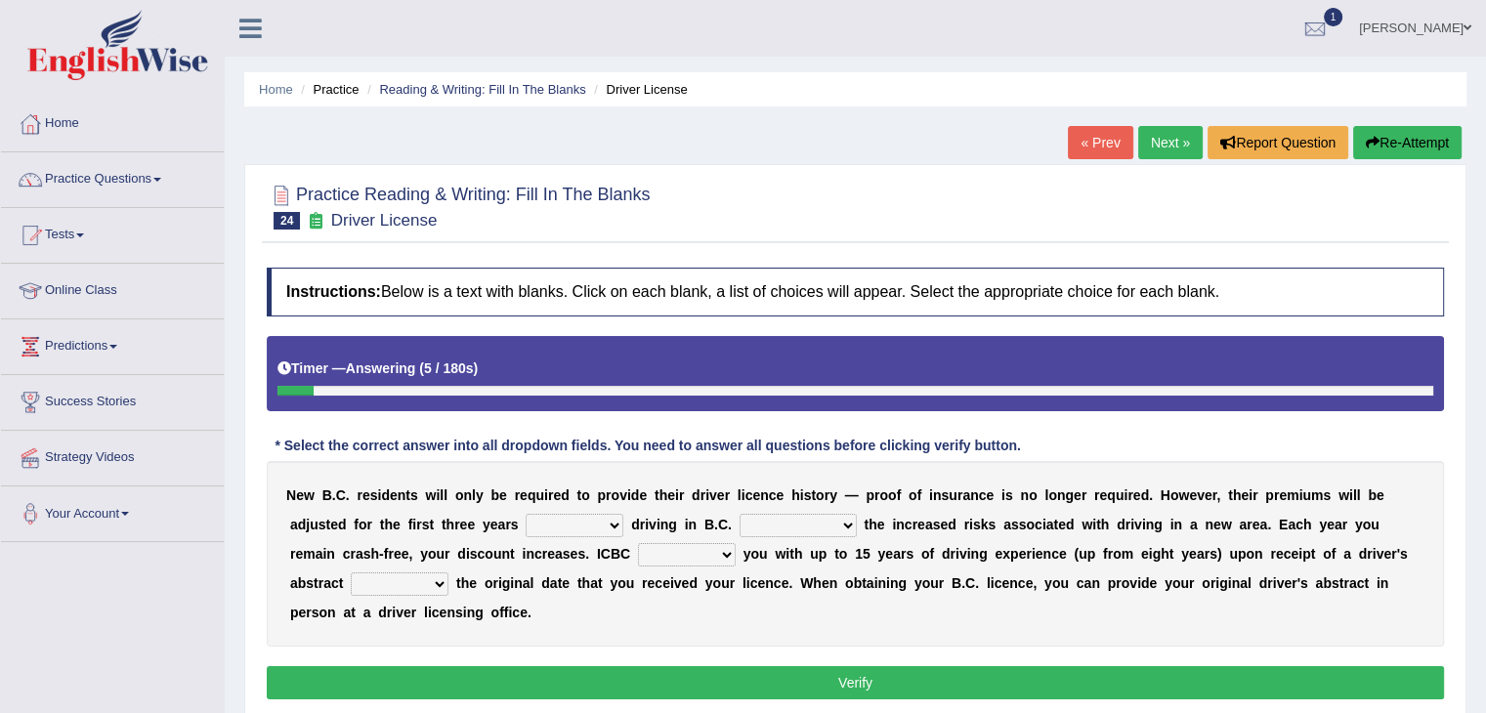
click at [610, 531] on select "within among against of" at bounding box center [575, 525] width 98 height 23
select select "of"
click at [526, 514] on select "within among against of" at bounding box center [575, 525] width 98 height 23
click at [840, 519] on select "depending on as for due to thanks to" at bounding box center [797, 525] width 117 height 23
select select "due to"
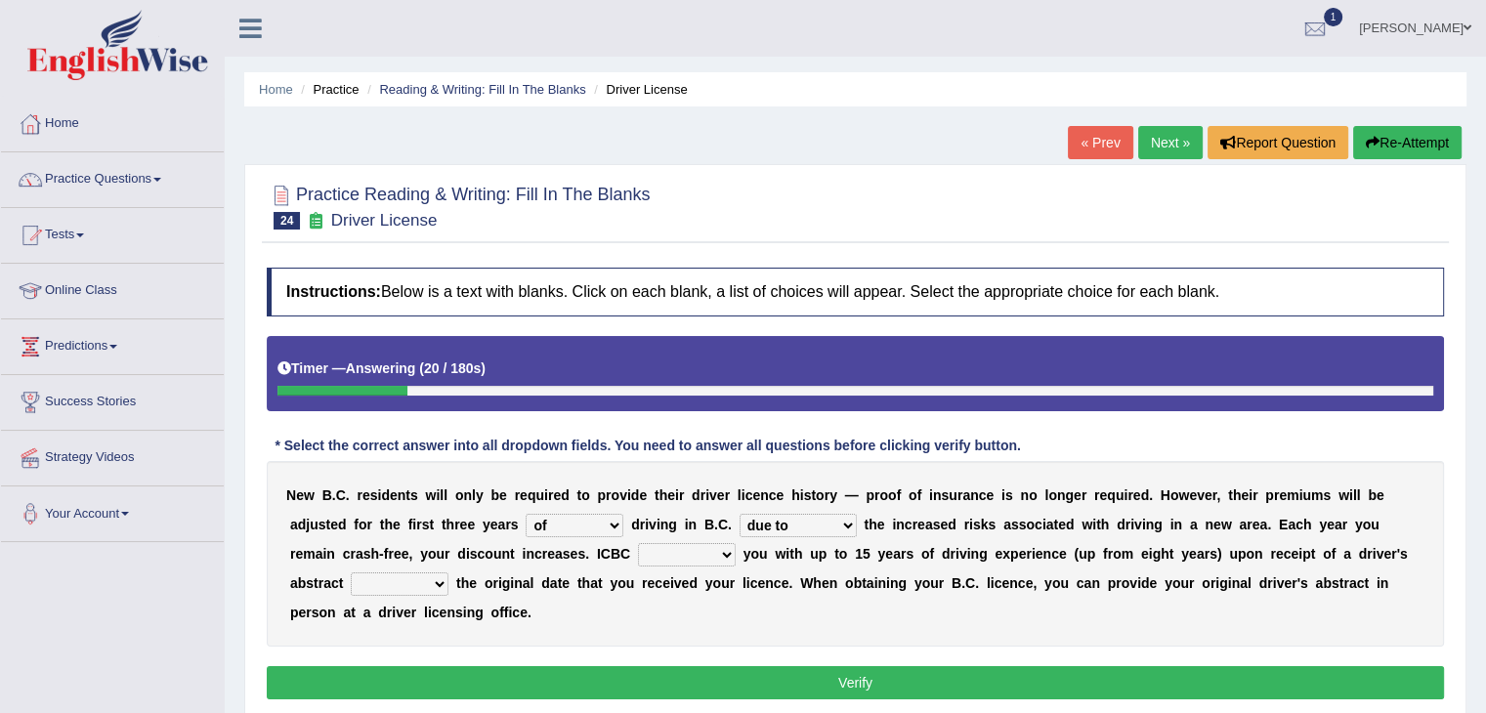
click at [739, 514] on select "depending on as for due to thanks to" at bounding box center [797, 525] width 117 height 23
click at [702, 549] on select "credited crediting credit will credit" at bounding box center [687, 554] width 98 height 23
select select "credit"
click at [638, 543] on select "credited crediting credit will credit" at bounding box center [687, 554] width 98 height 23
click at [445, 587] on select "showing show shows shown" at bounding box center [400, 583] width 98 height 23
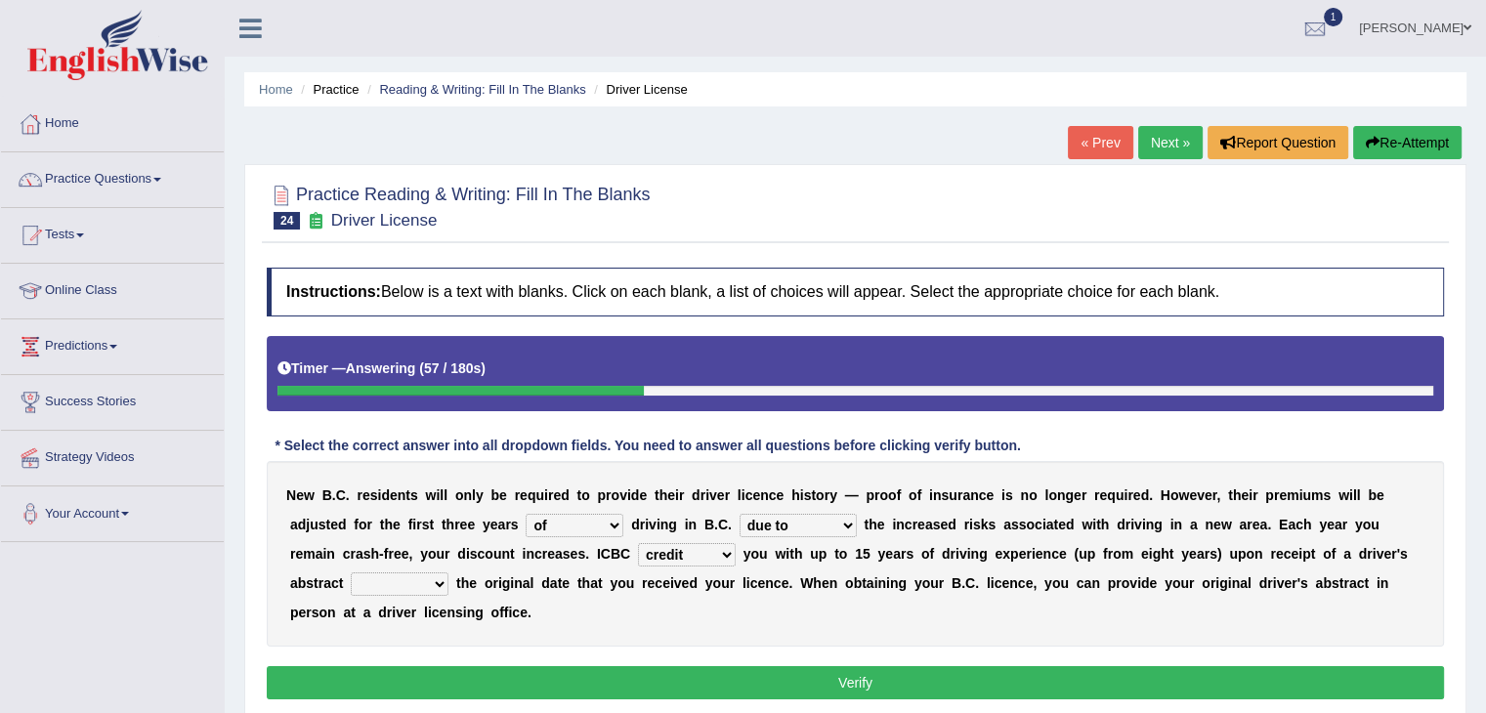
select select "showing"
click at [351, 572] on select "showing show shows shown" at bounding box center [400, 583] width 98 height 23
click at [653, 667] on button "Verify" at bounding box center [855, 682] width 1177 height 33
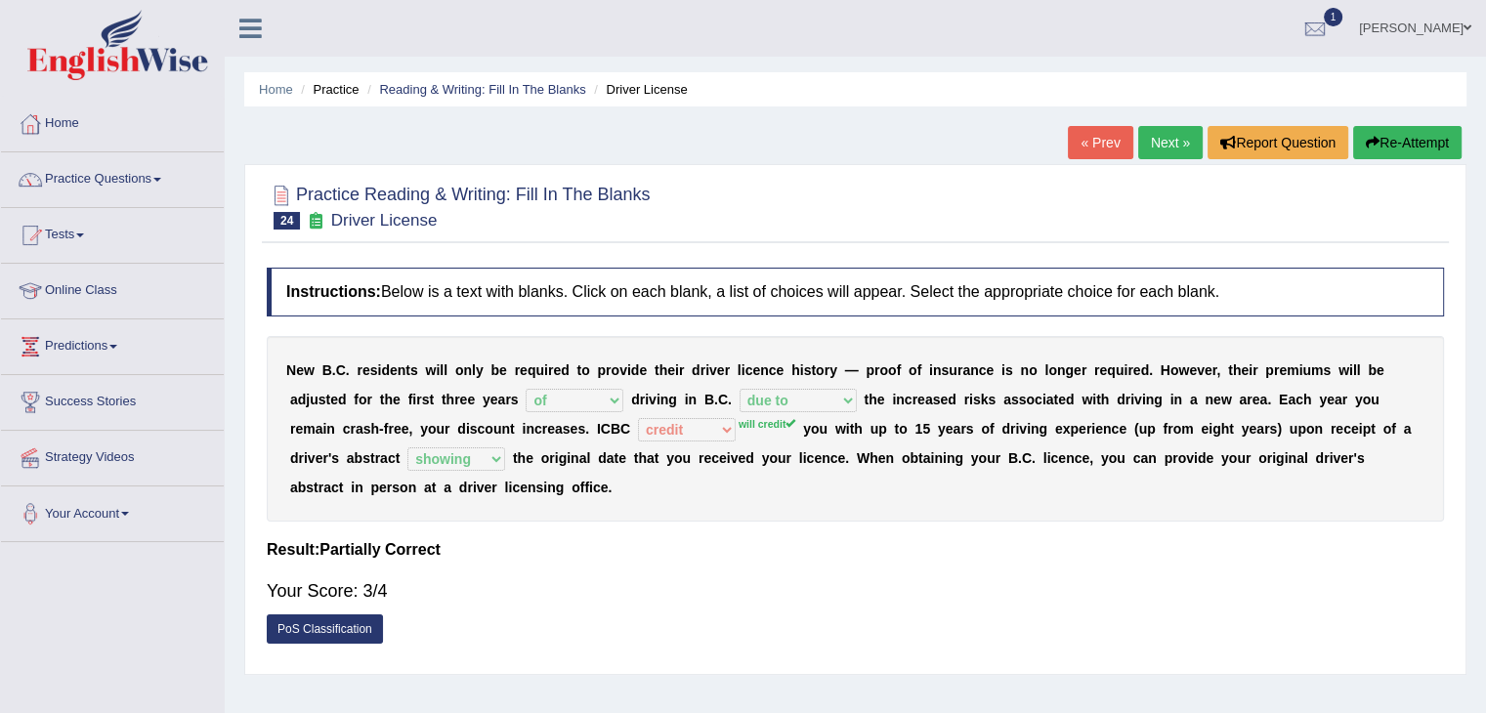
click at [1148, 148] on link "Next »" at bounding box center [1170, 142] width 64 height 33
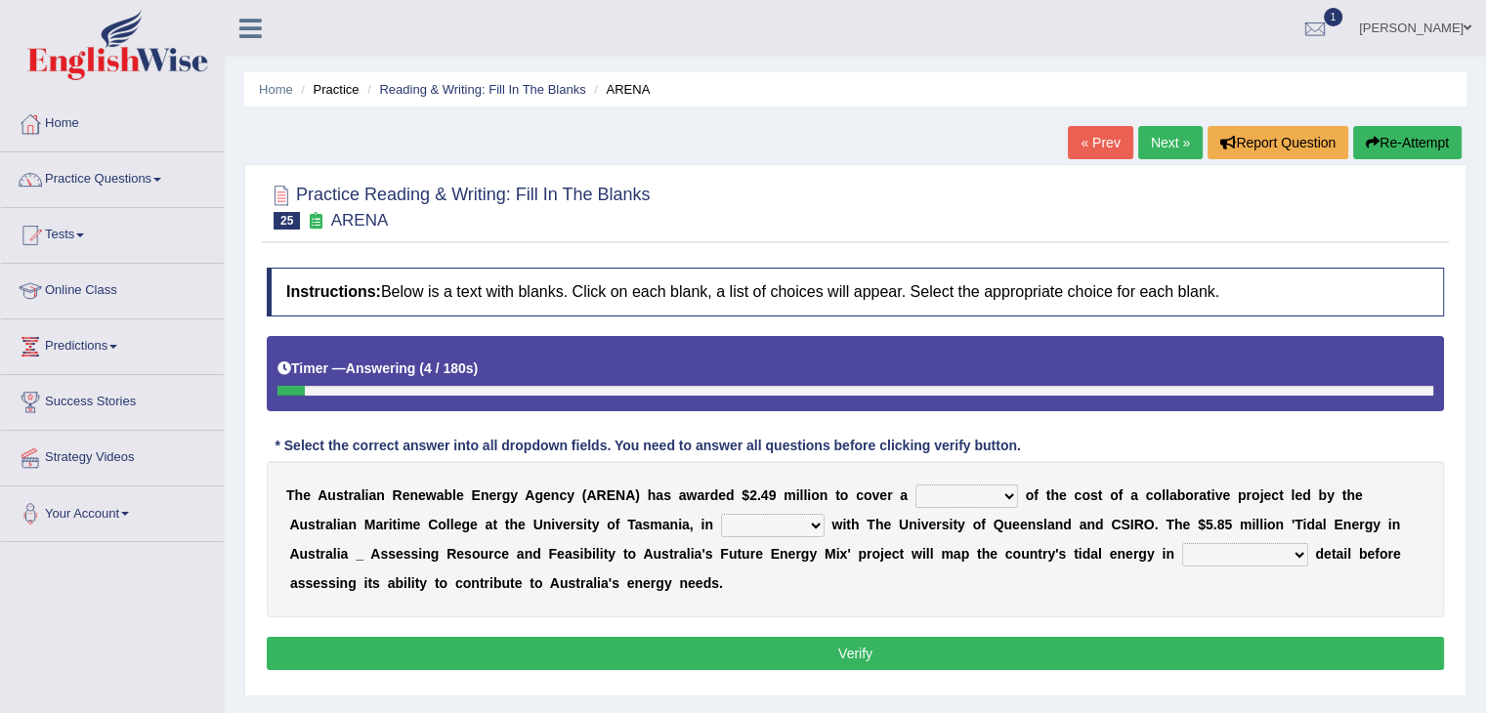
click at [949, 492] on select "wholesome total portion worth" at bounding box center [966, 496] width 103 height 23
select select "worth"
click at [915, 485] on select "wholesome total portion worth" at bounding box center [966, 496] width 103 height 23
click at [794, 515] on select "disguise contrast partnership revenge" at bounding box center [773, 525] width 104 height 23
select select "partnership"
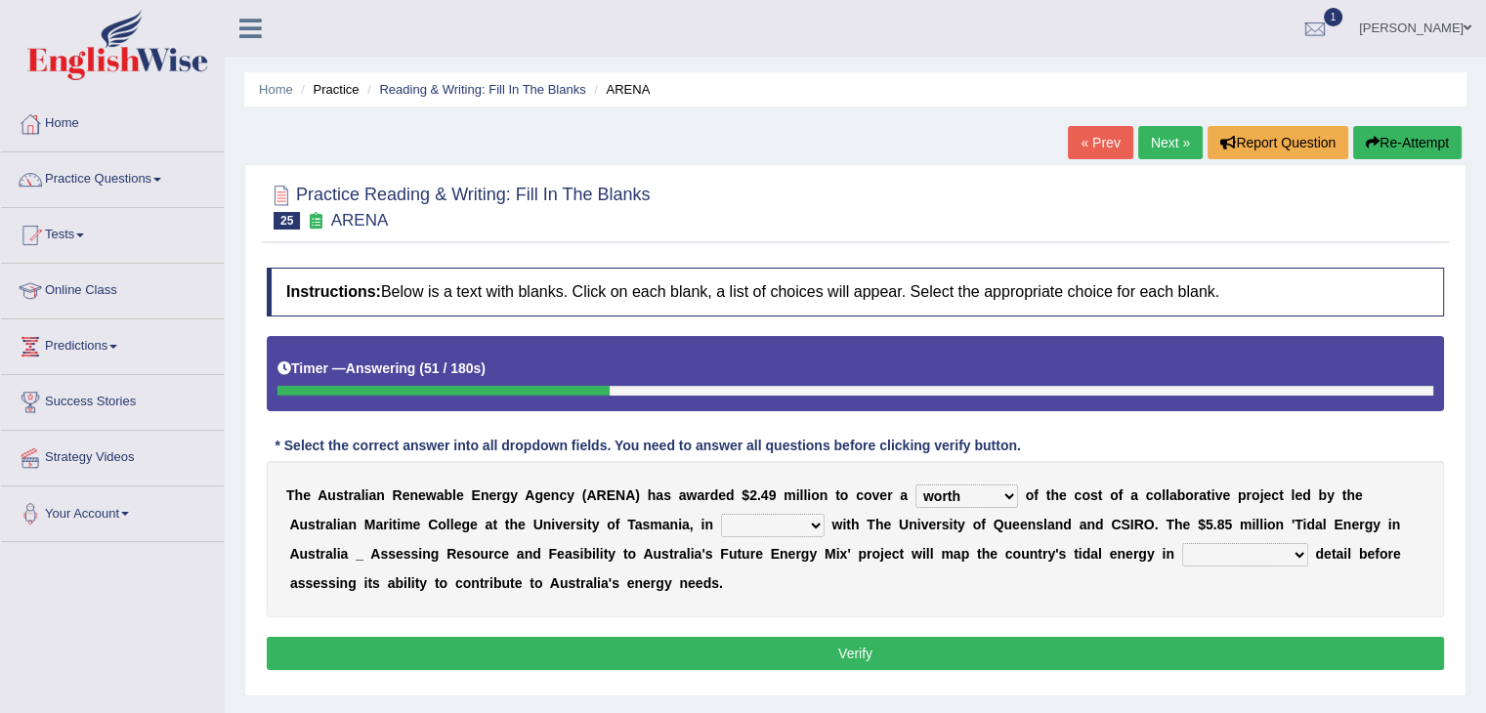
click at [721, 514] on select "disguise contrast partnership revenge" at bounding box center [773, 525] width 104 height 23
click at [1282, 549] on select "unexpected unforgiven universal unprecedented" at bounding box center [1245, 554] width 126 height 23
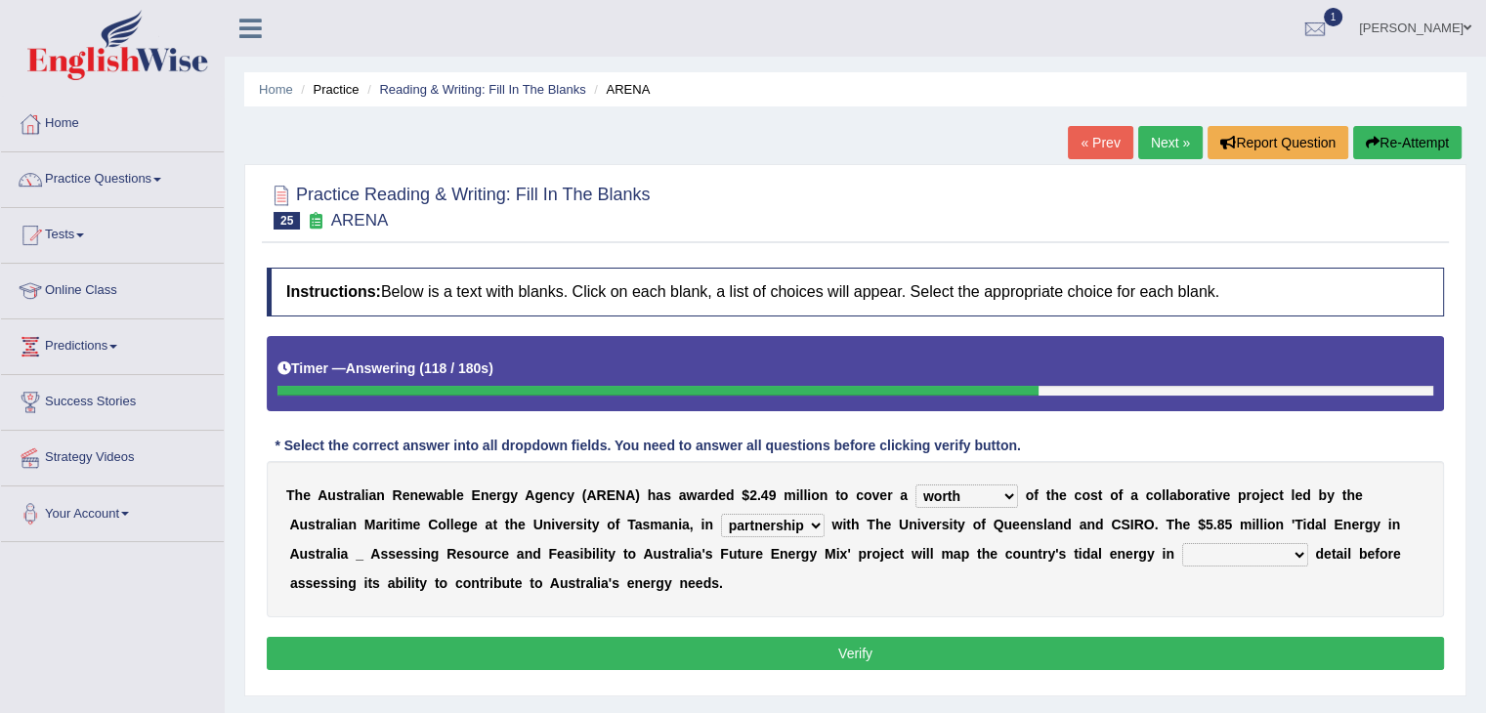
select select "unexpected"
click at [1182, 543] on select "unexpected unforgiven universal unprecedented" at bounding box center [1245, 554] width 126 height 23
click at [1080, 663] on button "Verify" at bounding box center [855, 653] width 1177 height 33
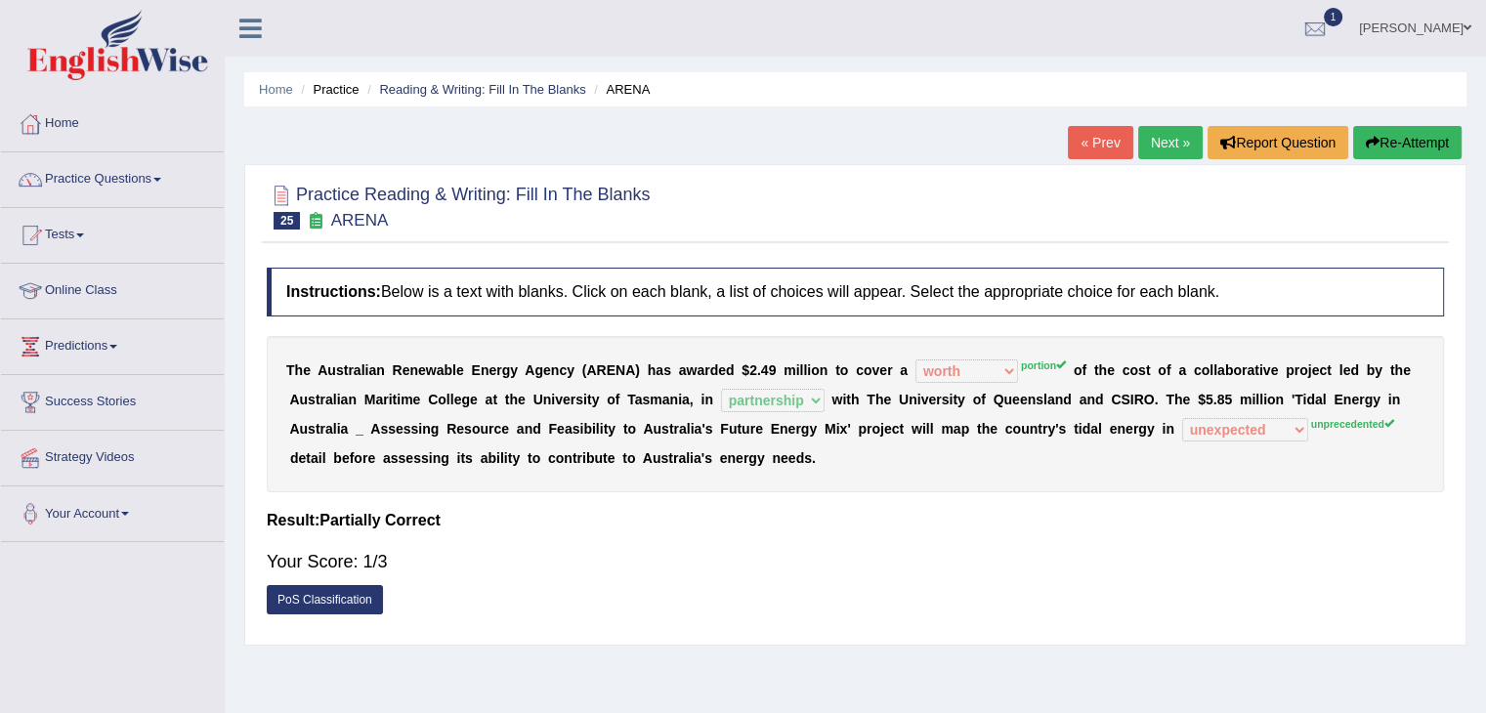
click at [1162, 143] on link "Next »" at bounding box center [1170, 142] width 64 height 33
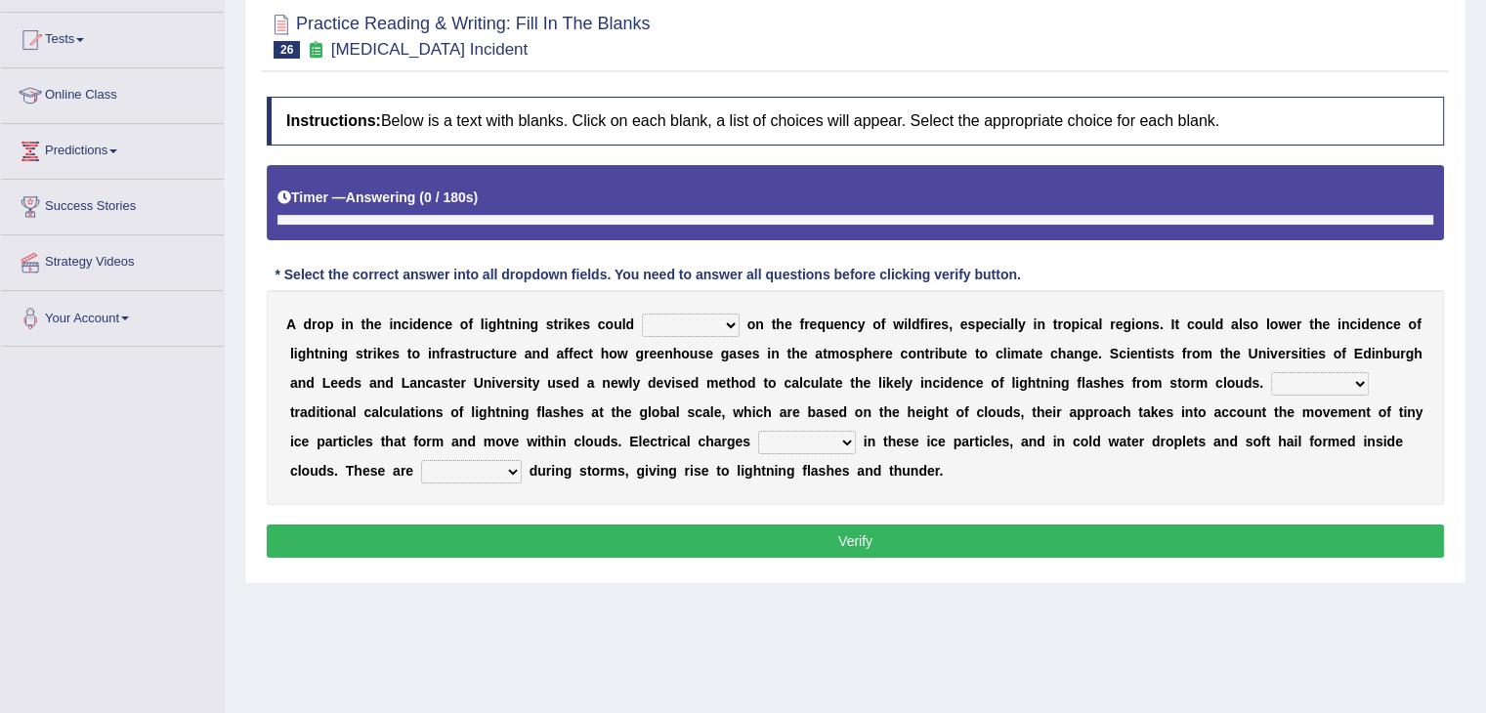
scroll to position [221, 0]
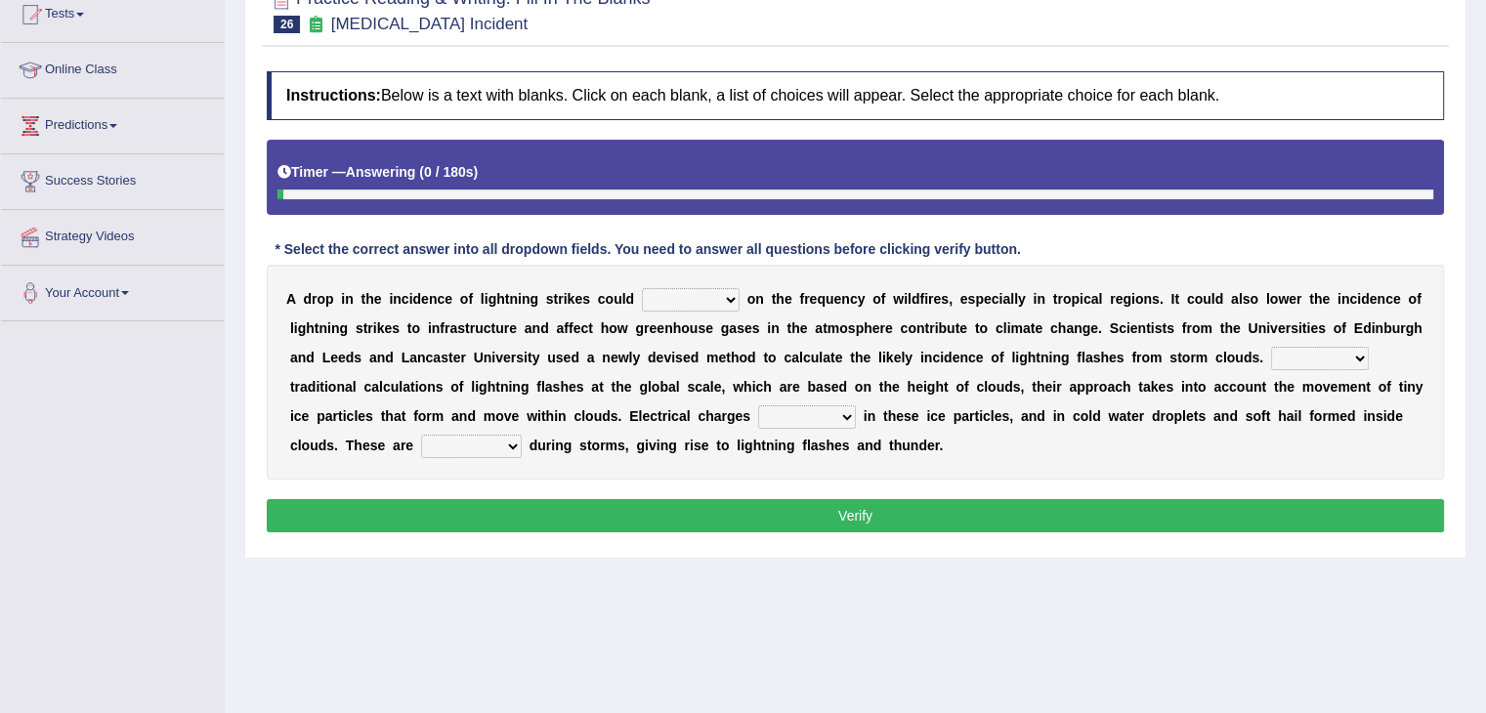
click at [737, 299] on select "dwell focus impact depend" at bounding box center [691, 299] width 98 height 23
select select "impact"
click at [642, 288] on select "dwell focus impact depend" at bounding box center [691, 299] width 98 height 23
click at [1334, 349] on select "Unlike Unless Except Besides" at bounding box center [1320, 358] width 98 height 23
select select "Besides"
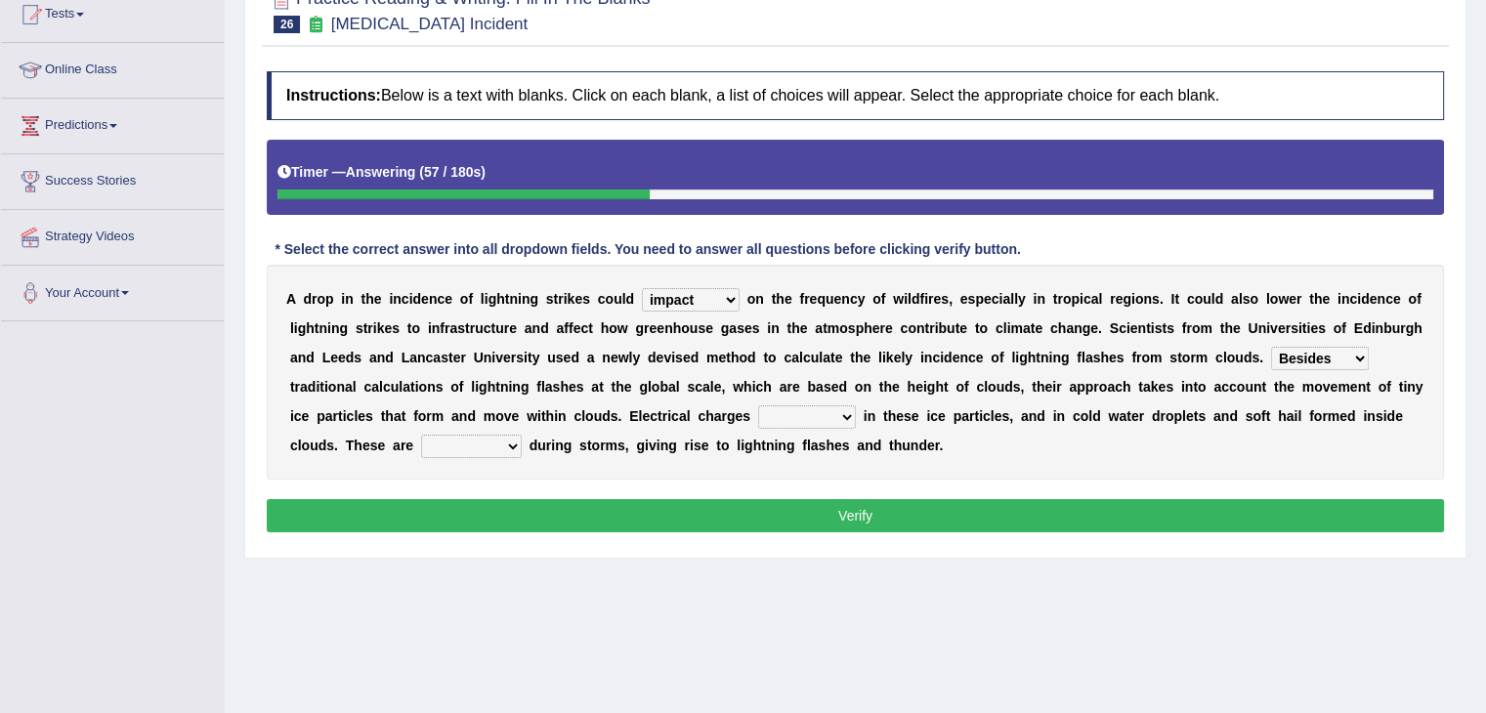
click at [1271, 347] on select "Unlike Unless Except Besides" at bounding box center [1320, 358] width 98 height 23
click at [843, 428] on div "A d r o p i n t h e i n c i d e n c e o f l i g h t n i n g s t r i k e s c o u…" at bounding box center [855, 372] width 1177 height 215
click at [836, 411] on select "run off build up mess up zoom in" at bounding box center [807, 416] width 98 height 23
select select "build up"
click at [758, 405] on select "run off build up mess up zoom in" at bounding box center [807, 416] width 98 height 23
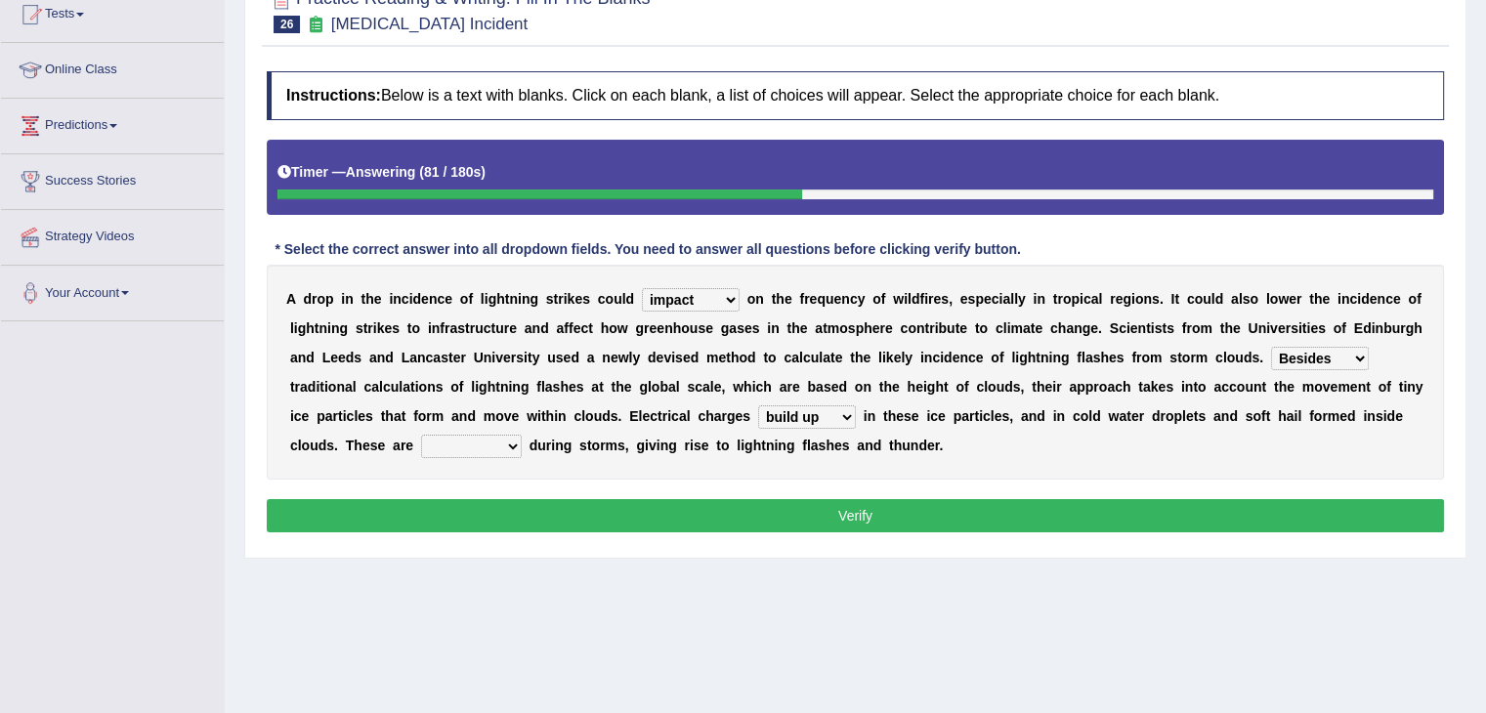
click at [504, 443] on select "collected diverted rounded discharged" at bounding box center [471, 446] width 101 height 23
select select "discharged"
click at [421, 435] on select "collected diverted rounded discharged" at bounding box center [471, 446] width 101 height 23
click at [696, 517] on button "Verify" at bounding box center [855, 515] width 1177 height 33
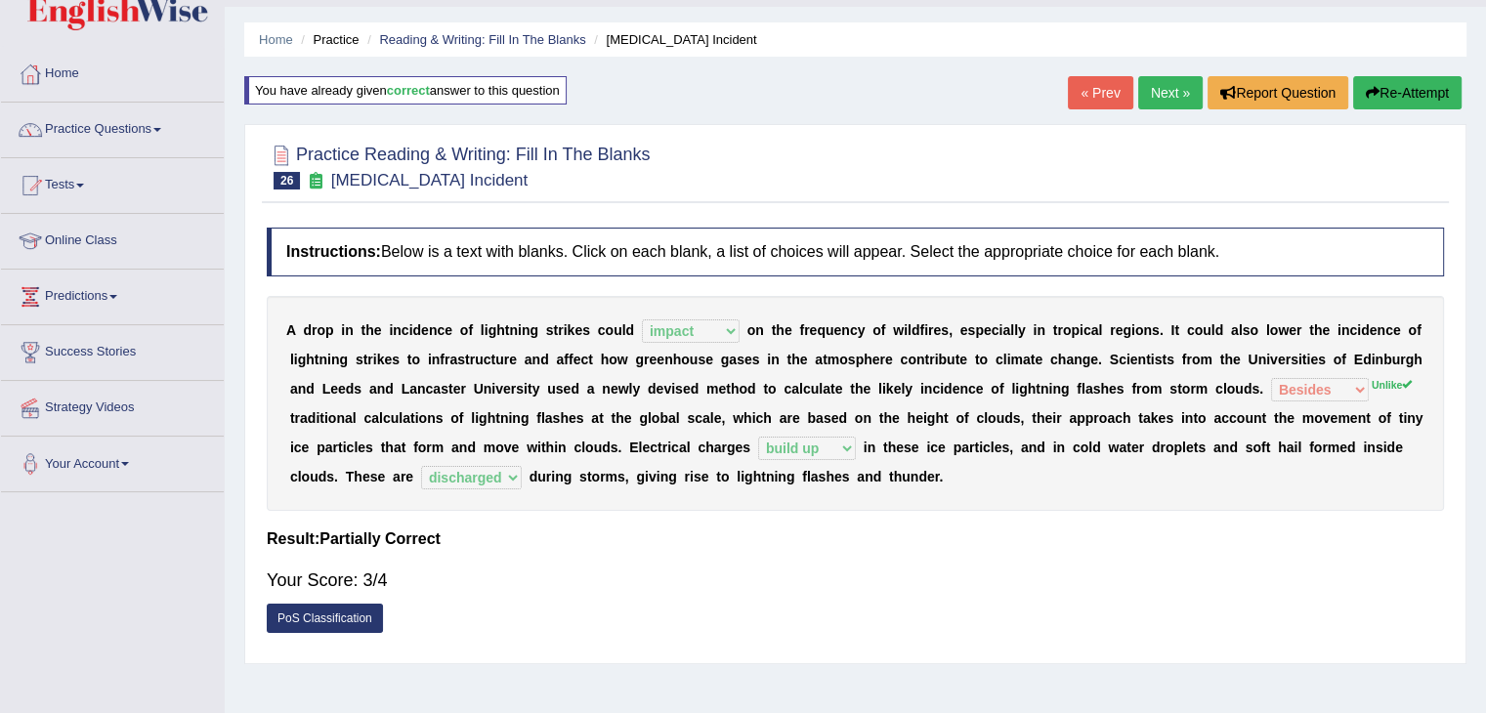
scroll to position [38, 0]
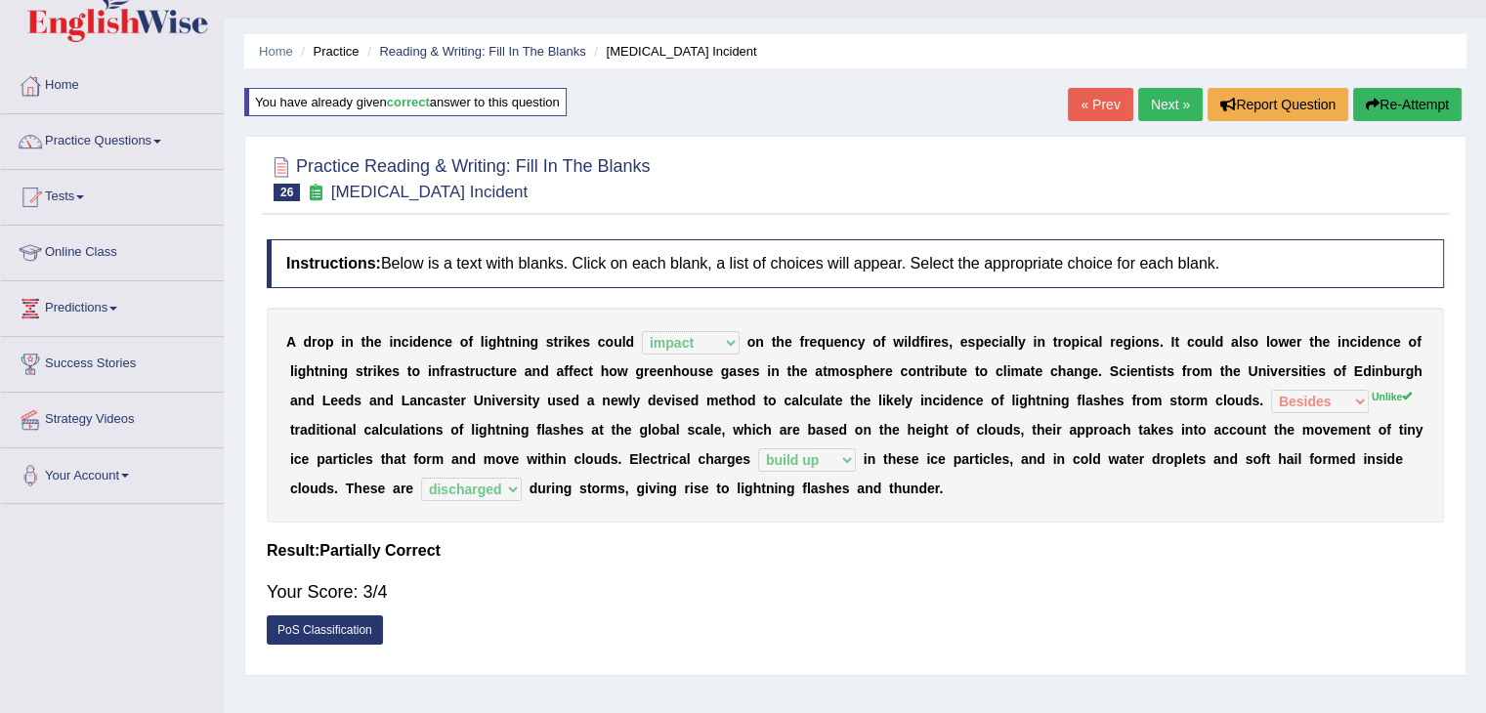
click at [1164, 104] on link "Next »" at bounding box center [1170, 104] width 64 height 33
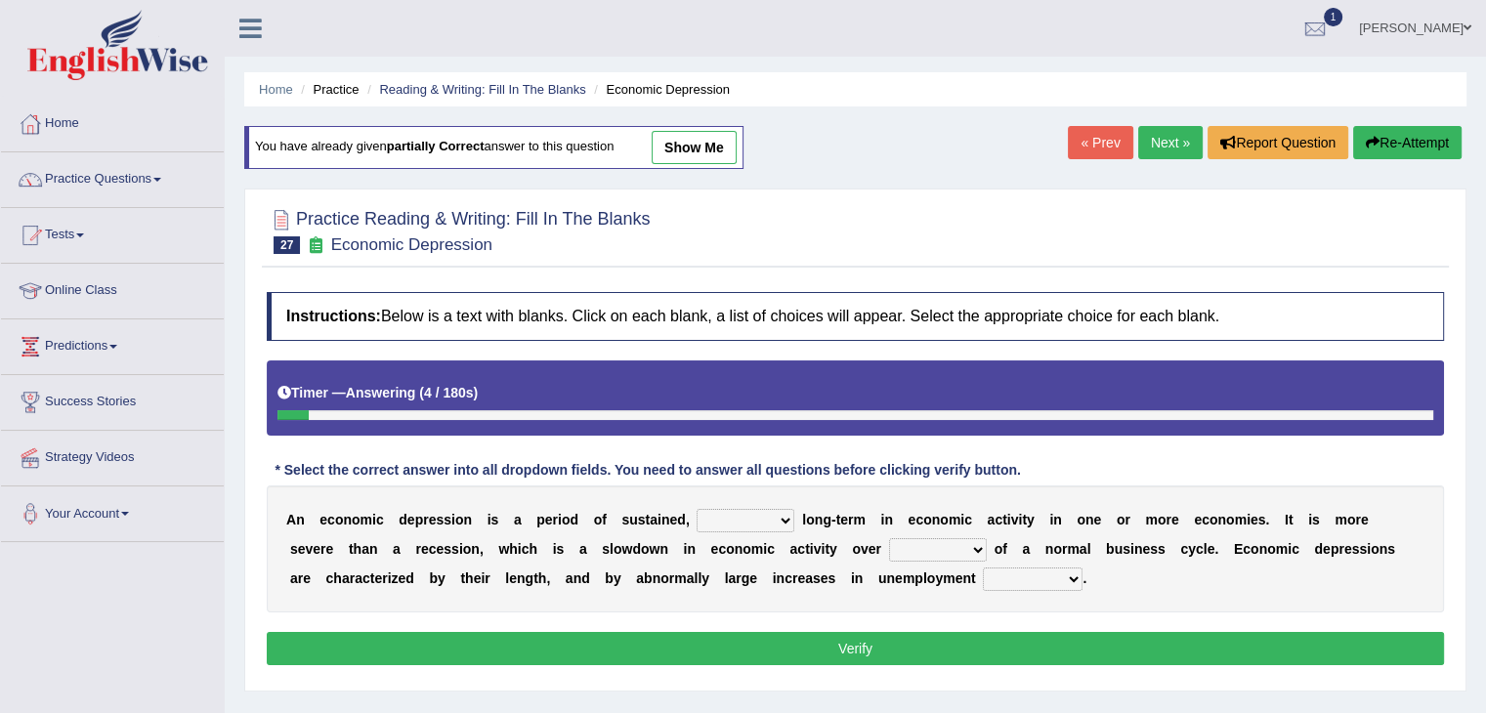
click at [754, 509] on select "variation promotion downturn reduction" at bounding box center [745, 520] width 98 height 23
click at [696, 509] on select "variation promotion downturn reduction" at bounding box center [745, 520] width 98 height 23
click at [762, 513] on select "variation promotion downturn reduction" at bounding box center [745, 520] width 98 height 23
select select "downturn"
click at [696, 509] on select "variation promotion downturn reduction" at bounding box center [745, 520] width 98 height 23
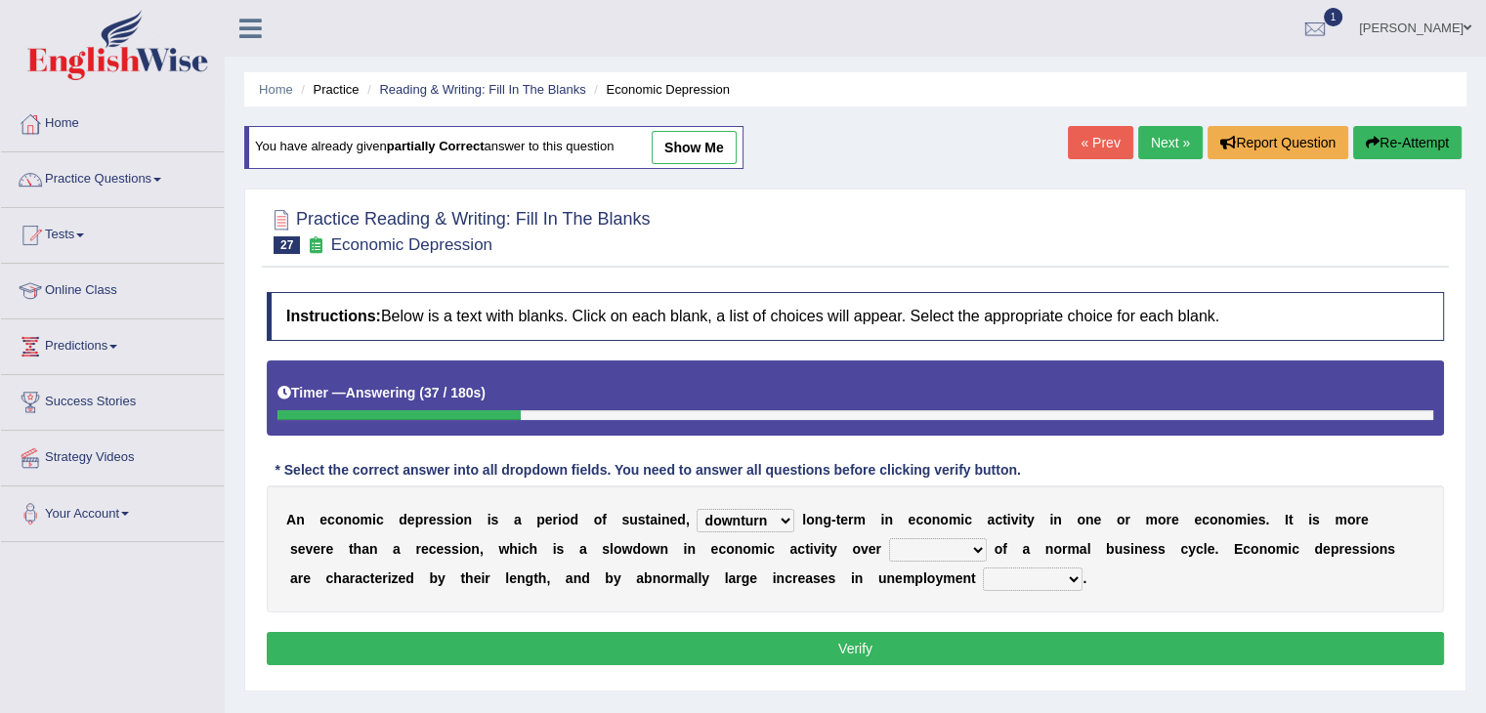
click at [914, 540] on select "an era the course a tally the year" at bounding box center [938, 549] width 98 height 23
select select "the course"
click at [889, 538] on select "an era the course a tally the year" at bounding box center [938, 549] width 98 height 23
click at [1059, 579] on select "calculation bias ratio rate" at bounding box center [1033, 579] width 100 height 23
select select "rate"
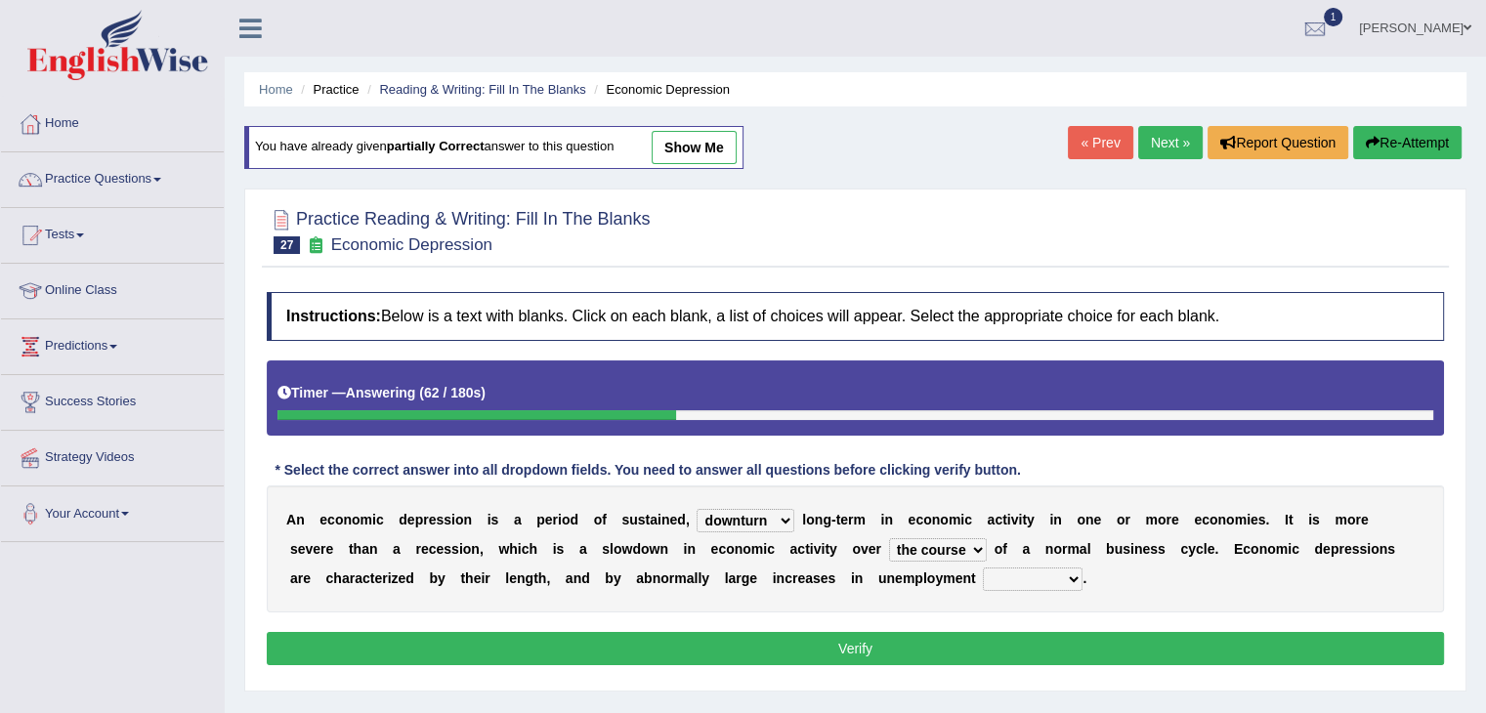
click at [983, 568] on select "calculation bias ratio rate" at bounding box center [1033, 579] width 100 height 23
click at [988, 642] on button "Verify" at bounding box center [855, 648] width 1177 height 33
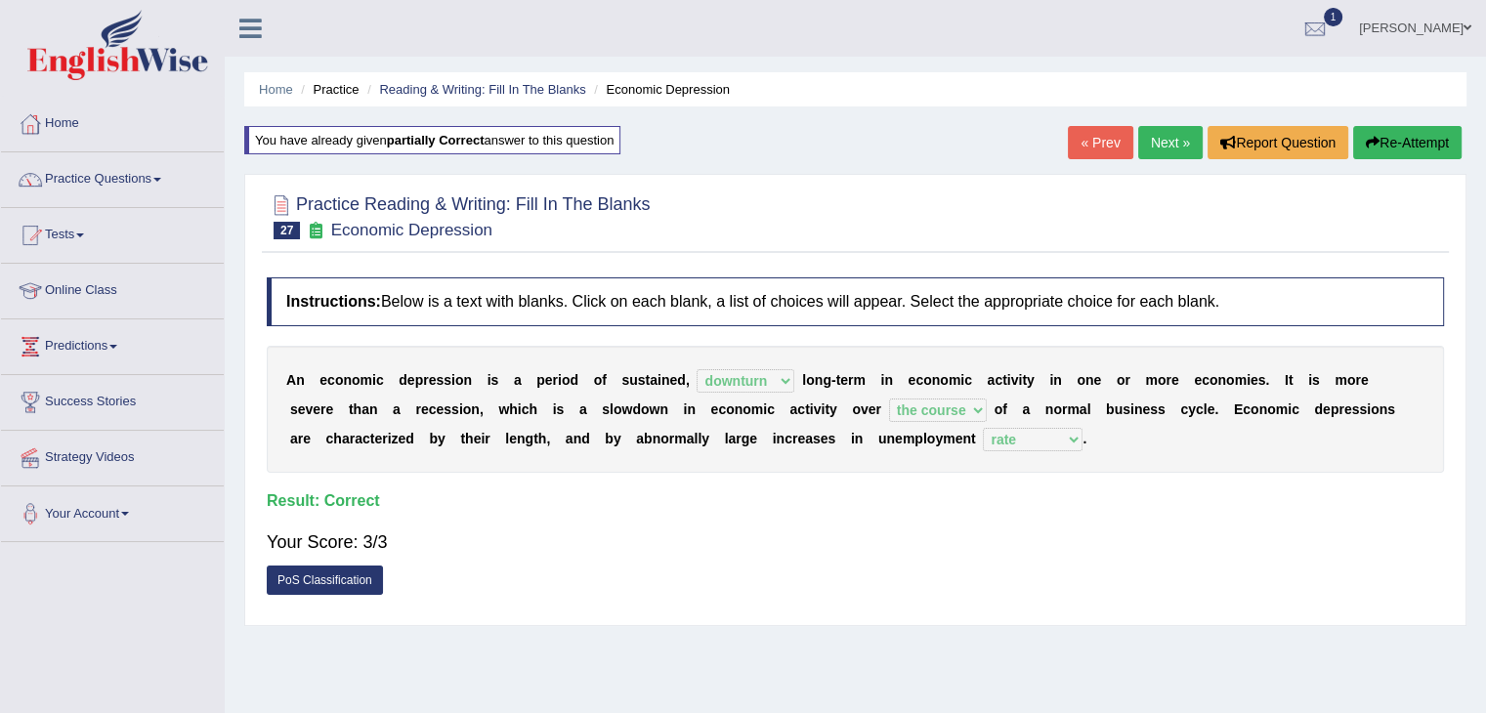
click at [1155, 148] on link "Next »" at bounding box center [1170, 142] width 64 height 33
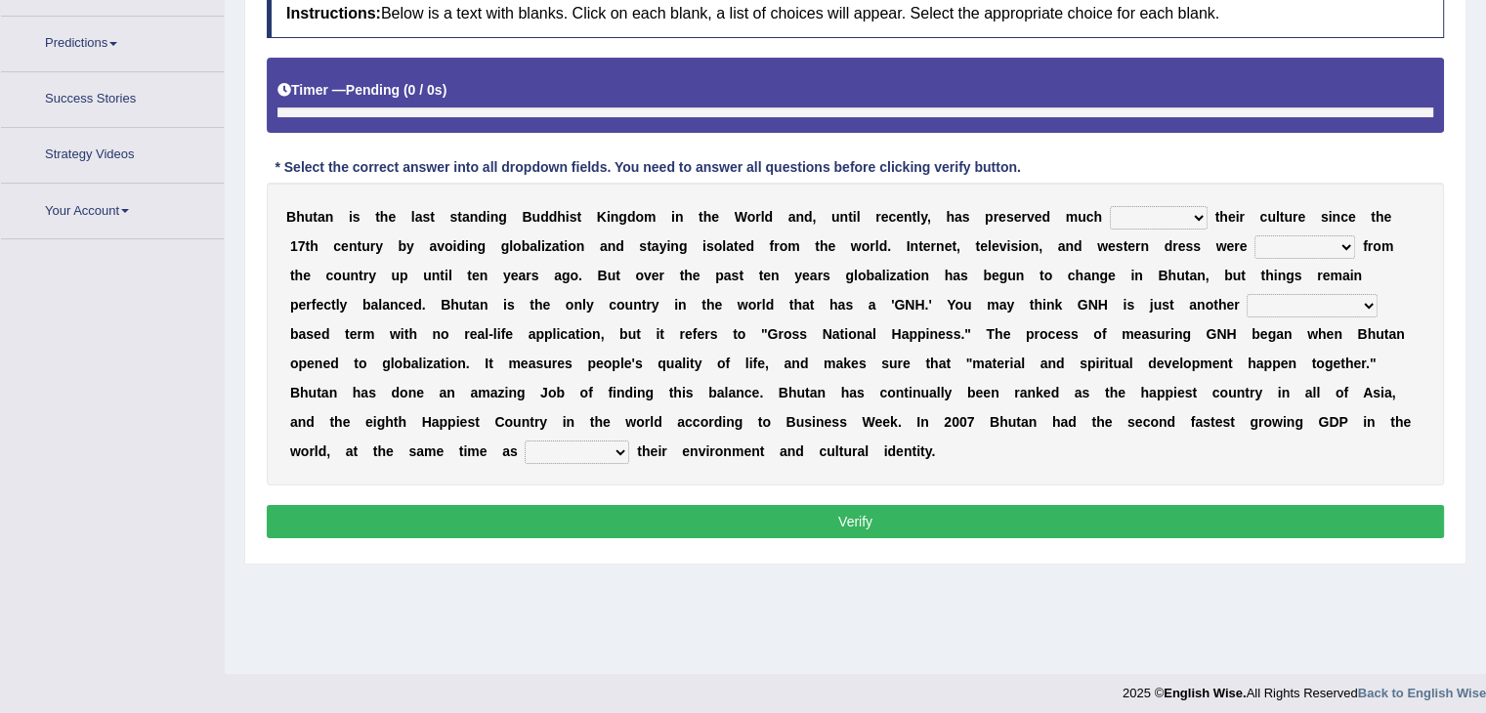
scroll to position [313, 0]
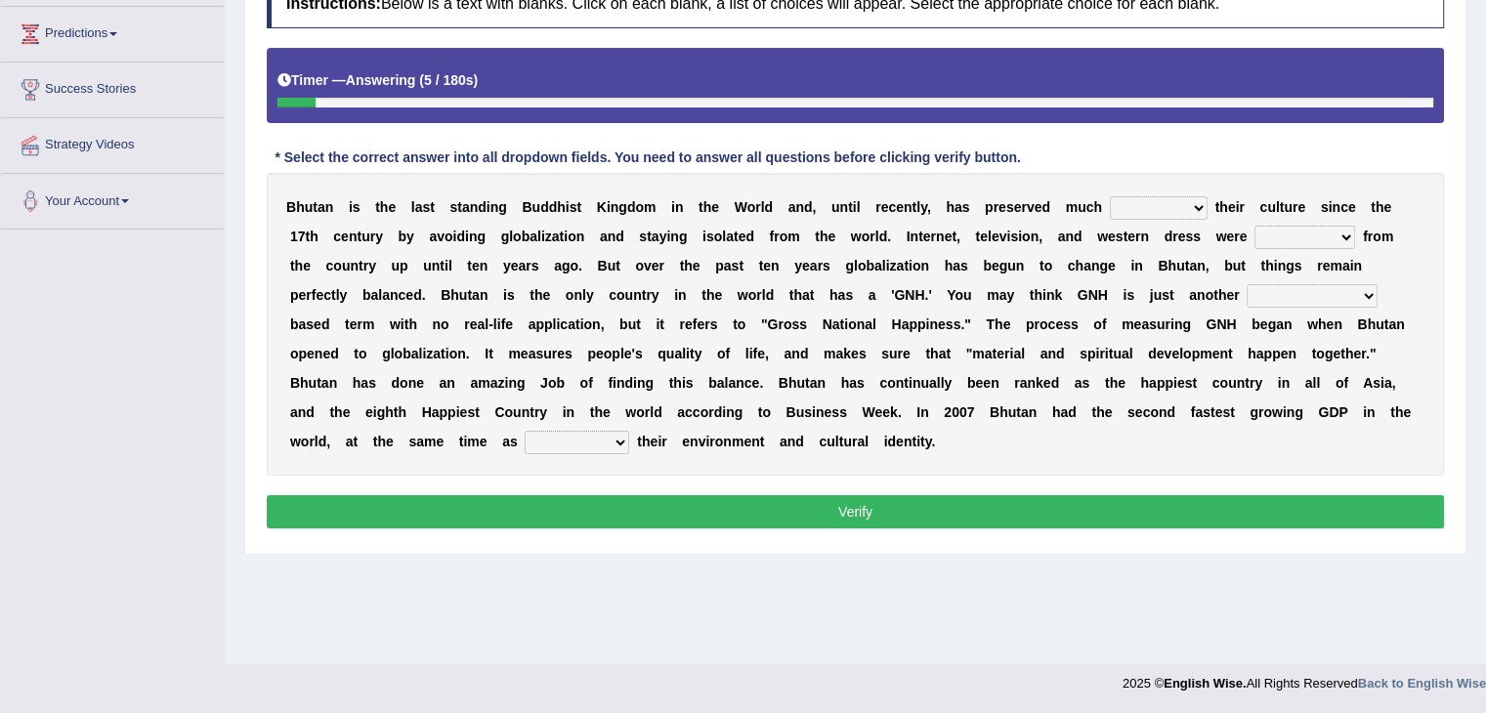
click at [1182, 204] on select "of about to for" at bounding box center [1159, 207] width 98 height 23
select select "of"
click at [1110, 196] on select "of about to for" at bounding box center [1159, 207] width 98 height 23
click at [1342, 228] on select "summoned observed displayed banned" at bounding box center [1304, 237] width 101 height 23
select select "banned"
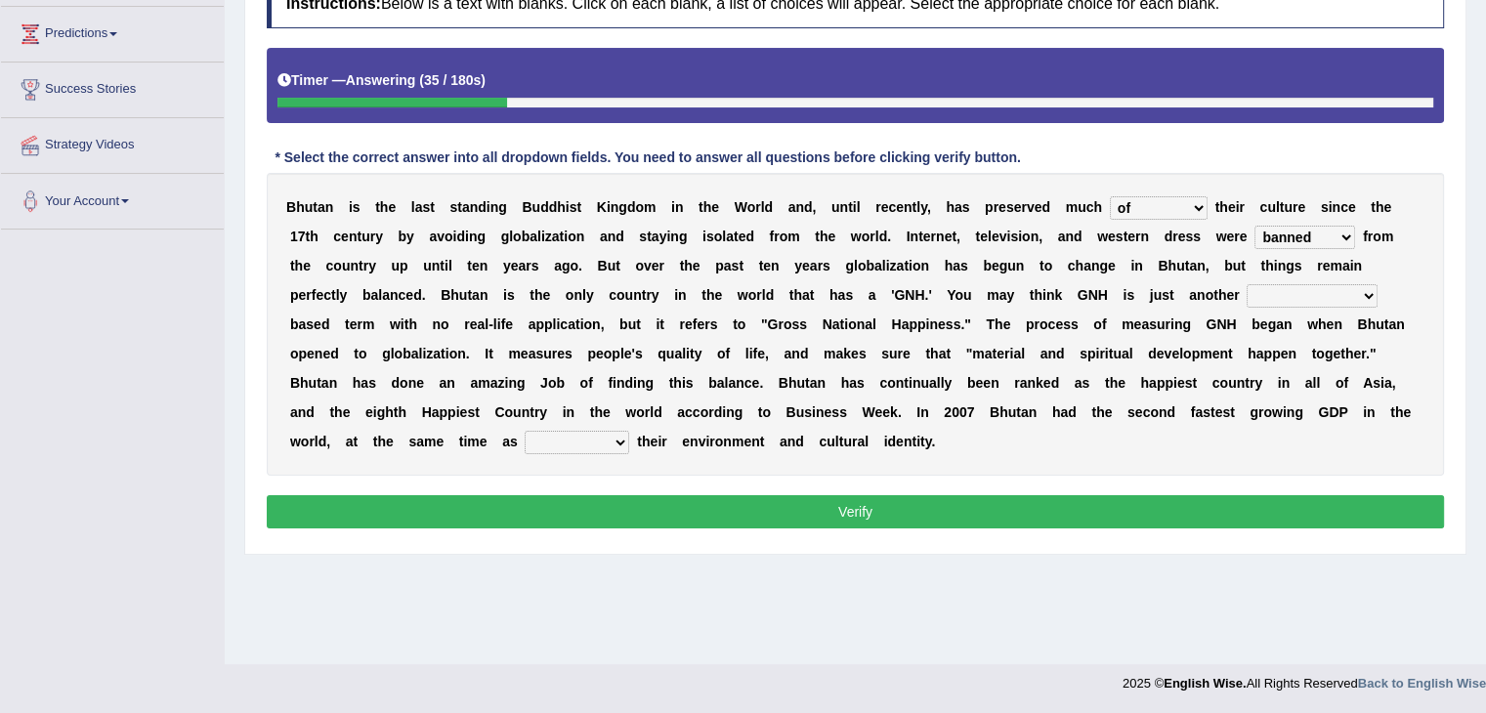
click at [1254, 226] on select "summoned observed displayed banned" at bounding box center [1304, 237] width 101 height 23
click at [1339, 293] on select "statistically barely overwhelmingly roughly" at bounding box center [1311, 295] width 131 height 23
click at [1407, 216] on div "B h u t a n i s t h e l a s t s t a n d i n g B u d d h i s t K i n g d o m i n…" at bounding box center [855, 324] width 1177 height 303
click at [1325, 290] on select "statistically barely overwhelmingly roughly" at bounding box center [1311, 295] width 131 height 23
select select "barely"
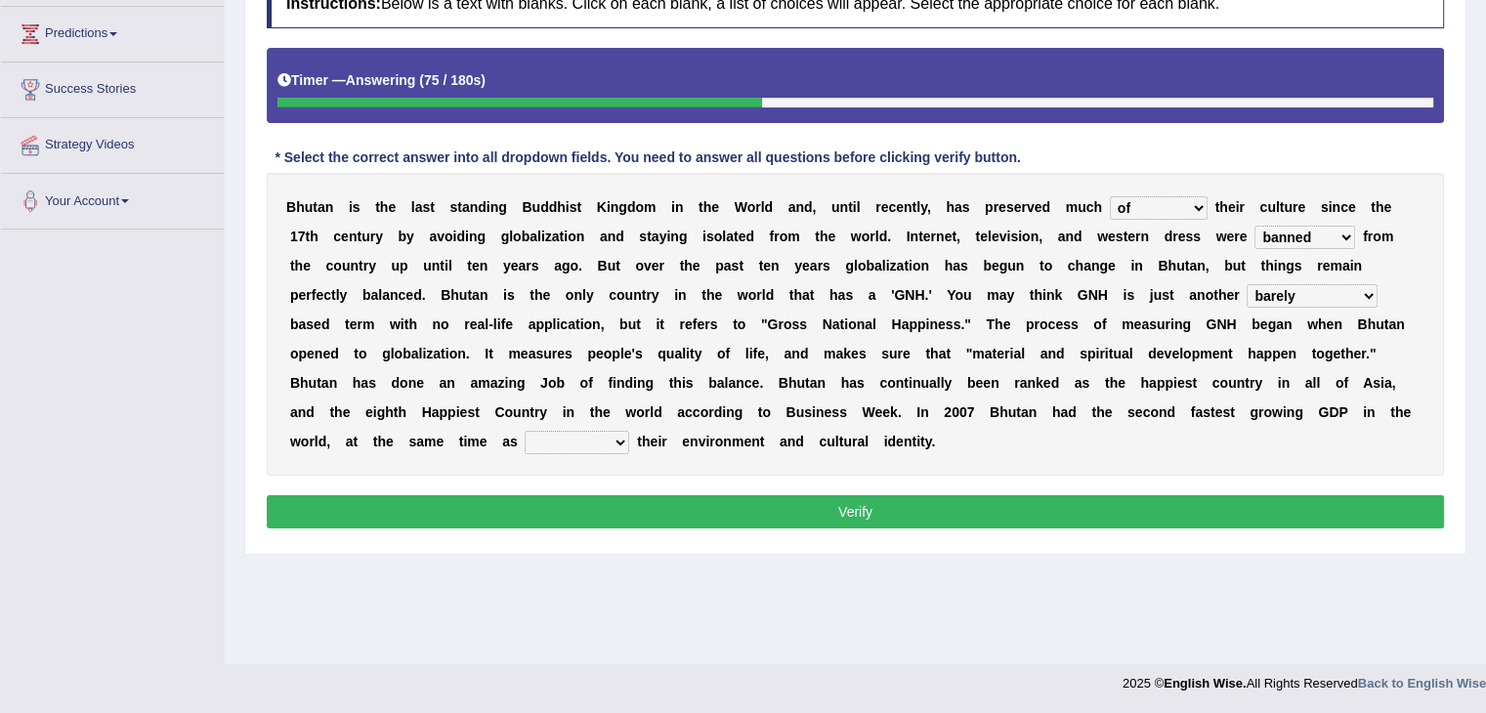
click at [1246, 284] on select "statistically barely overwhelmingly roughly" at bounding box center [1311, 295] width 131 height 23
click at [531, 449] on select "demeaning intruding maintaining mourning" at bounding box center [577, 442] width 105 height 23
select select "intruding"
click at [525, 431] on select "demeaning intruding maintaining mourning" at bounding box center [577, 442] width 105 height 23
click at [659, 507] on button "Verify" at bounding box center [855, 511] width 1177 height 33
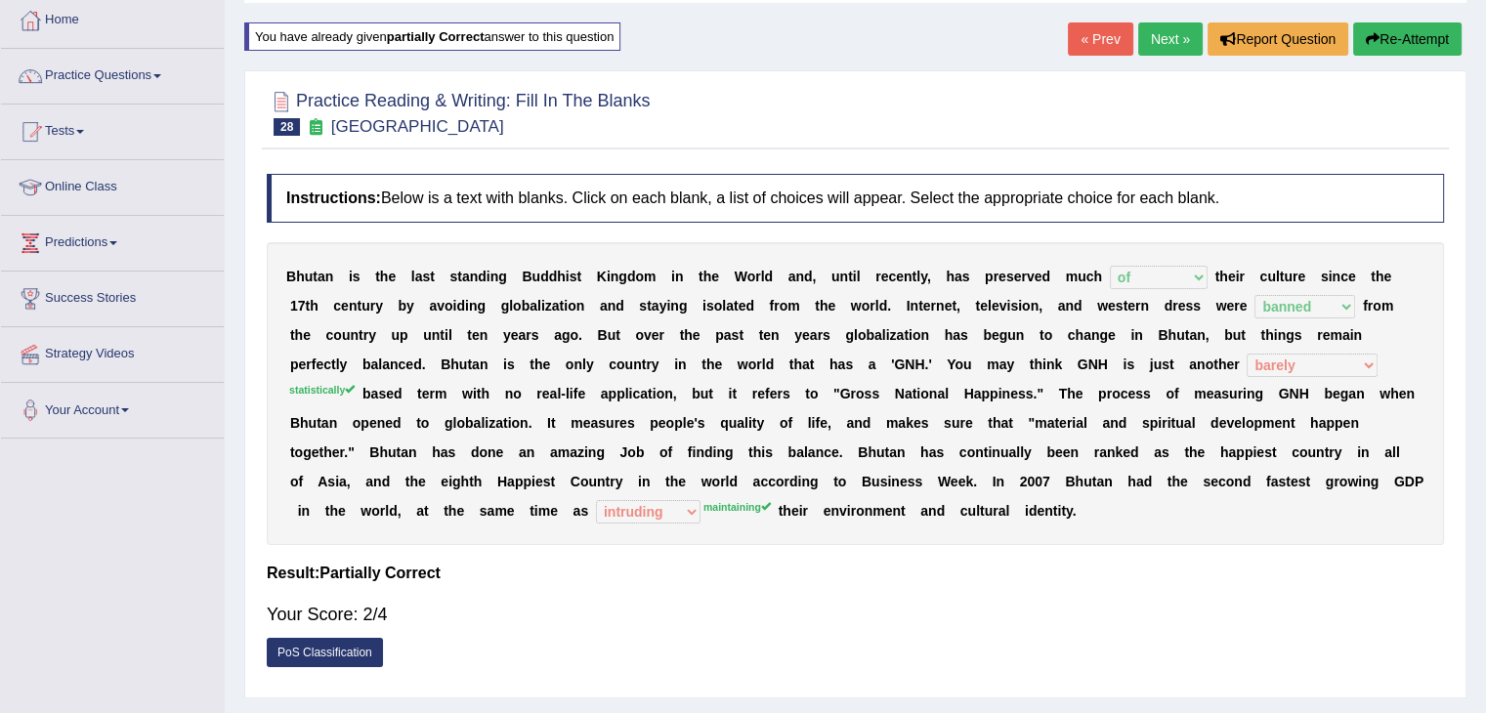
scroll to position [81, 0]
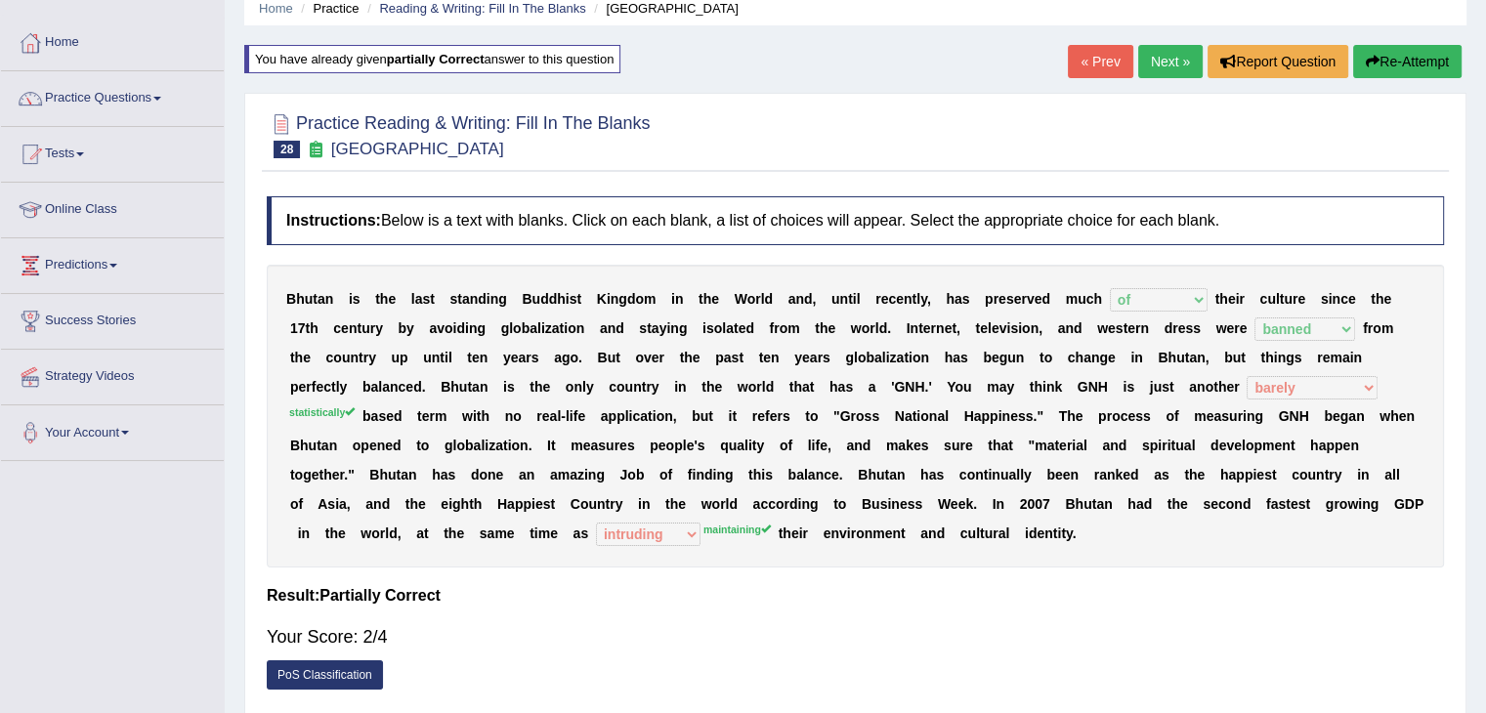
click at [1388, 75] on button "Re-Attempt" at bounding box center [1407, 61] width 108 height 33
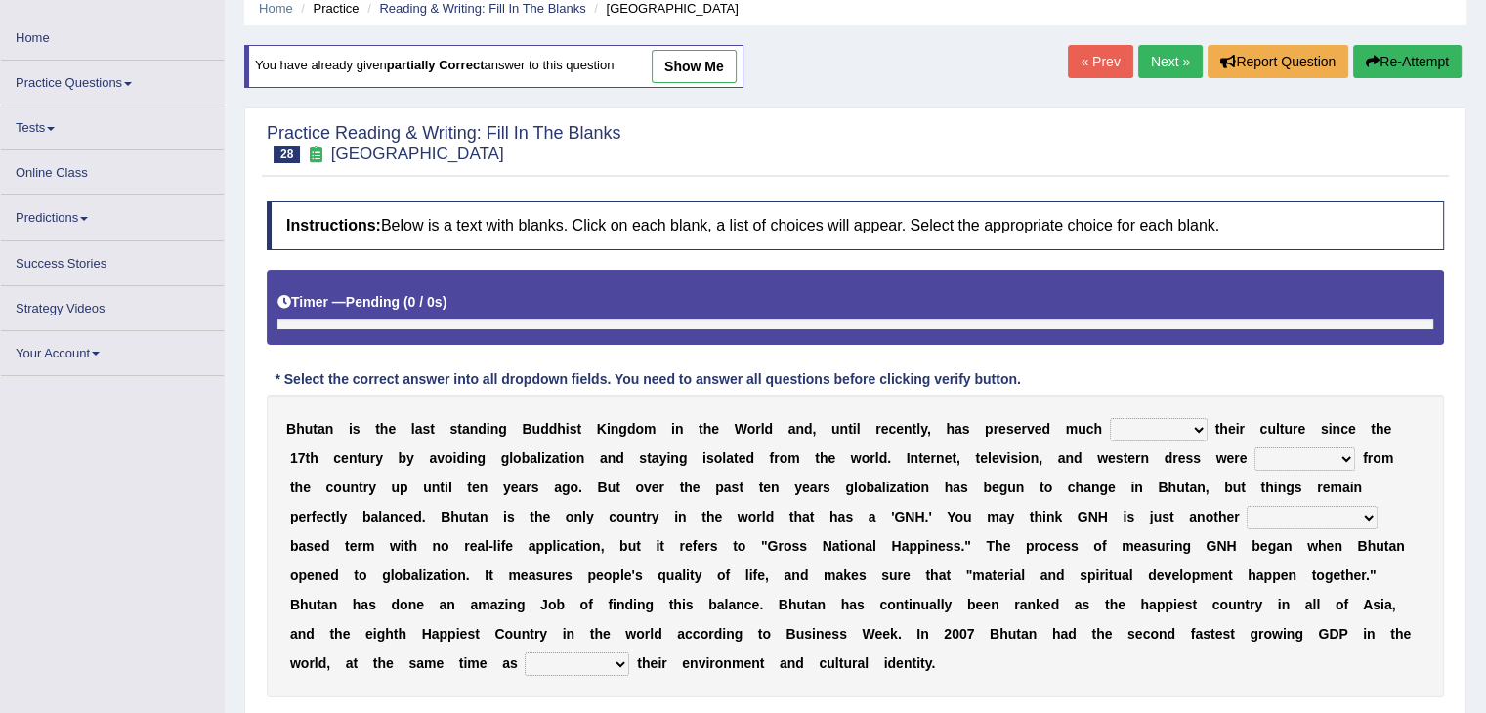
click at [1163, 431] on select "of about to for" at bounding box center [1159, 429] width 98 height 23
select select "of"
click at [1110, 418] on select "of about to for" at bounding box center [1159, 429] width 98 height 23
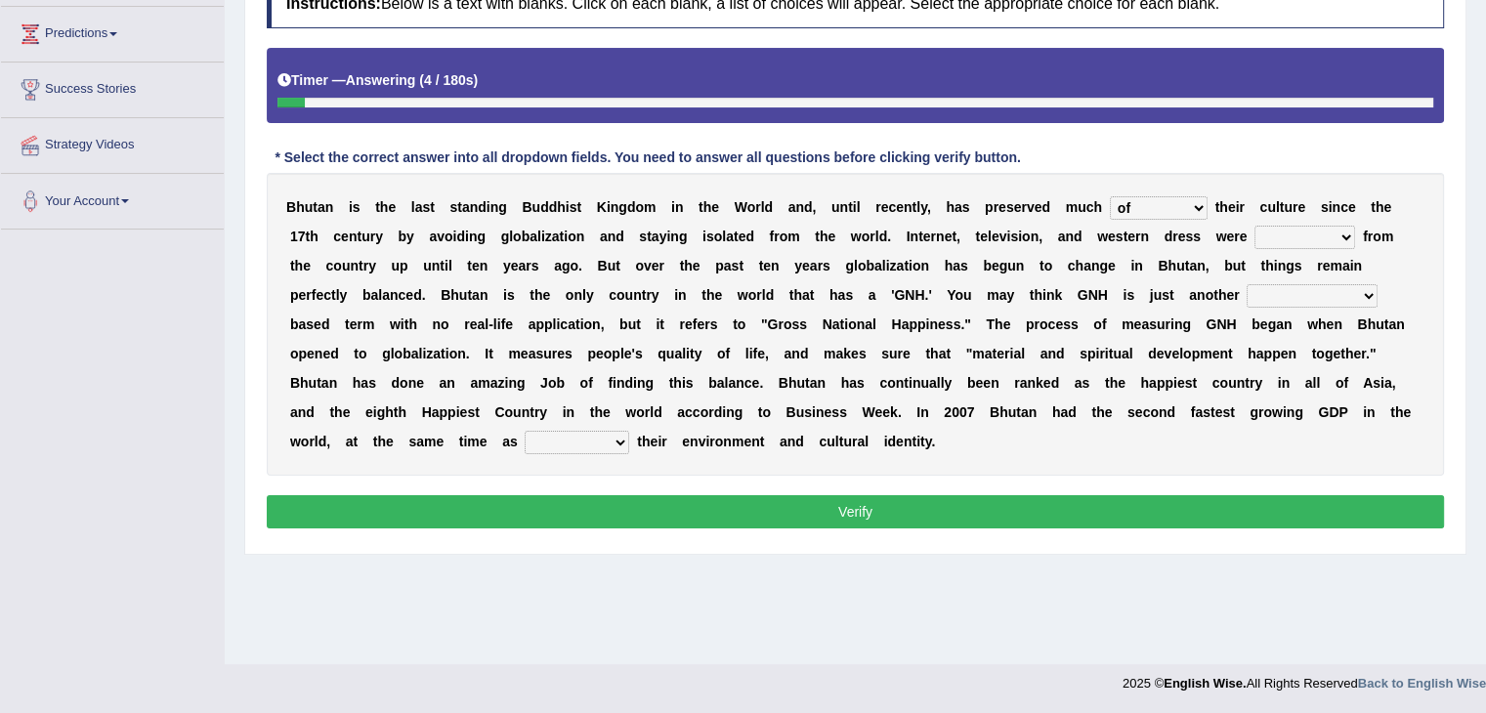
drag, startPoint x: 1340, startPoint y: 235, endPoint x: 1301, endPoint y: 345, distance: 116.2
click at [1301, 345] on div "B h u t a n i s t h e l a s t s t a n d i n g B u d d h i s t K i n g d o m i n…" at bounding box center [855, 324] width 1177 height 303
select select "banned"
click at [1254, 226] on select "summoned observed displayed banned" at bounding box center [1304, 237] width 101 height 23
click at [1299, 294] on select "statistically barely overwhelmingly roughly" at bounding box center [1311, 295] width 131 height 23
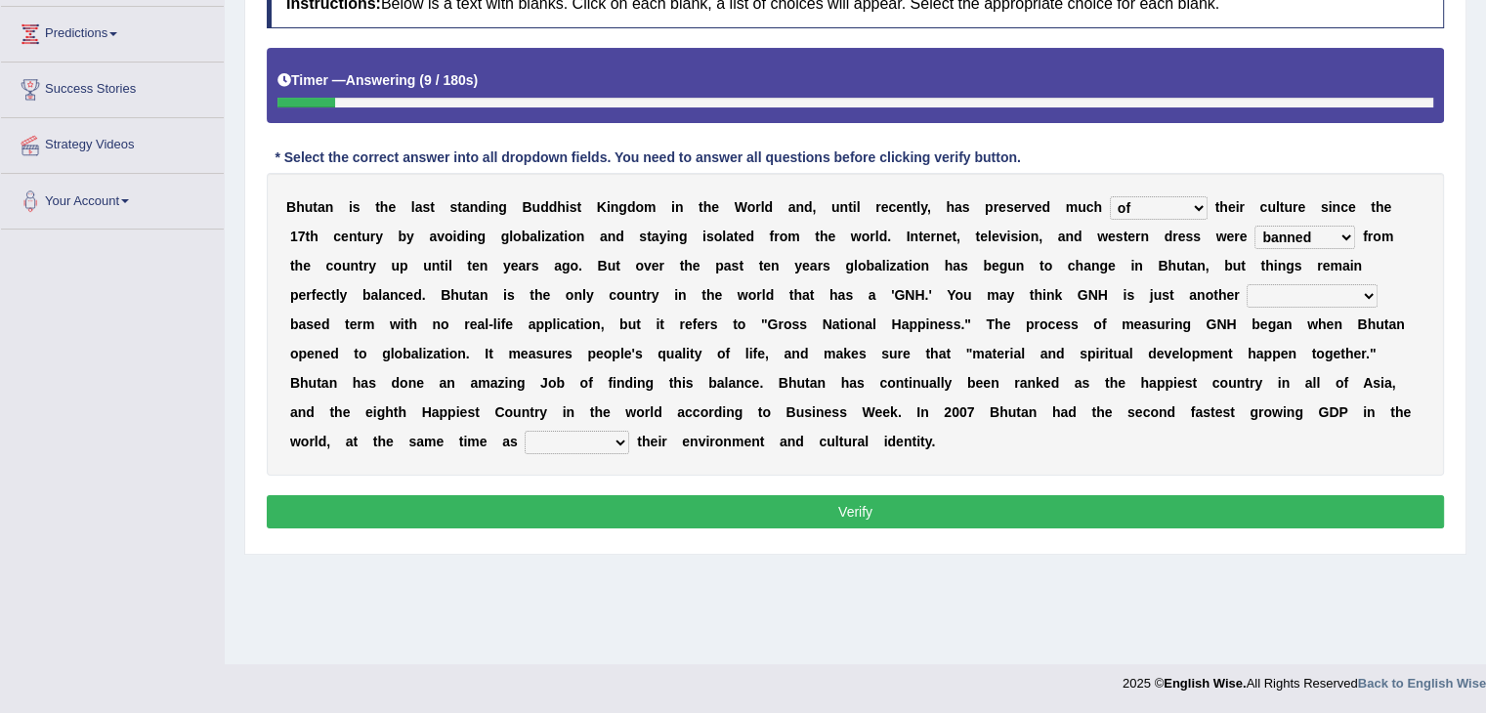
select select "statistically"
click at [1246, 284] on select "statistically barely overwhelmingly roughly" at bounding box center [1311, 295] width 131 height 23
click at [525, 431] on select "demeaning intruding maintaining mourning" at bounding box center [577, 442] width 105 height 23
select select "maintaining"
click at [525, 431] on select "demeaning intruding maintaining mourning" at bounding box center [577, 442] width 105 height 23
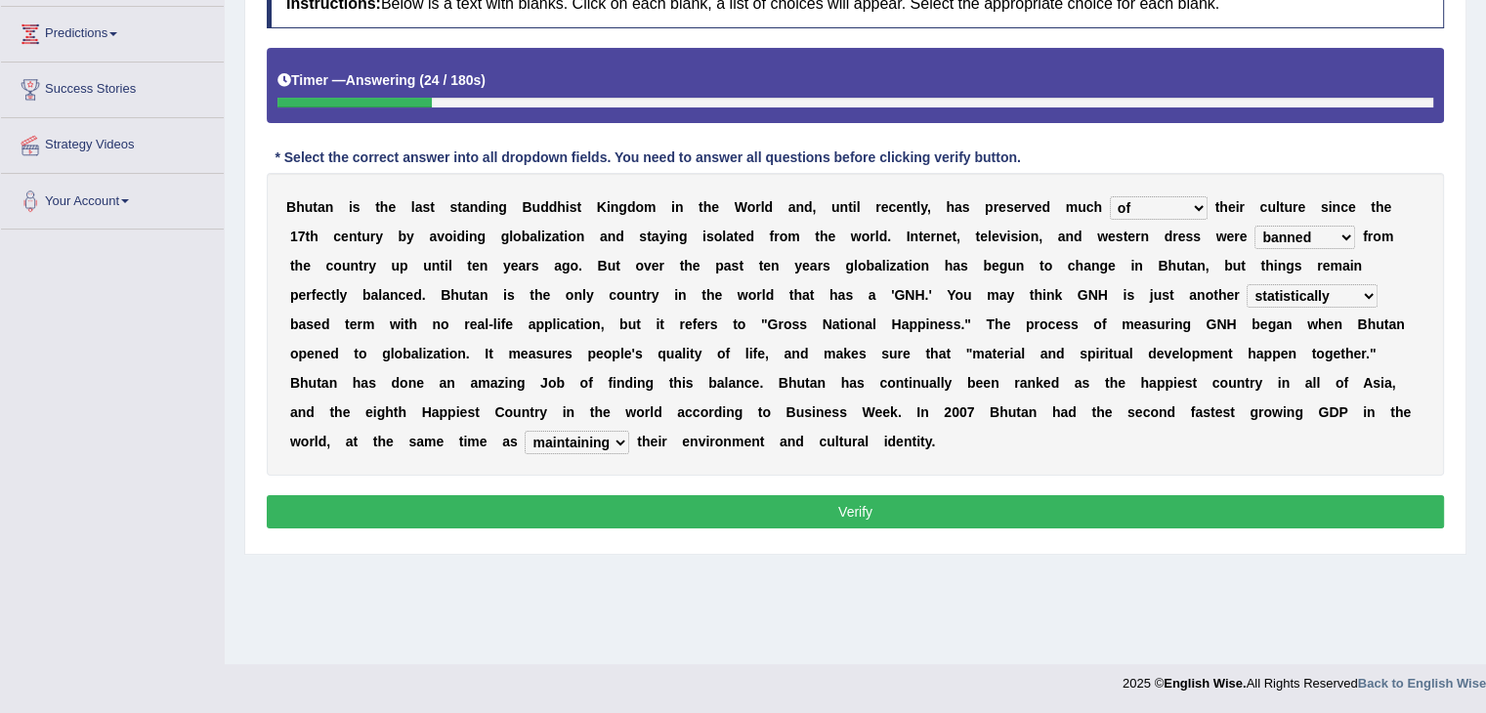
click at [683, 508] on button "Verify" at bounding box center [855, 511] width 1177 height 33
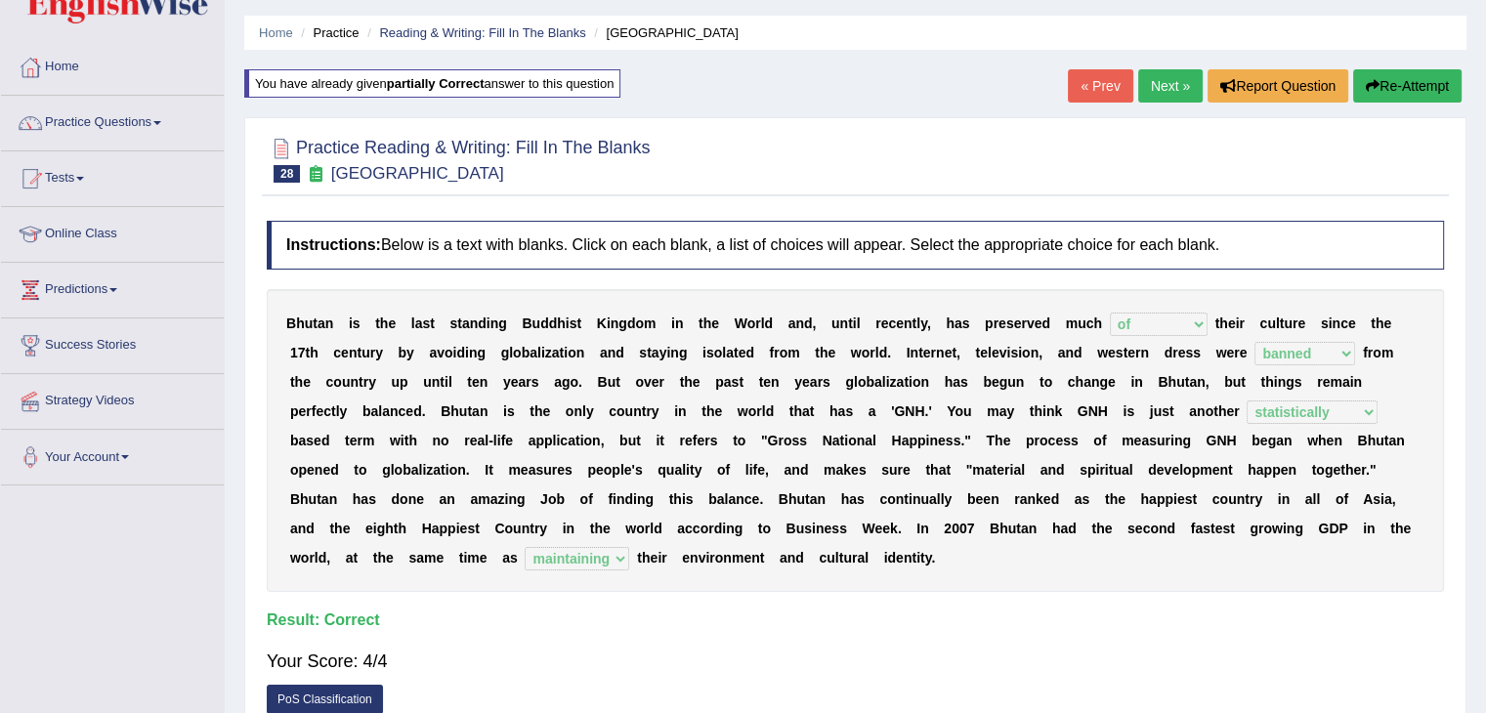
scroll to position [49, 0]
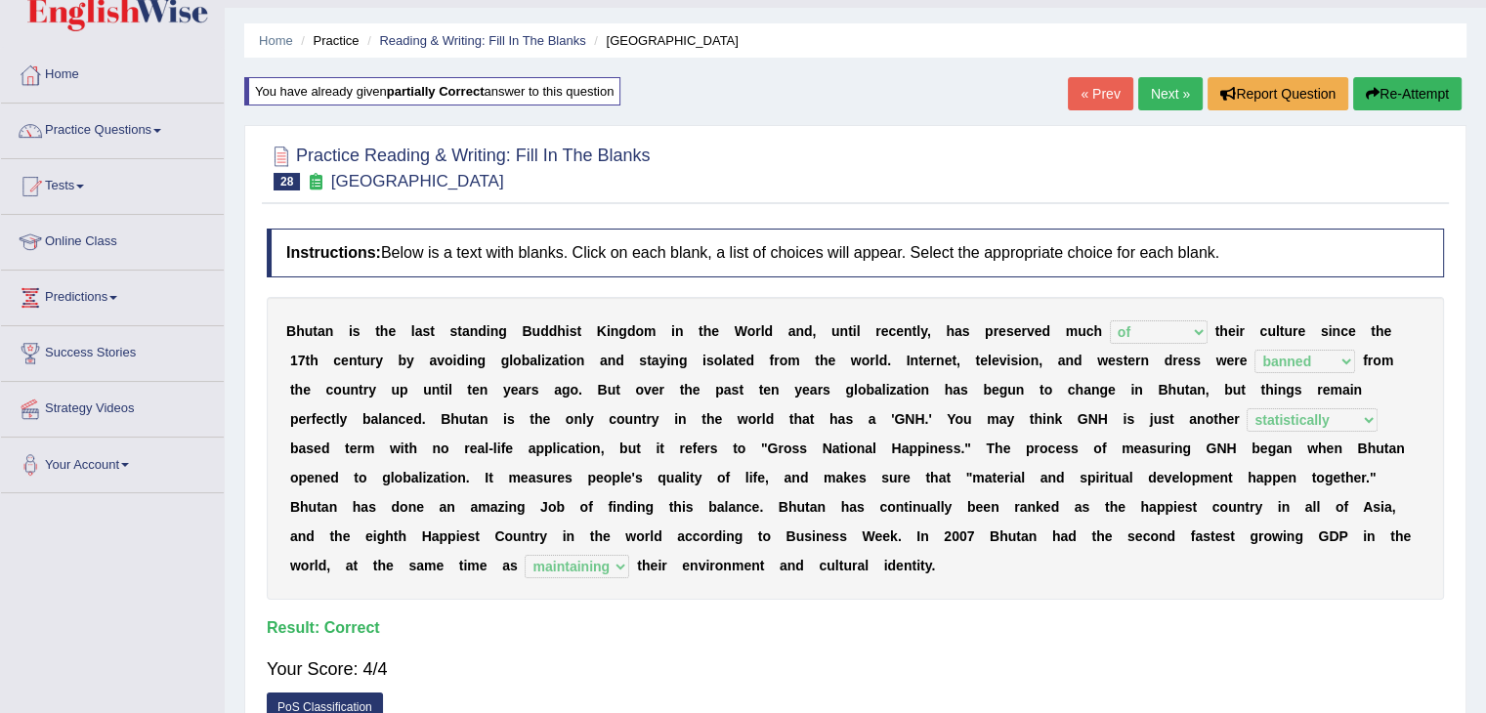
click at [1160, 87] on link "Next »" at bounding box center [1170, 93] width 64 height 33
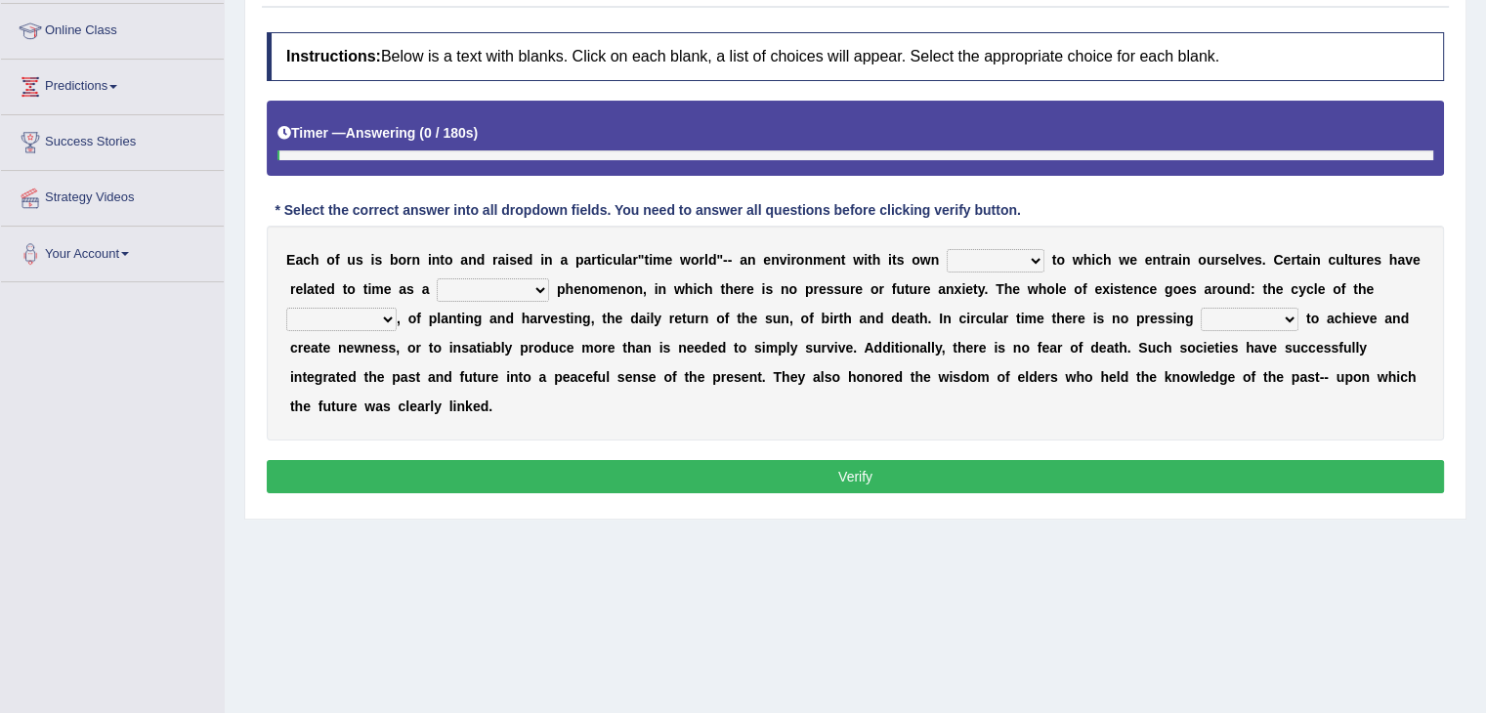
drag, startPoint x: 1499, startPoint y: 263, endPoint x: 1474, endPoint y: 461, distance: 199.9
click at [1474, 453] on html "Toggle navigation Home Practice Questions Speaking Practice Read Aloud Repeat S…" at bounding box center [743, 96] width 1486 height 713
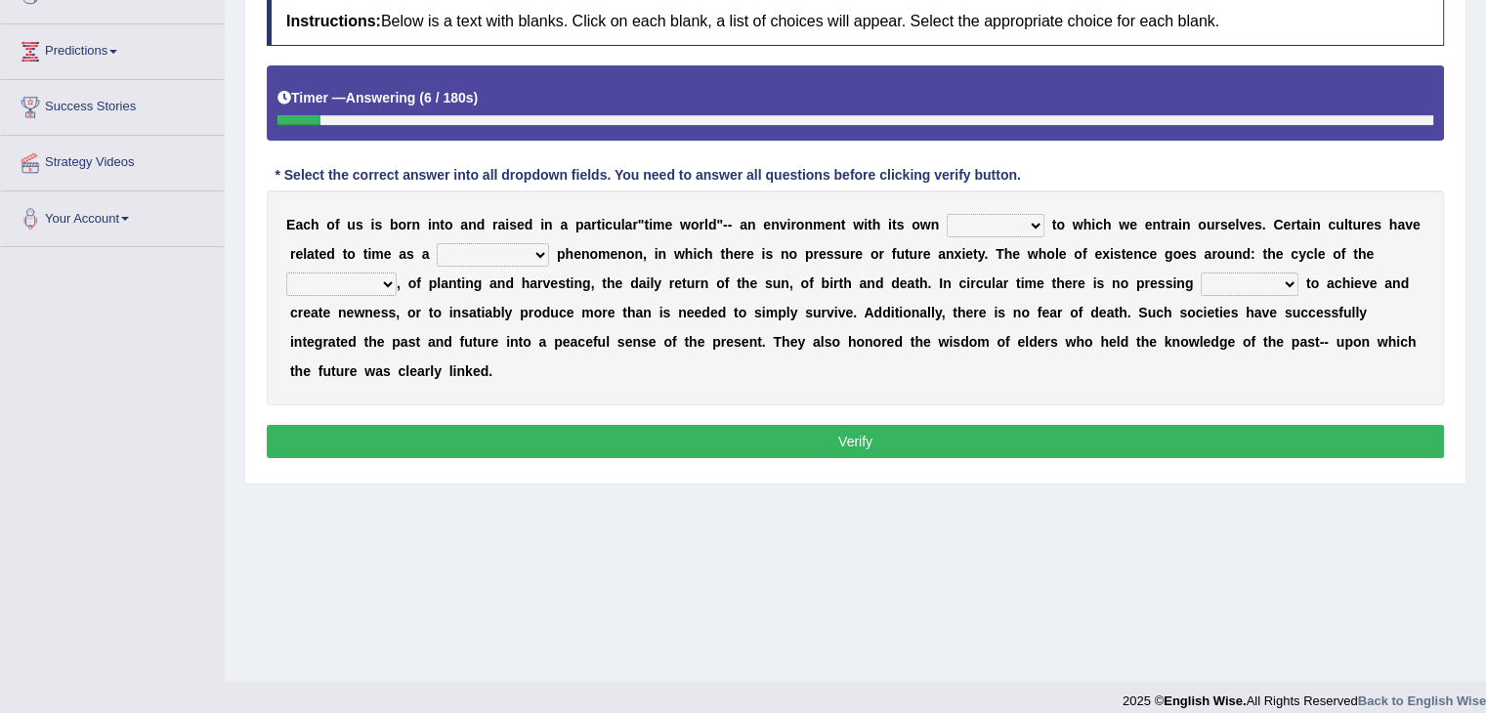
click at [1038, 223] on select "area shape rhythm inclination" at bounding box center [996, 225] width 98 height 23
select select "area"
click at [947, 214] on select "area shape rhythm inclination" at bounding box center [996, 225] width 98 height 23
click at [526, 246] on select "cyclical conventional recycling cylindrical" at bounding box center [493, 254] width 112 height 23
select select "cyclical"
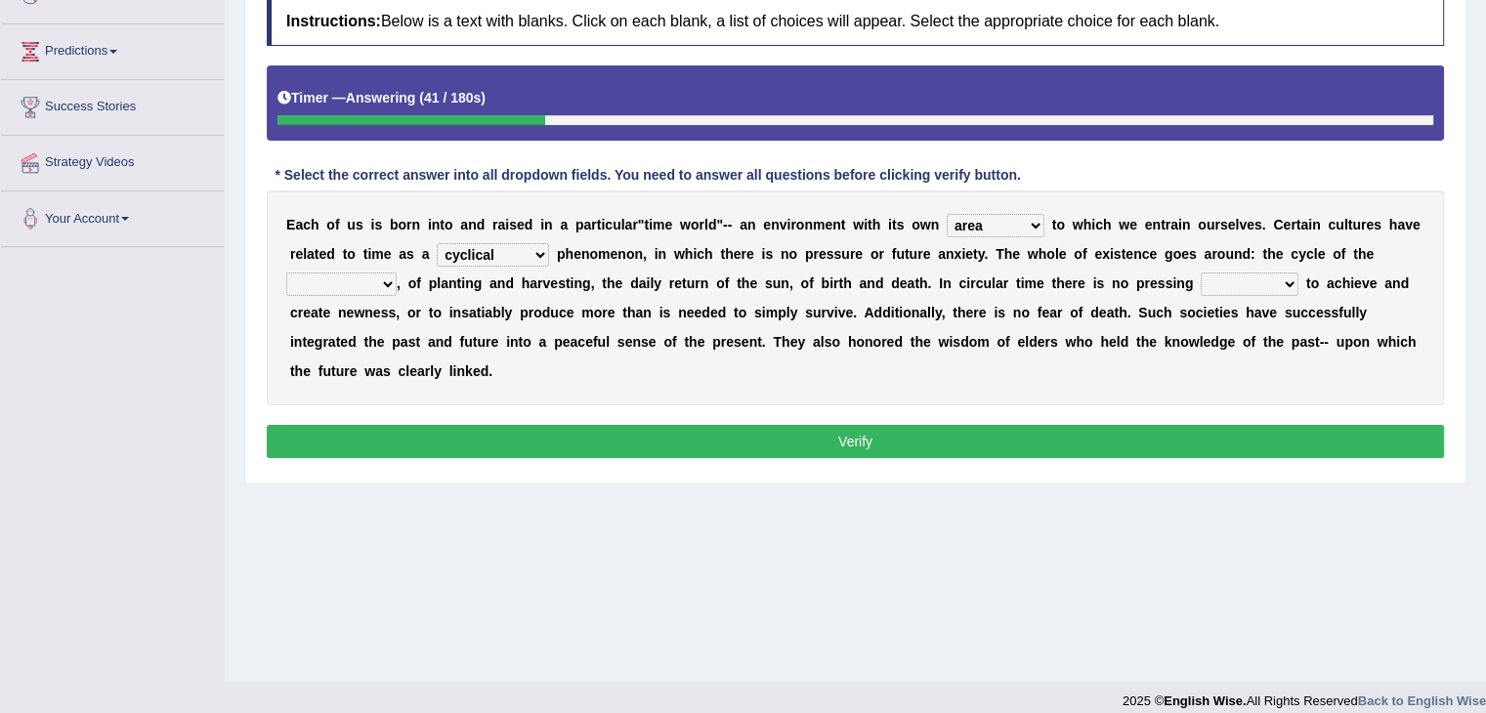
click at [437, 243] on select "cyclical conventional recycling cylindrical" at bounding box center [493, 254] width 112 height 23
click at [374, 278] on select "days seasons arrangement periods" at bounding box center [341, 284] width 110 height 23
select select "seasons"
click at [286, 273] on select "days seasons arrangement periods" at bounding box center [341, 284] width 110 height 23
click select "issue point cause need"
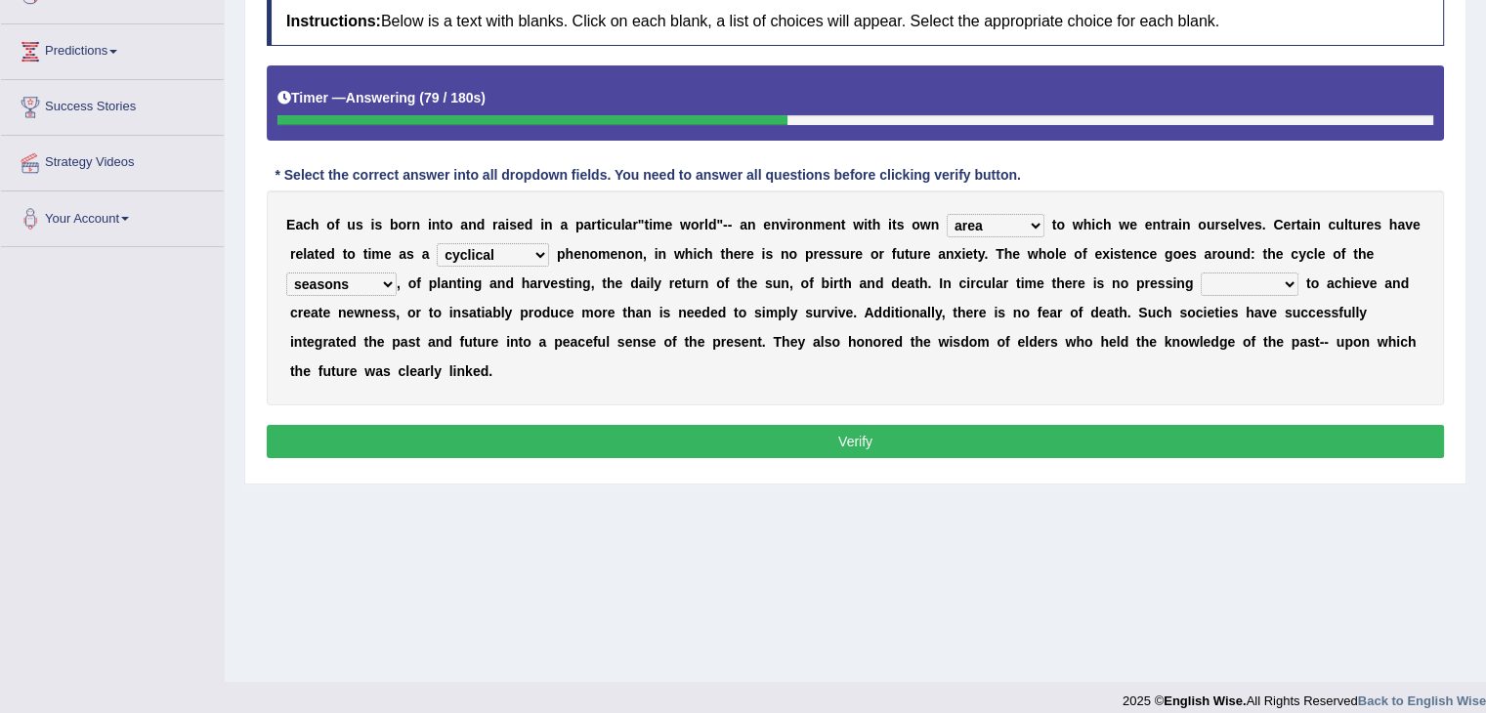
select select "point"
click select "issue point cause need"
click button "Verify"
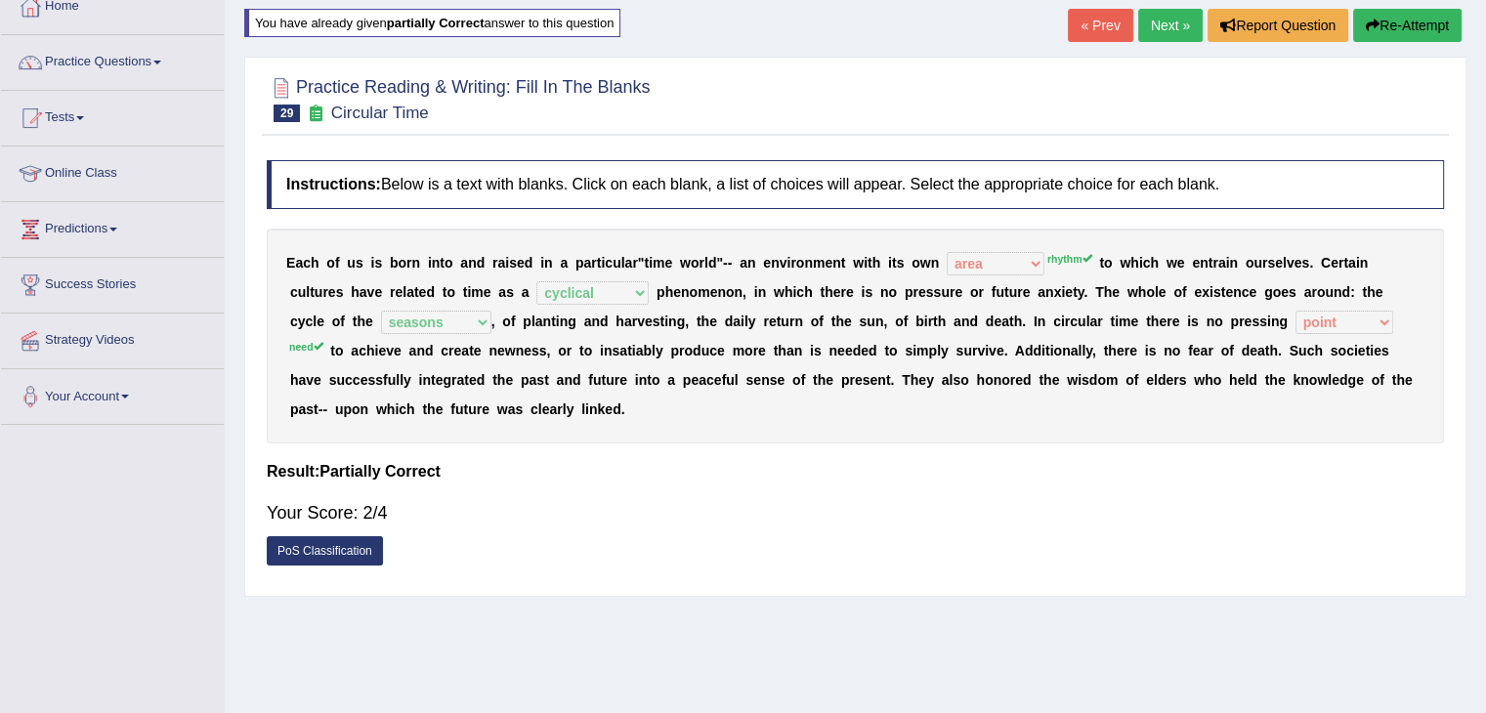
scroll to position [0, 0]
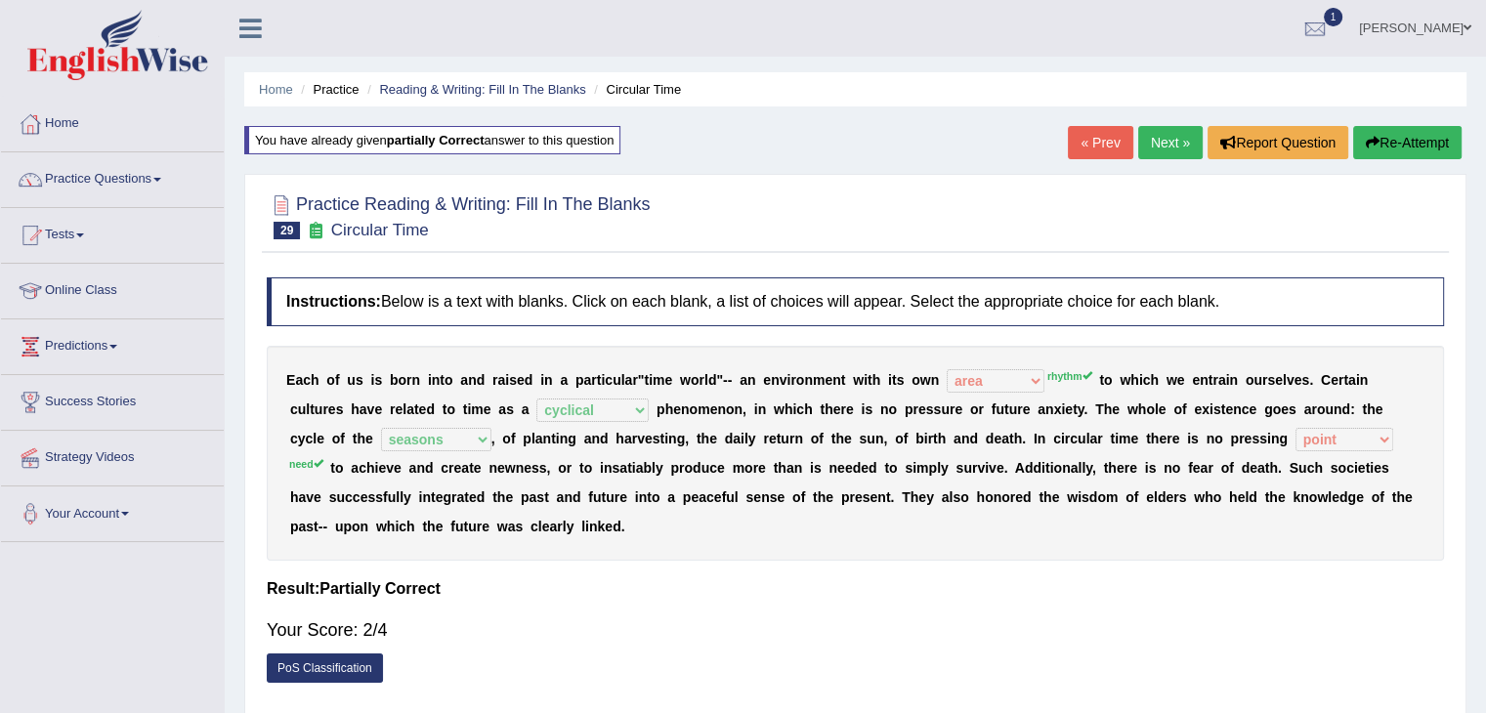
click link "Next »"
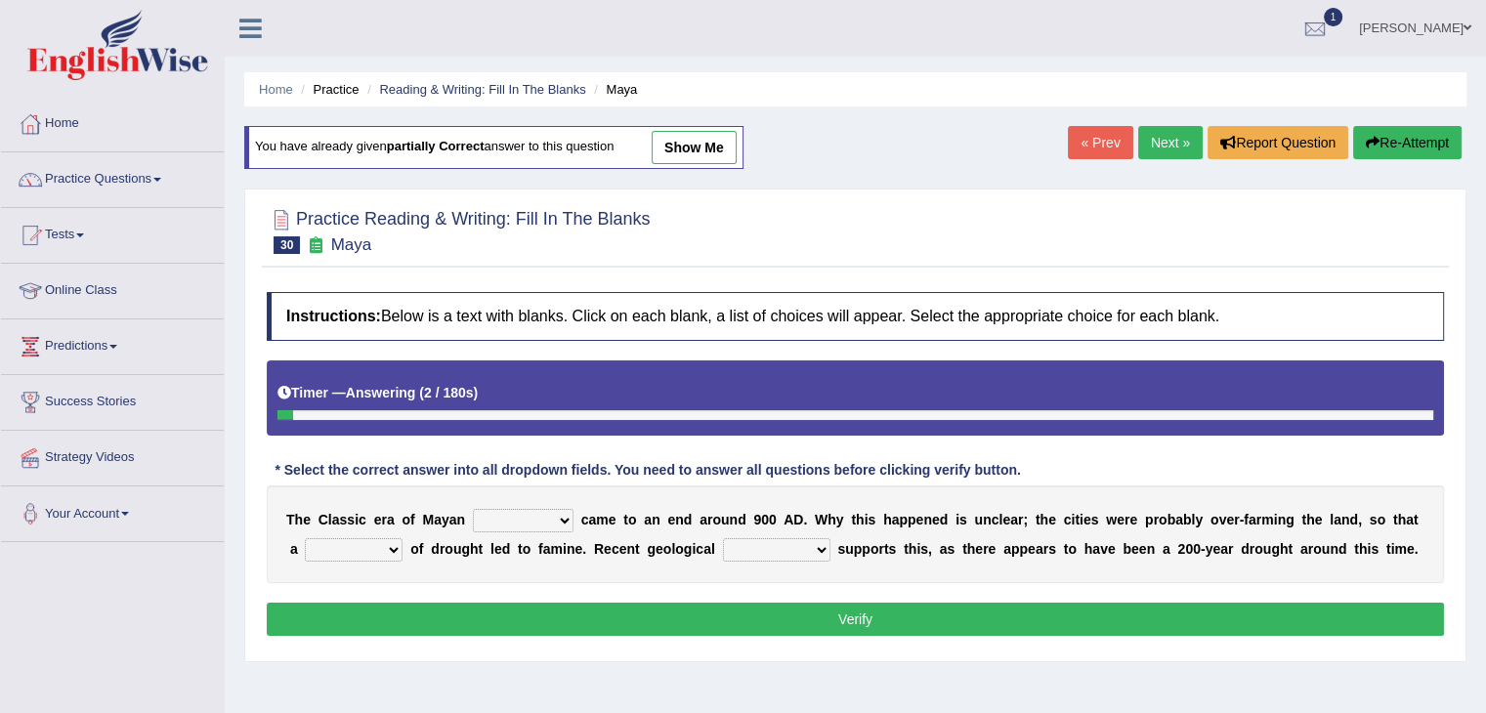
click at [545, 525] on select "community society civilization class" at bounding box center [523, 520] width 101 height 23
select select "civilization"
click at [473, 509] on select "community society civilization class" at bounding box center [523, 520] width 101 height 23
click at [383, 547] on select "time period range phase" at bounding box center [354, 549] width 98 height 23
select select "period"
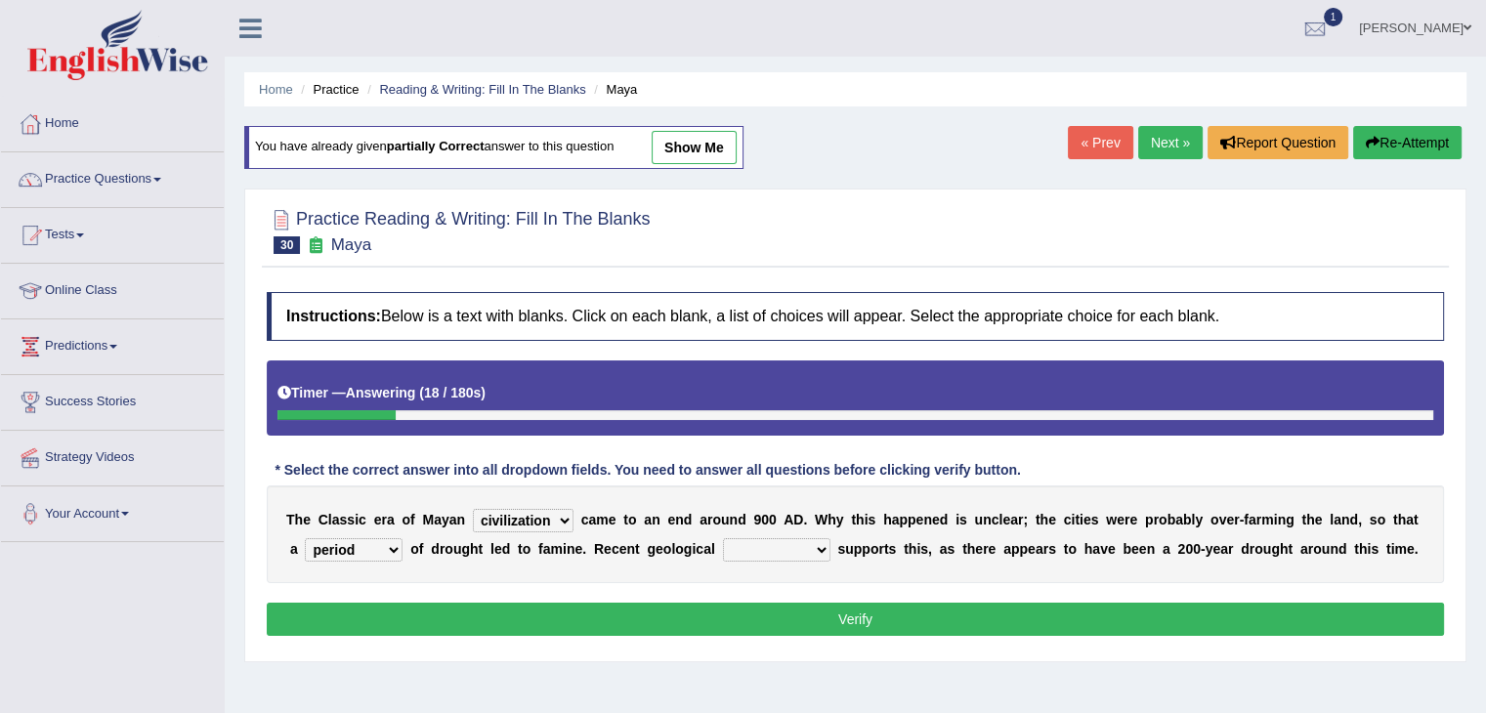
click at [305, 538] on select "time period range phase" at bounding box center [354, 549] width 98 height 23
click at [766, 542] on select "research test examination exploitation" at bounding box center [776, 549] width 107 height 23
select select "research"
click at [723, 538] on select "research test examination exploitation" at bounding box center [776, 549] width 107 height 23
click at [893, 616] on button "Verify" at bounding box center [855, 619] width 1177 height 33
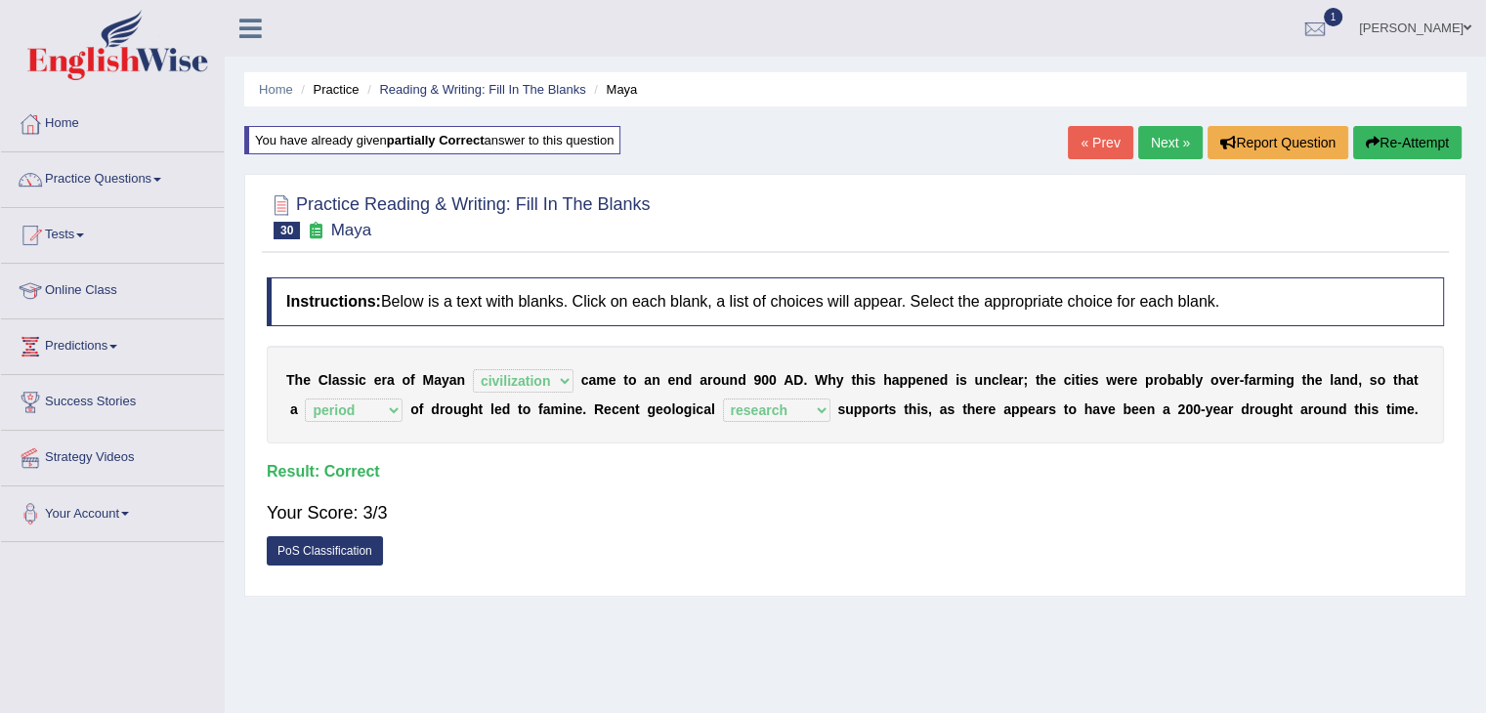
click at [1169, 156] on link "Next »" at bounding box center [1170, 142] width 64 height 33
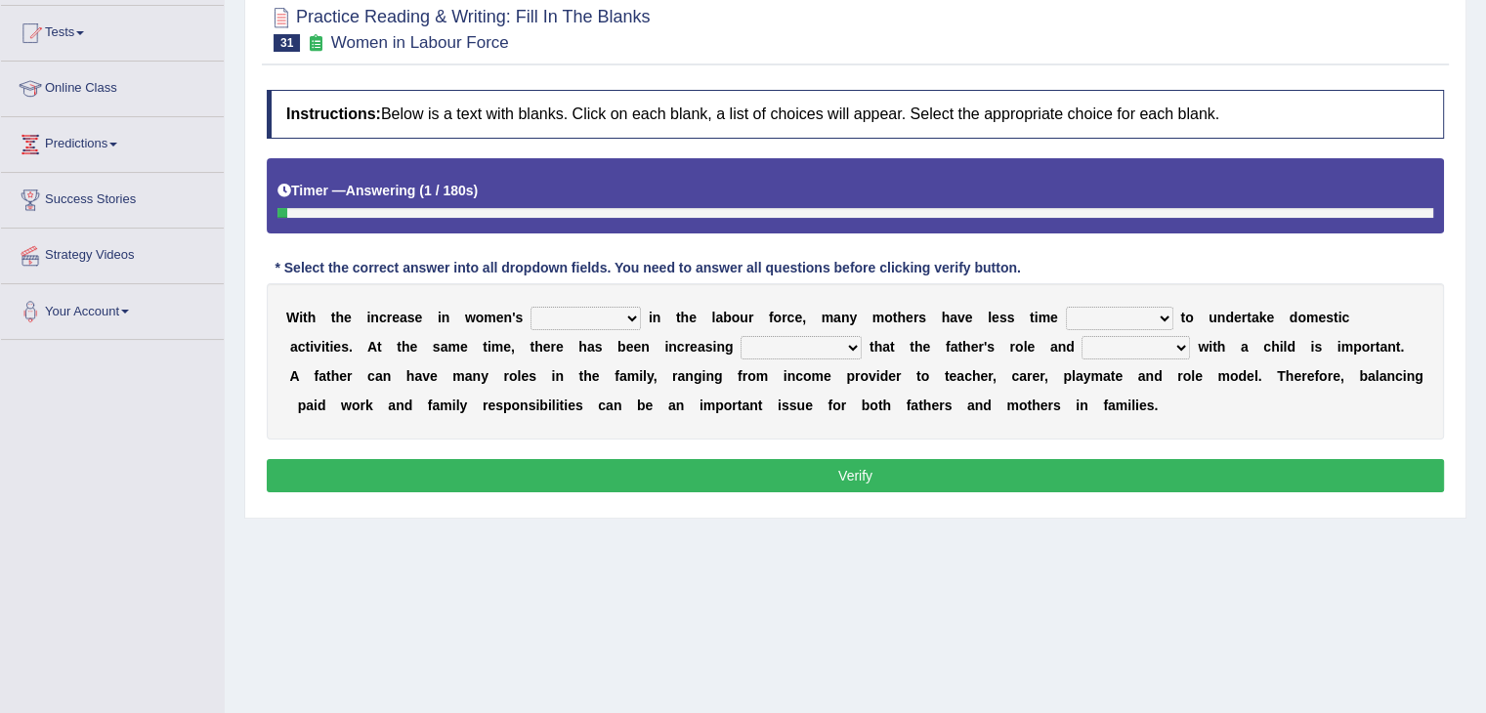
scroll to position [203, 0]
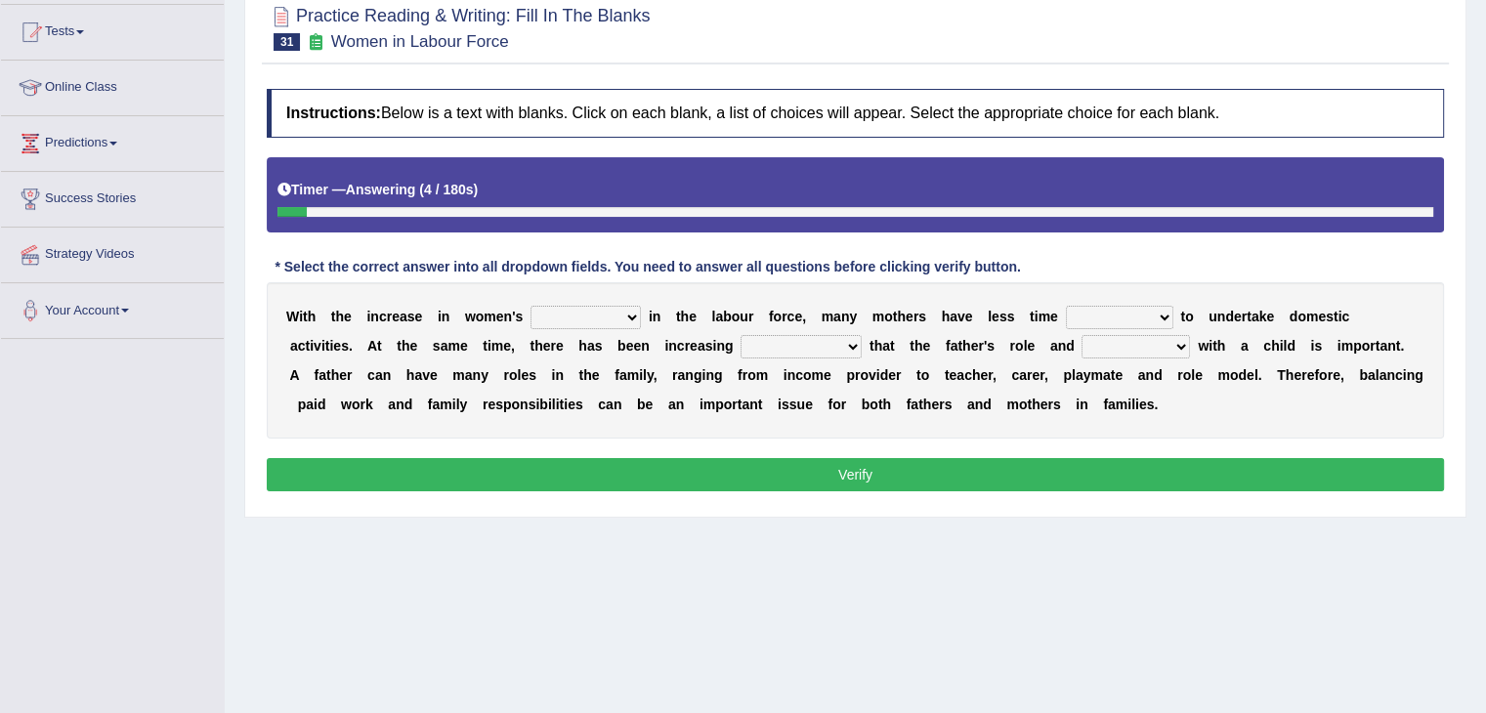
click at [599, 321] on select "attendance substitution participation definition" at bounding box center [585, 317] width 110 height 23
select select "participation"
click at [530, 306] on select "attendance substitution participation definition" at bounding box center [585, 317] width 110 height 23
click at [1149, 310] on select "available related consumable useful" at bounding box center [1119, 317] width 107 height 23
select select "available"
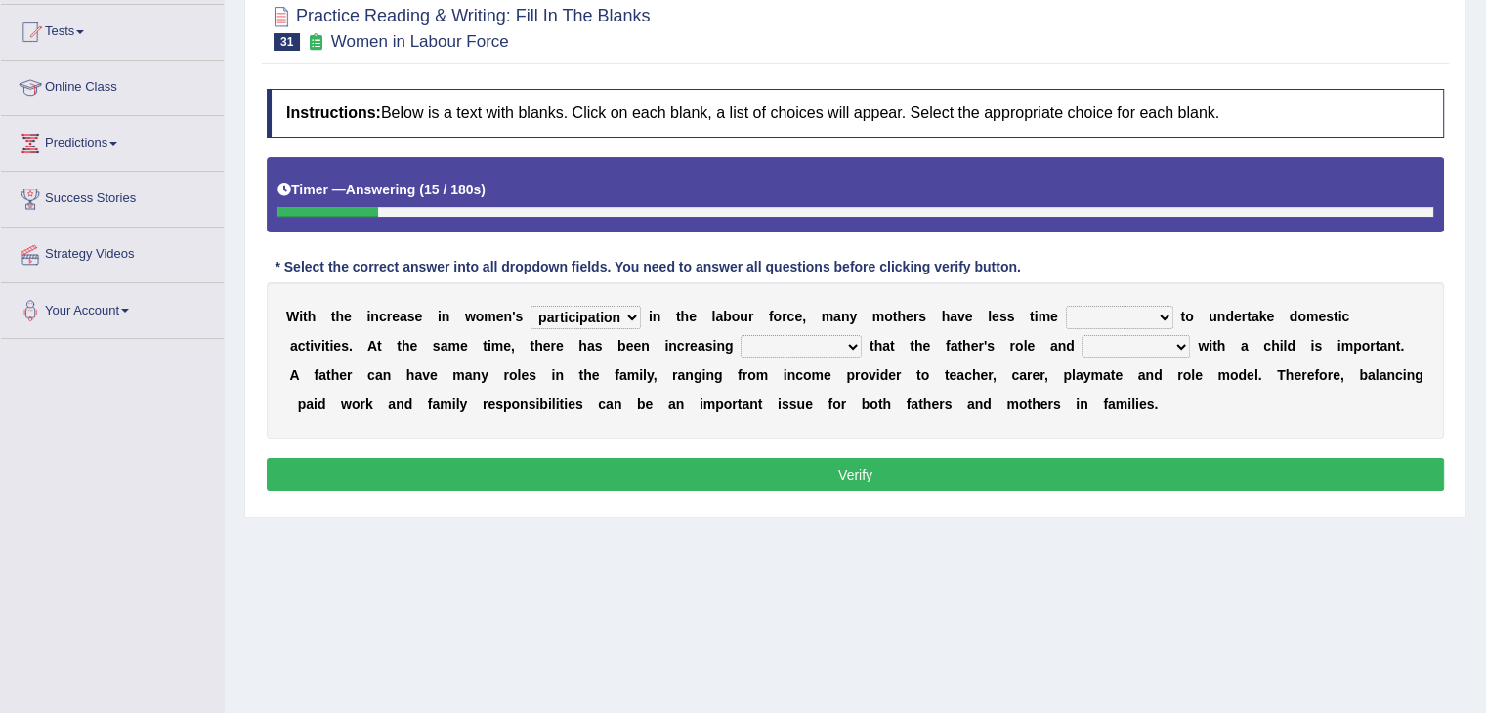
click at [1066, 306] on select "available related consumable useful" at bounding box center [1119, 317] width 107 height 23
click at [827, 346] on select "recognition discrimination resolution recreation" at bounding box center [800, 346] width 121 height 23
select select "recognition"
click at [740, 335] on select "recognition discrimination resolution recreation" at bounding box center [800, 346] width 121 height 23
click at [1146, 345] on select "scholarship realtionship worship employment" at bounding box center [1135, 346] width 108 height 23
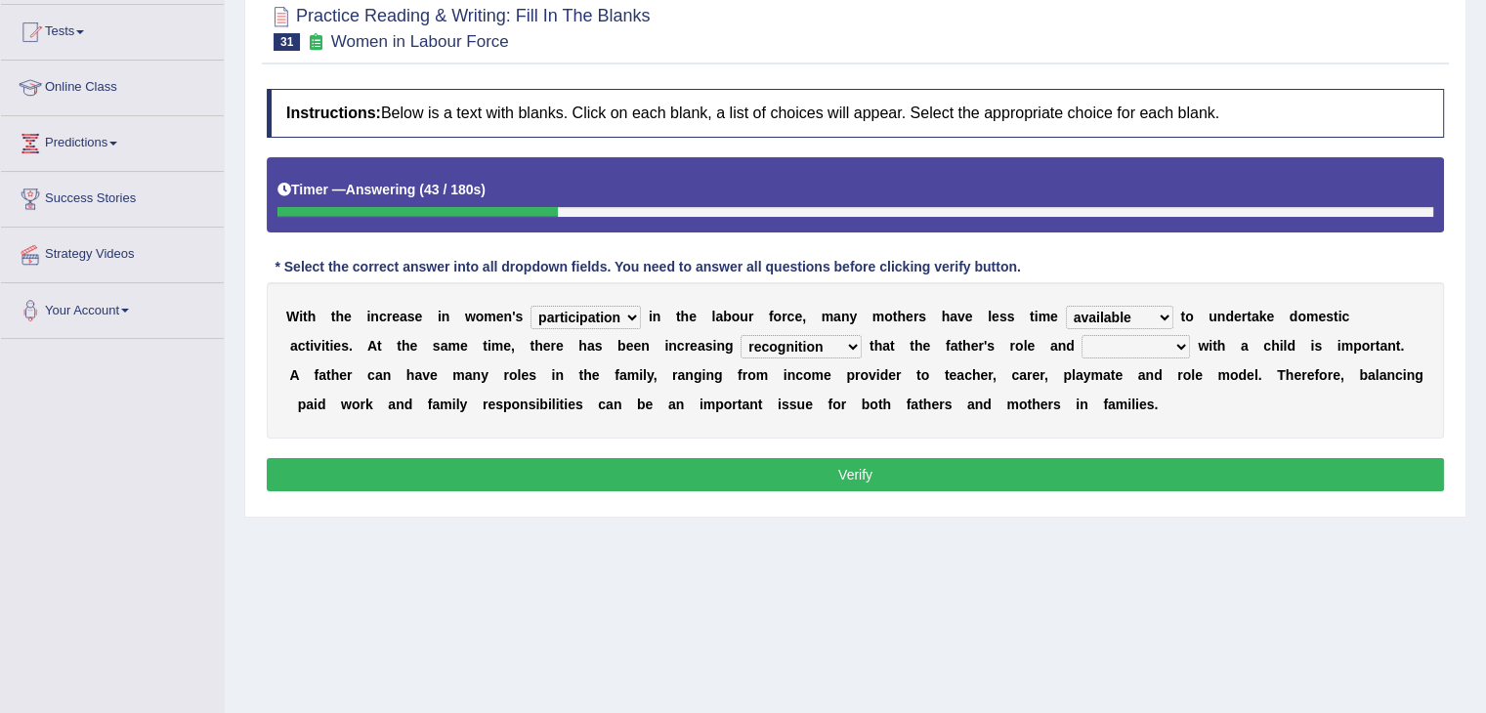
select select "realtionship"
click at [1081, 335] on select "scholarship realtionship worship employment" at bounding box center [1135, 346] width 108 height 23
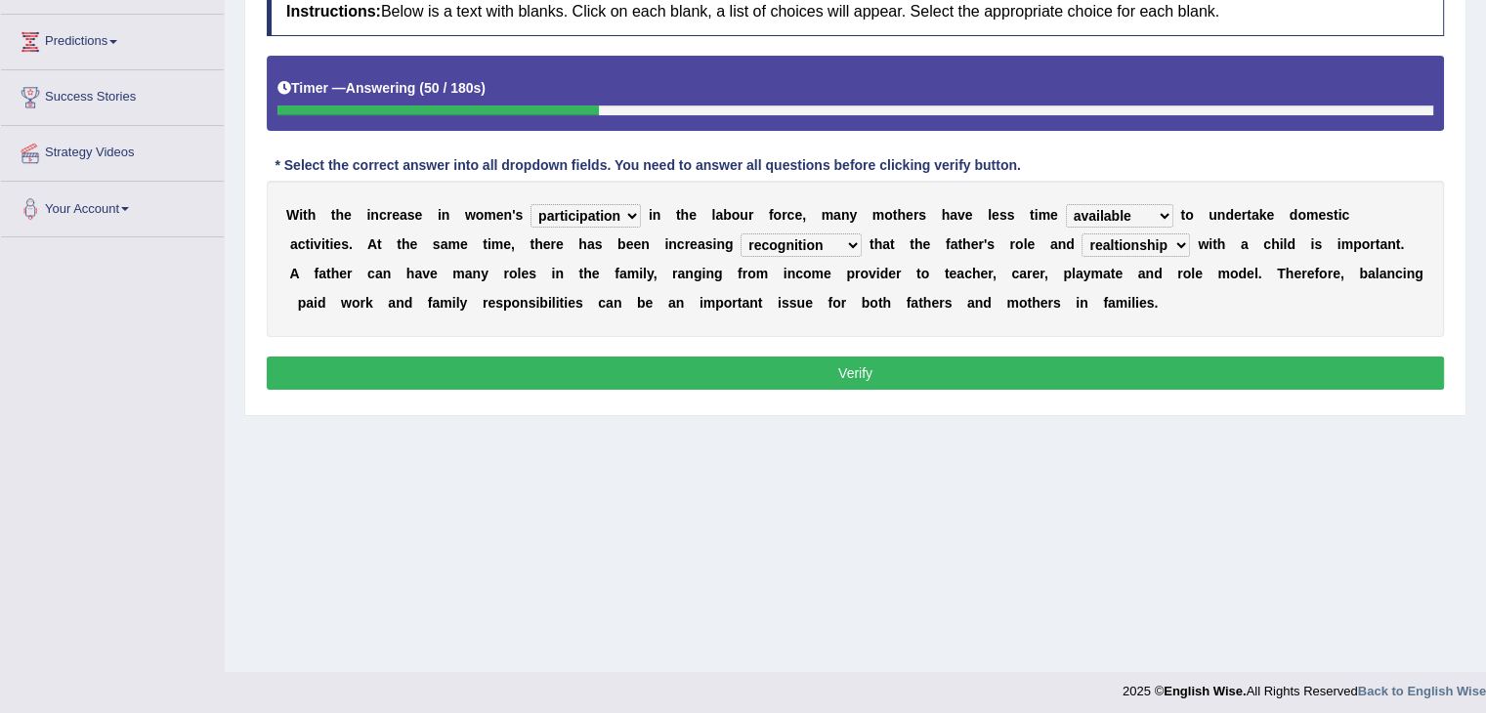
scroll to position [313, 0]
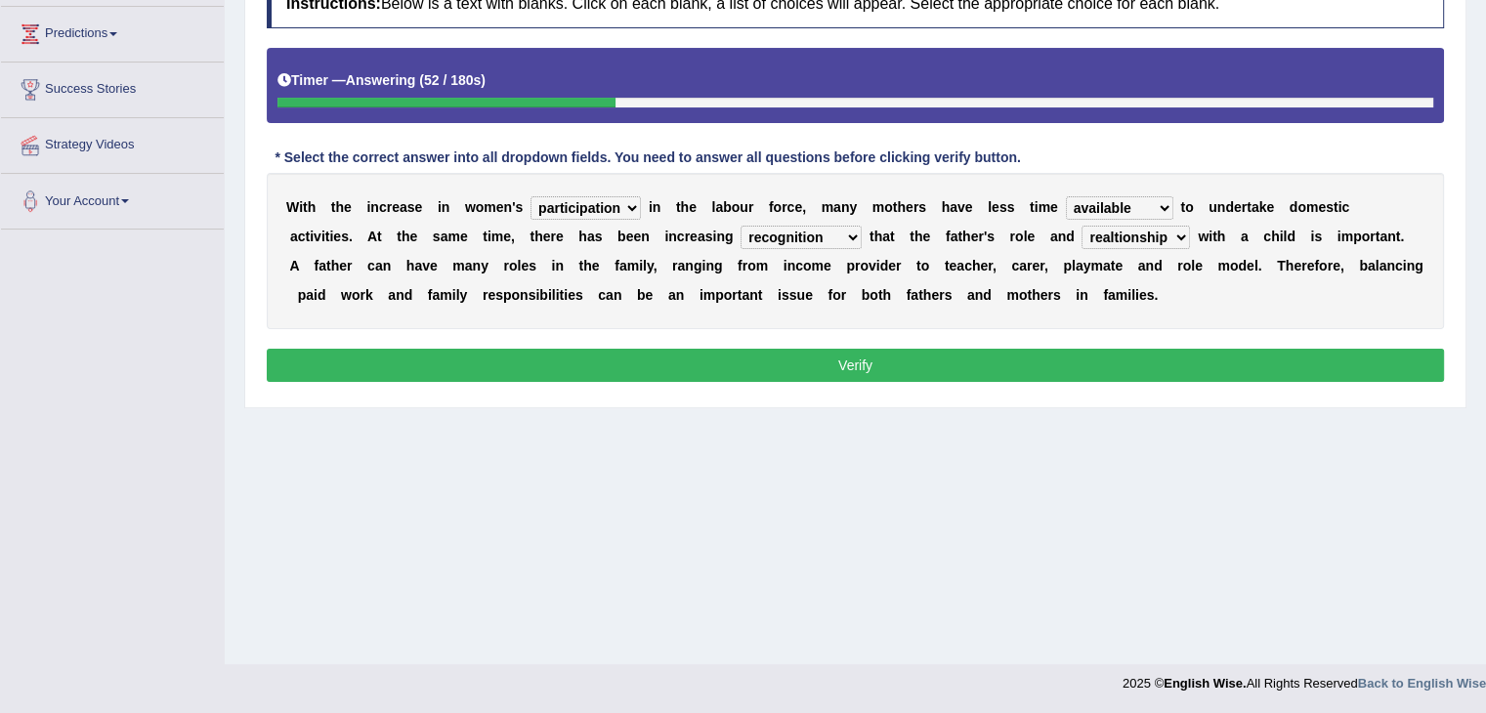
click at [917, 351] on button "Verify" at bounding box center [855, 365] width 1177 height 33
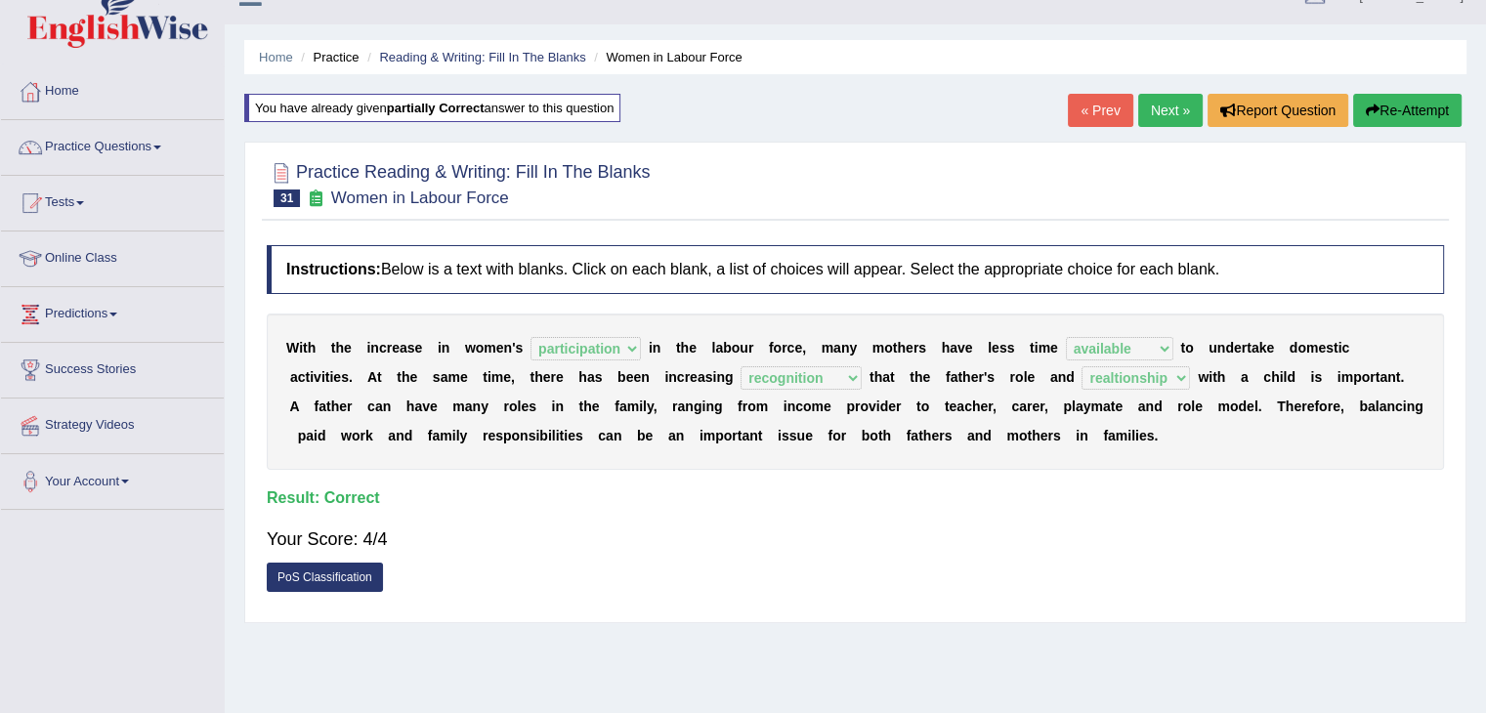
scroll to position [24, 0]
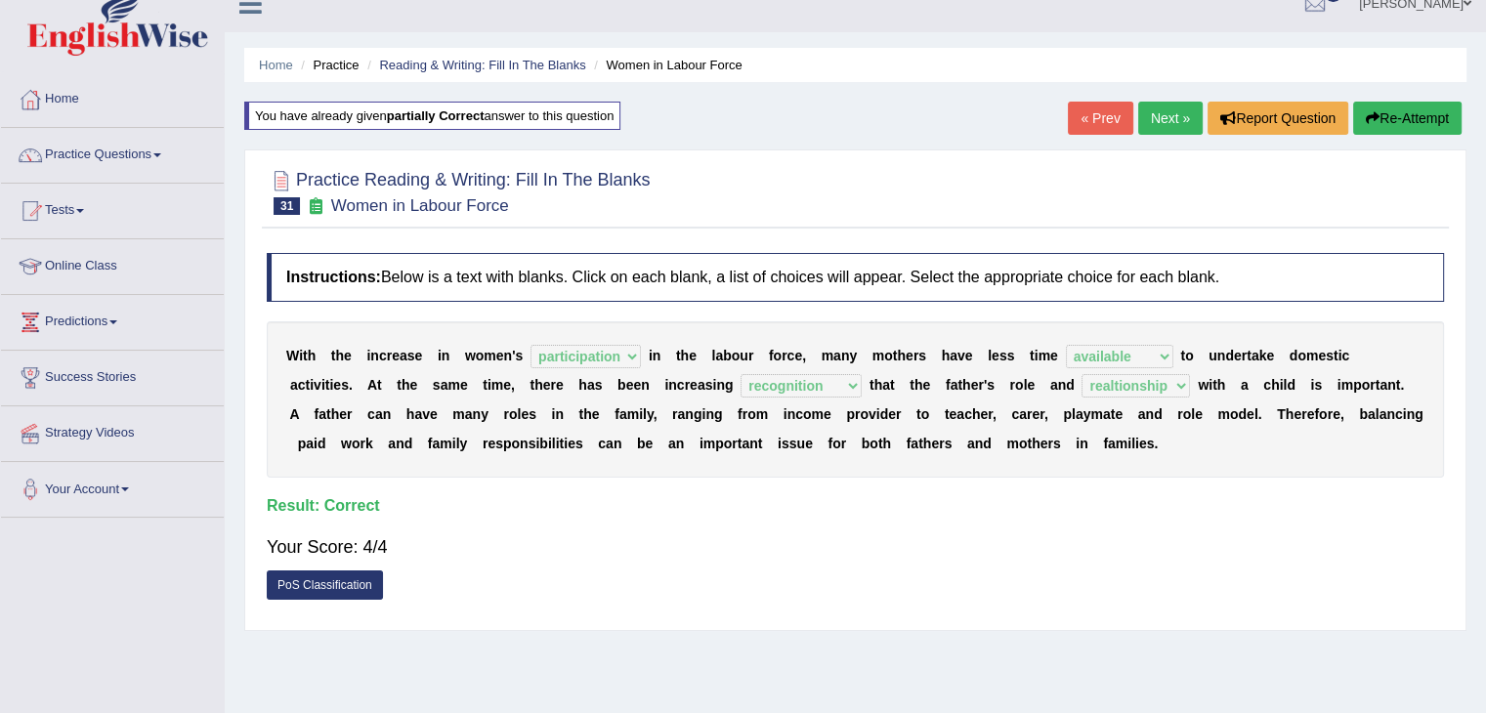
click at [1157, 110] on link "Next »" at bounding box center [1170, 118] width 64 height 33
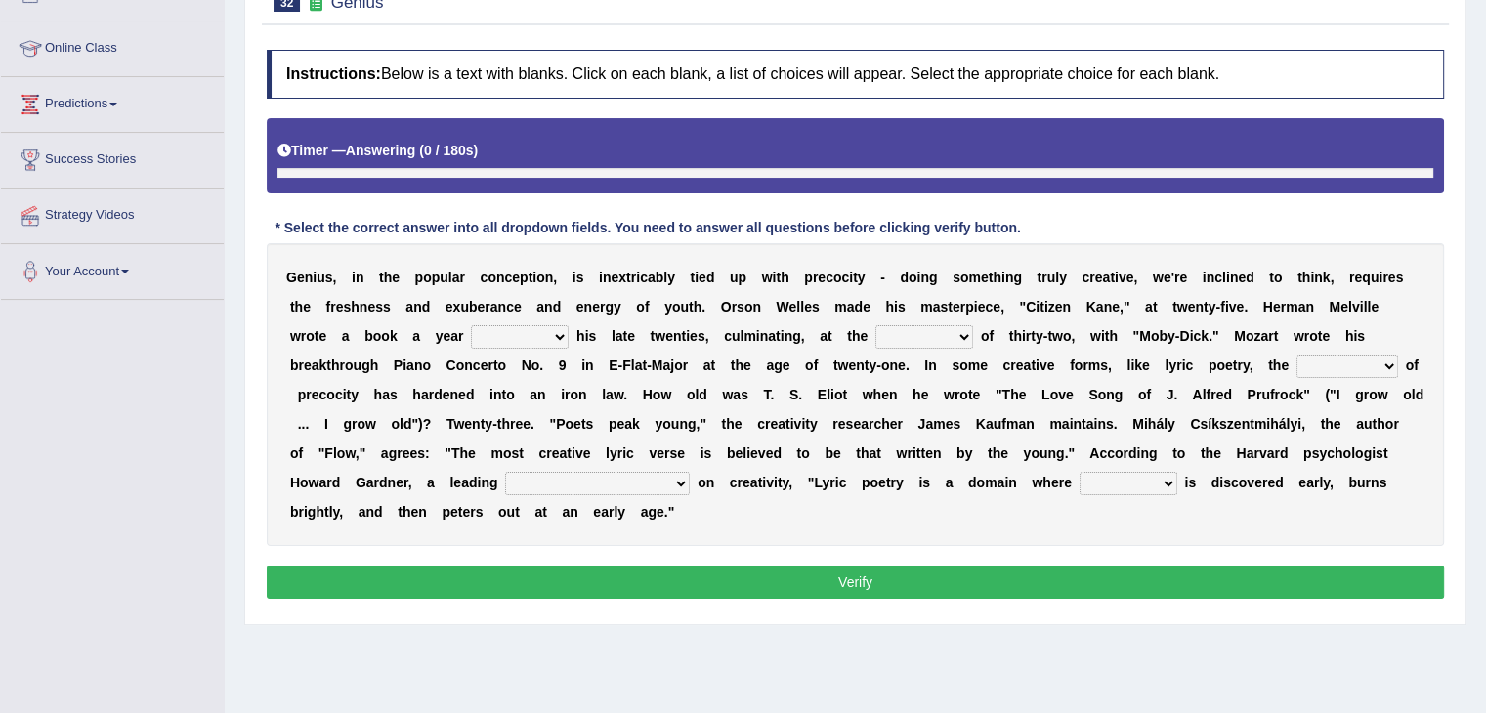
scroll to position [279, 0]
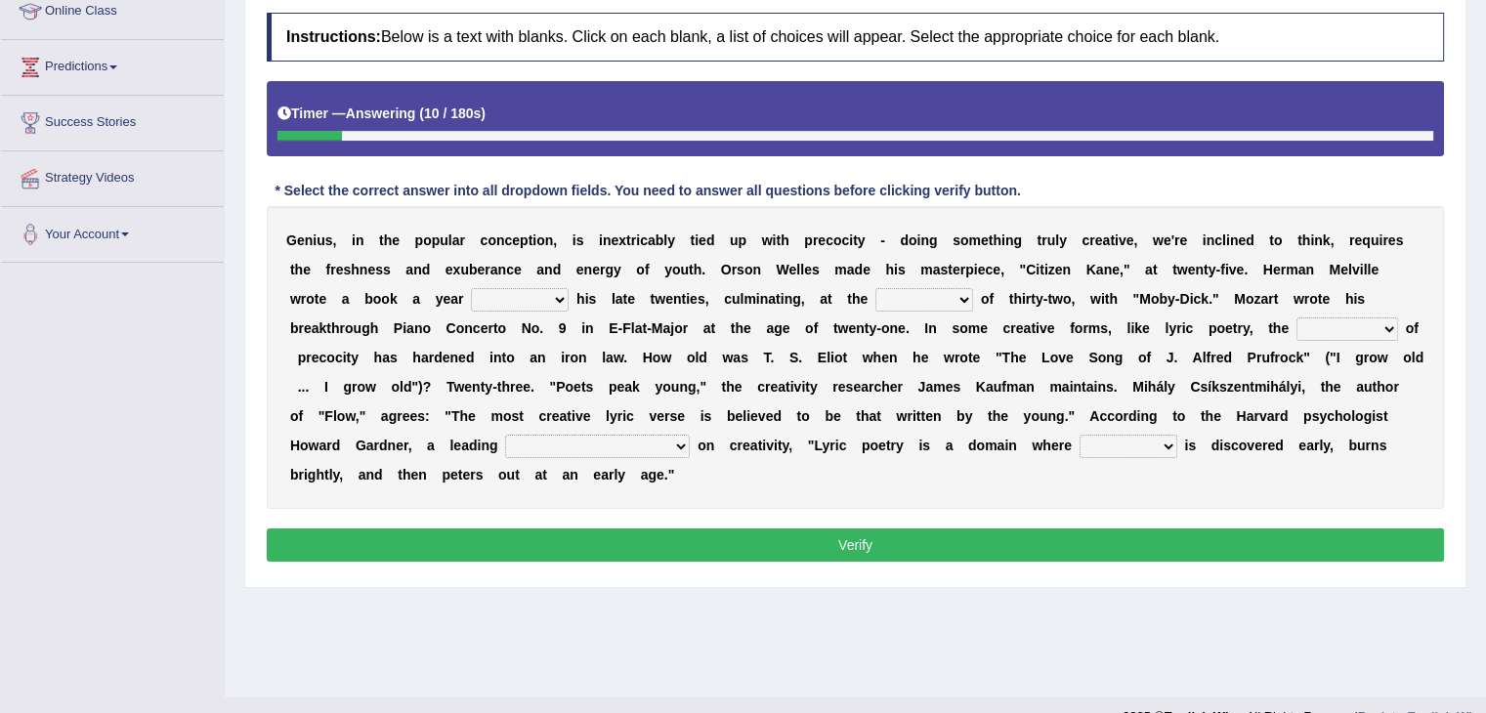
click at [552, 296] on select "on without through over" at bounding box center [520, 299] width 98 height 23
select select "over"
click at [471, 288] on select "on without through over" at bounding box center [520, 299] width 98 height 23
click at [945, 297] on select "proportion rate age cost" at bounding box center [924, 299] width 98 height 23
select select "age"
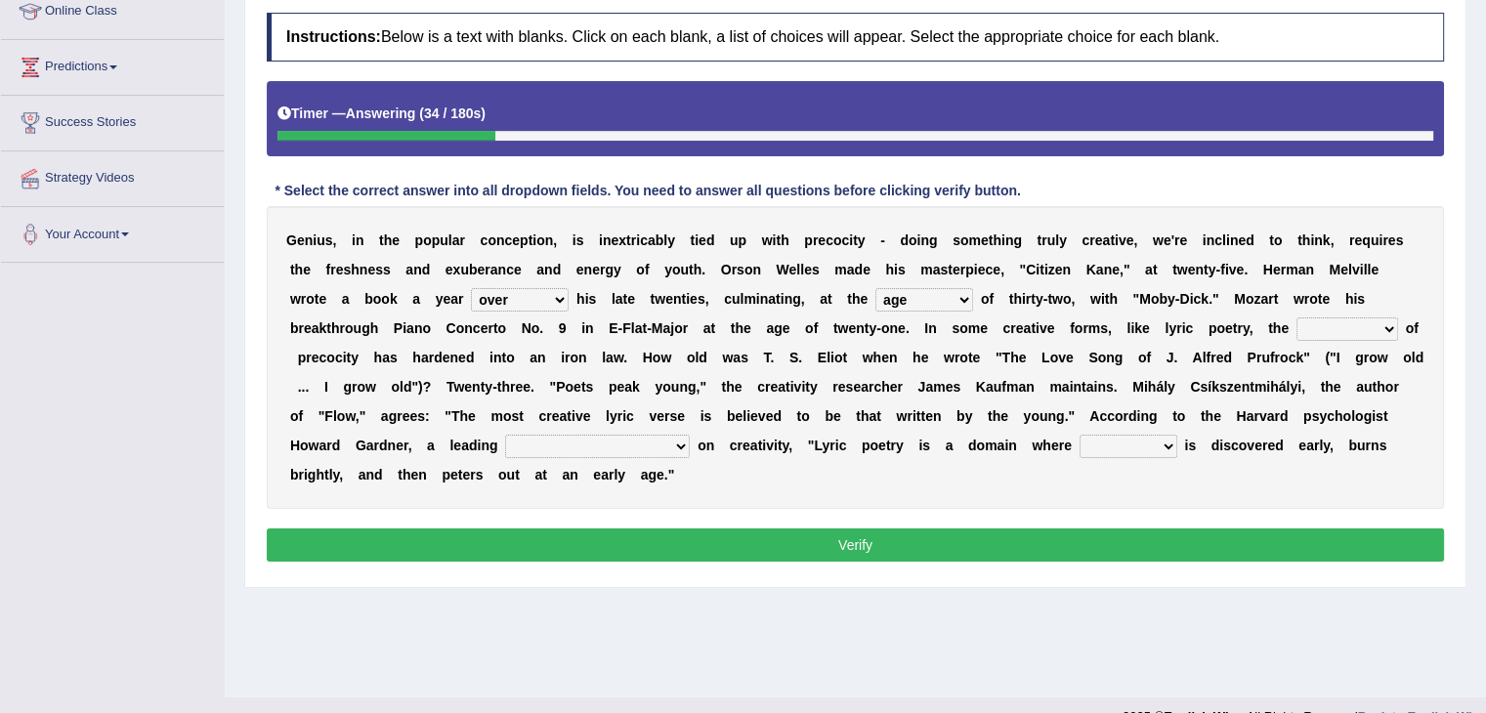
click at [875, 288] on select "proportion rate age cost" at bounding box center [924, 299] width 98 height 23
click at [1367, 337] on select "junction importance structure inferiority" at bounding box center [1347, 328] width 102 height 23
click at [1296, 317] on select "junction importance structure inferiority" at bounding box center [1347, 328] width 102 height 23
click at [1390, 325] on select "junction importance structure inferiority" at bounding box center [1347, 328] width 102 height 23
select select "structure"
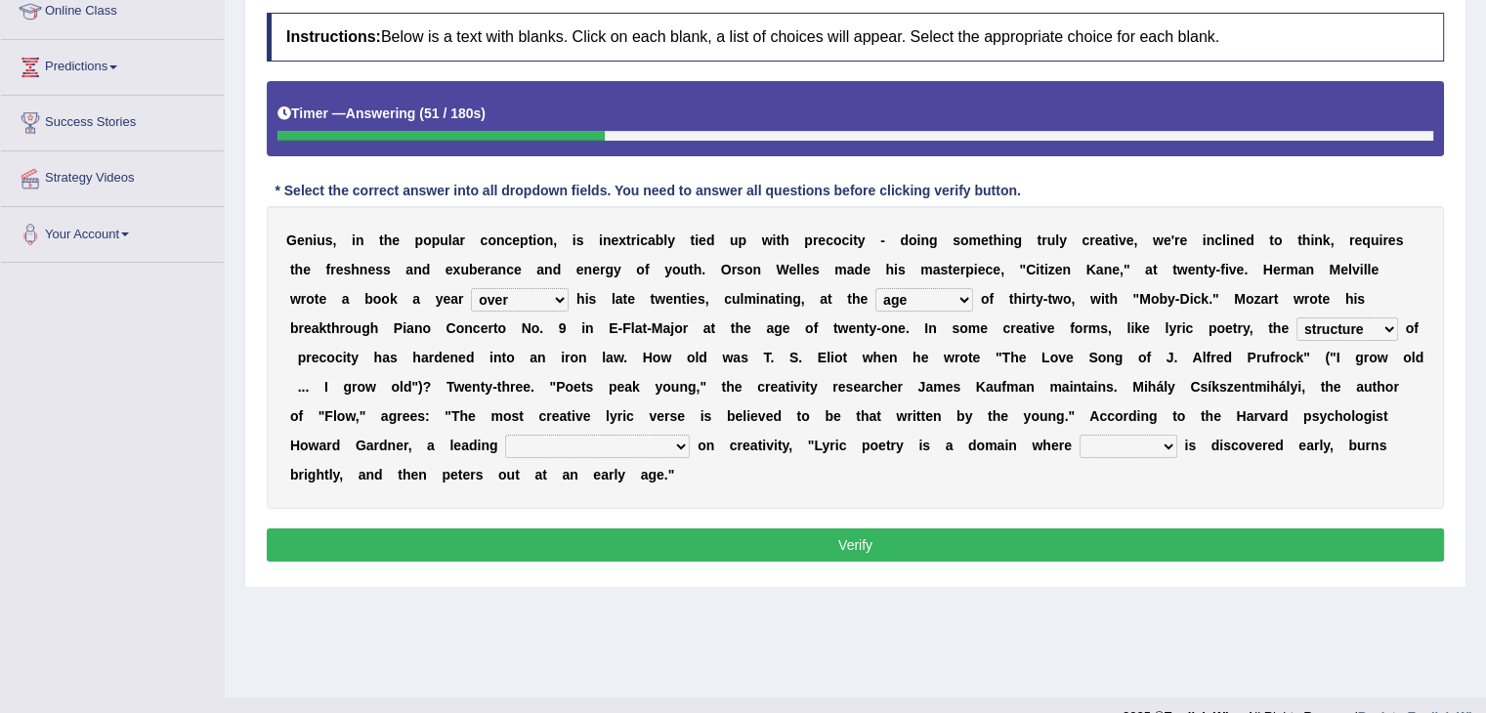
click at [1296, 317] on select "junction importance structure inferiority" at bounding box center [1347, 328] width 102 height 23
click at [573, 450] on select "master supremacy authority [DEMOGRAPHIC_DATA]" at bounding box center [597, 446] width 185 height 23
select select "master"
click at [505, 435] on select "master supremacy authority [DEMOGRAPHIC_DATA]" at bounding box center [597, 446] width 185 height 23
click at [1079, 451] on select "fire derk offender talent" at bounding box center [1128, 446] width 98 height 23
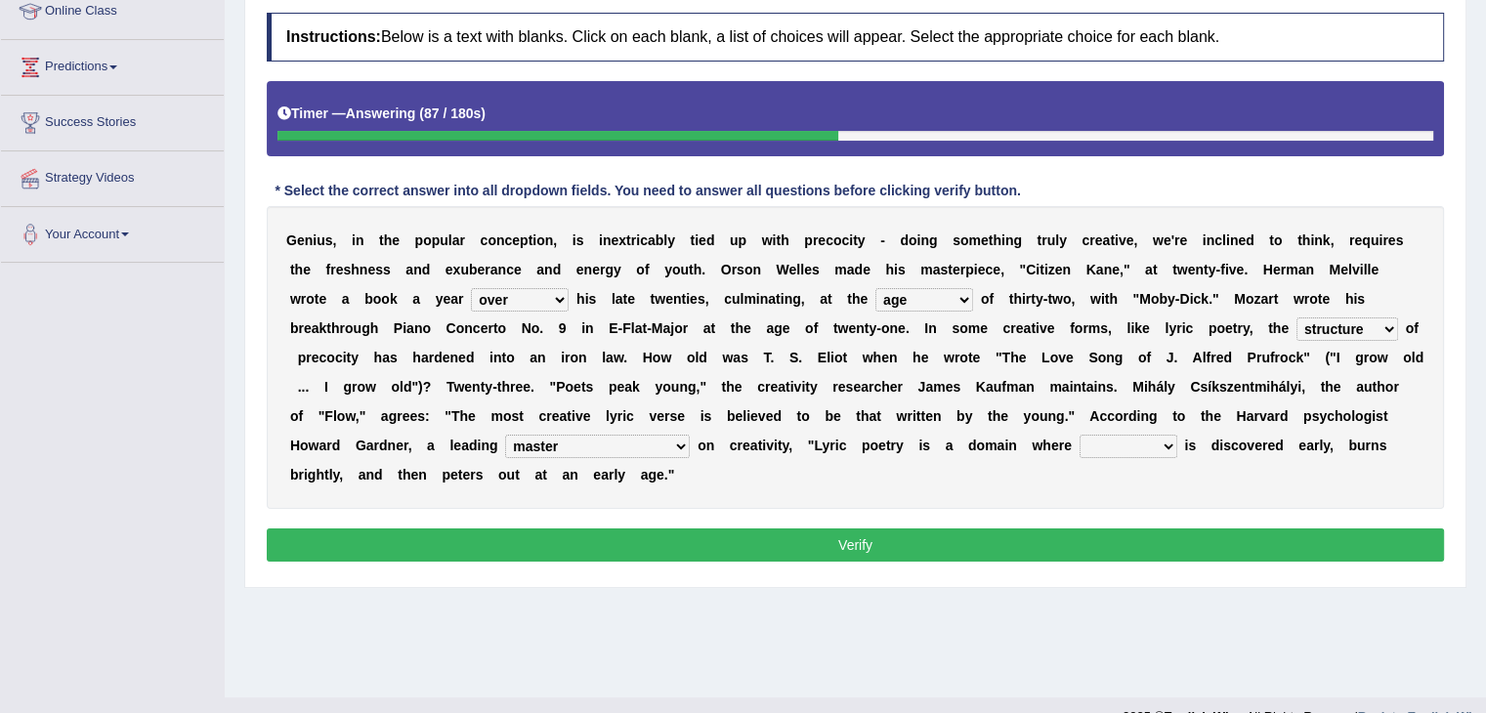
select select "fire"
click at [1079, 435] on select "fire derk offender talent" at bounding box center [1128, 446] width 98 height 23
click at [871, 550] on button "Verify" at bounding box center [855, 544] width 1177 height 33
